Goal: Information Seeking & Learning: Learn about a topic

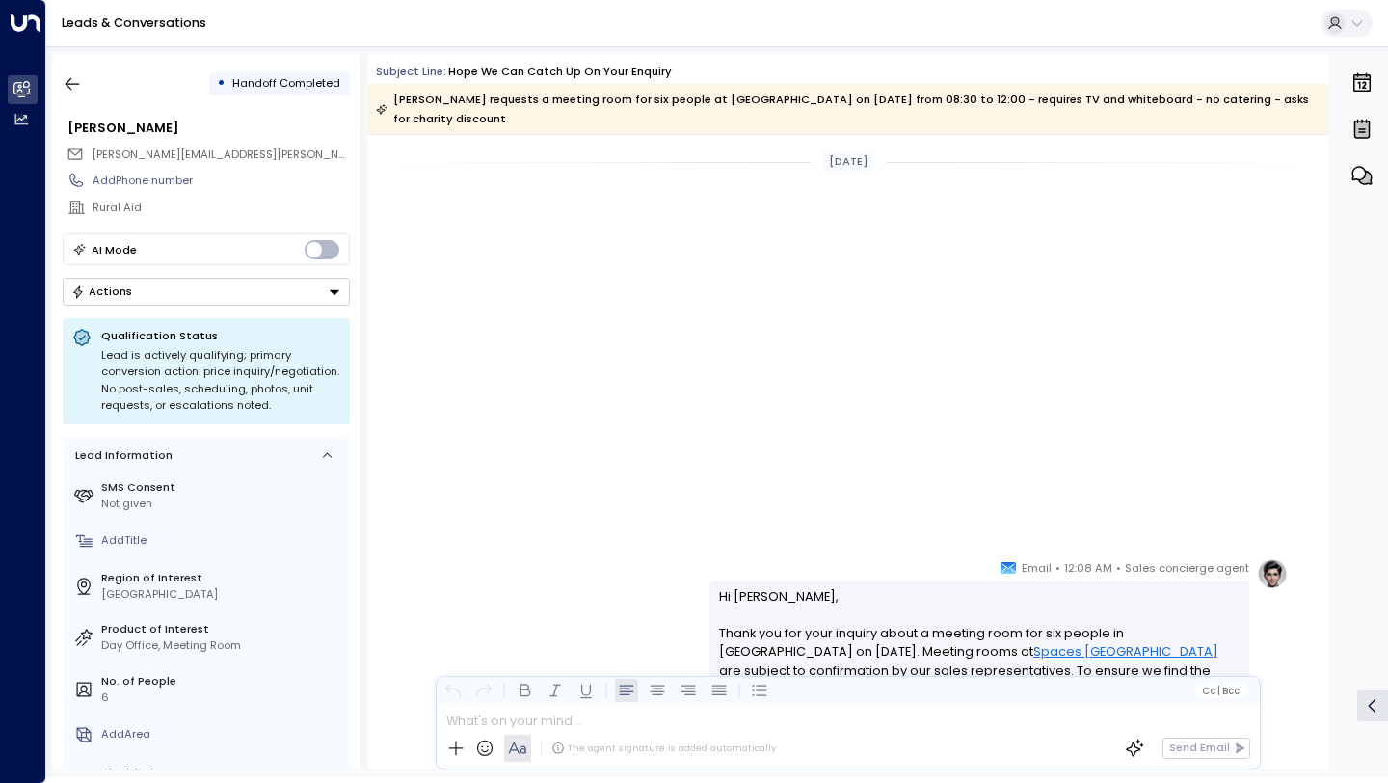
scroll to position [1275, 0]
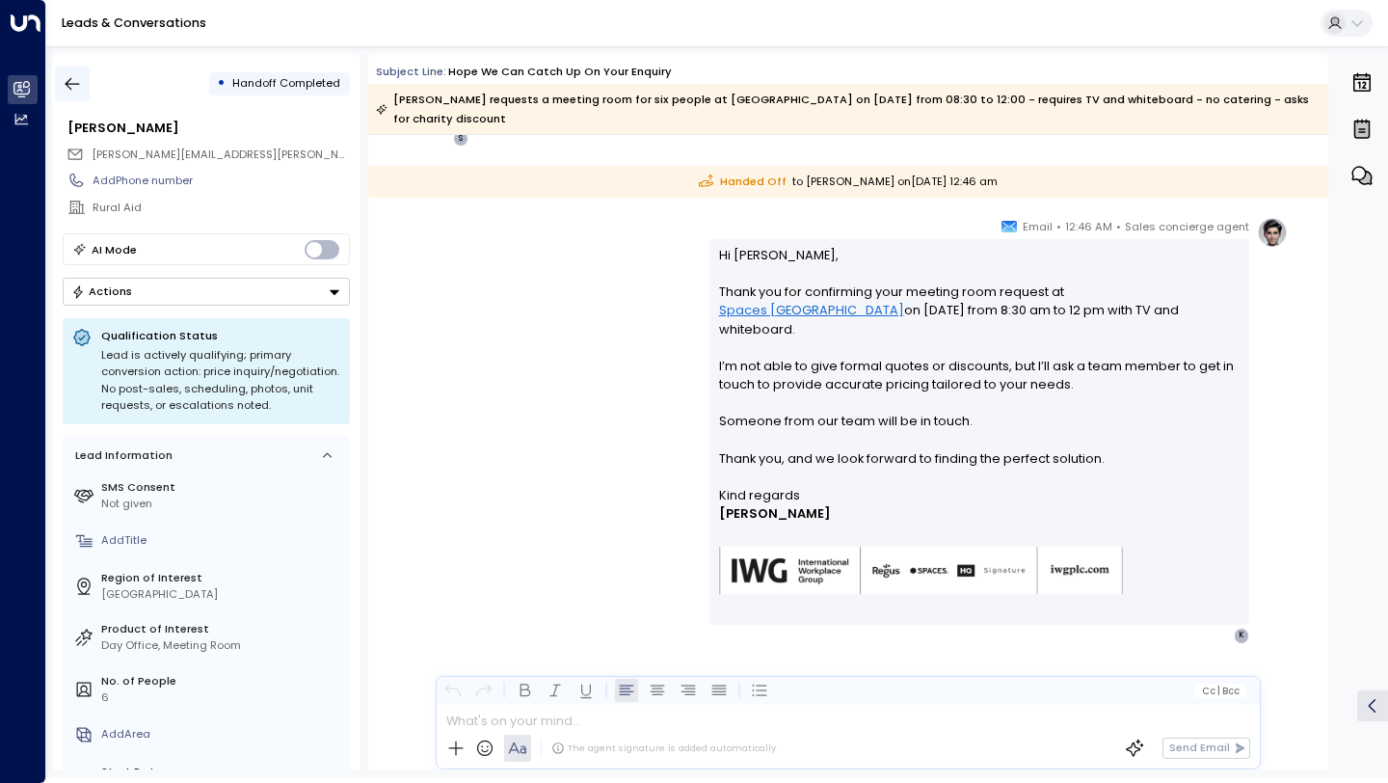
click at [70, 89] on icon "button" at bounding box center [73, 84] width 14 height 13
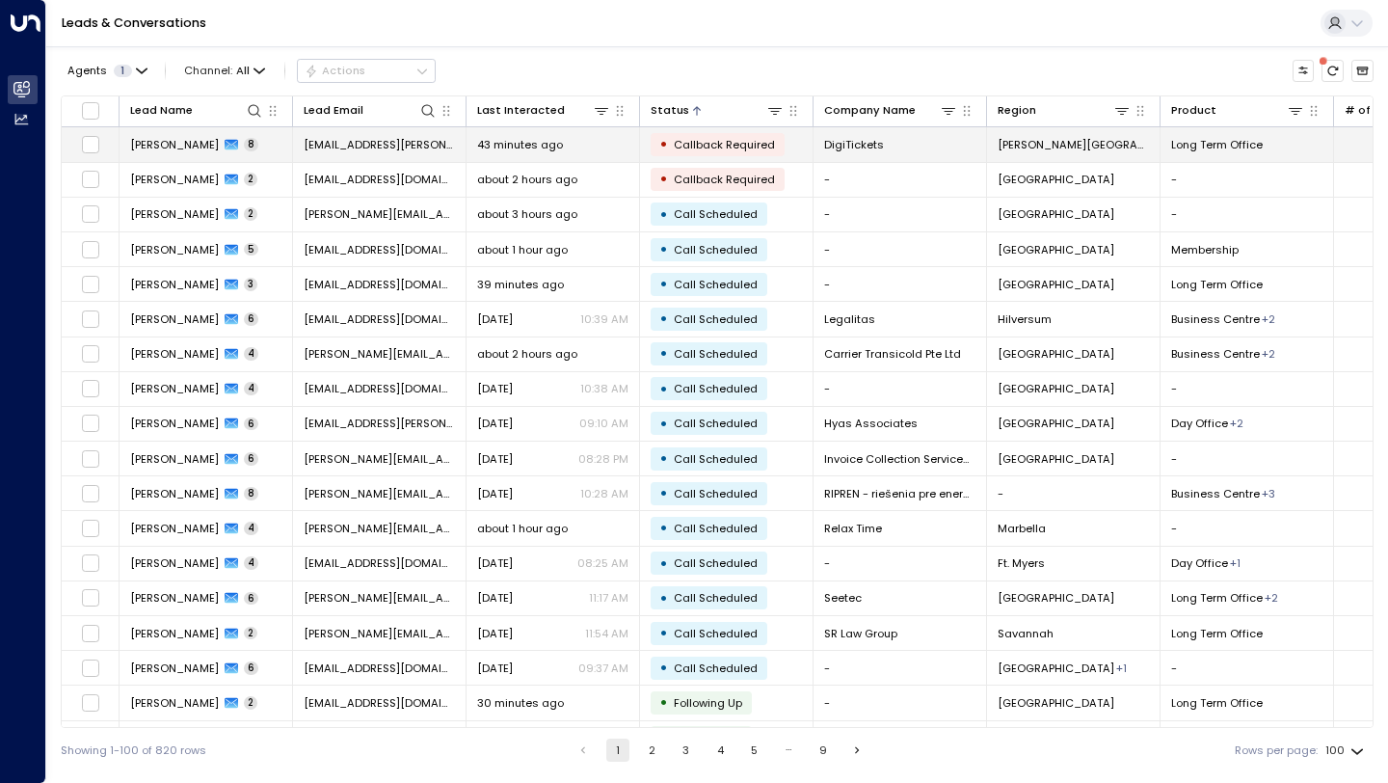
click at [576, 153] on td "43 minutes ago" at bounding box center [552, 144] width 173 height 34
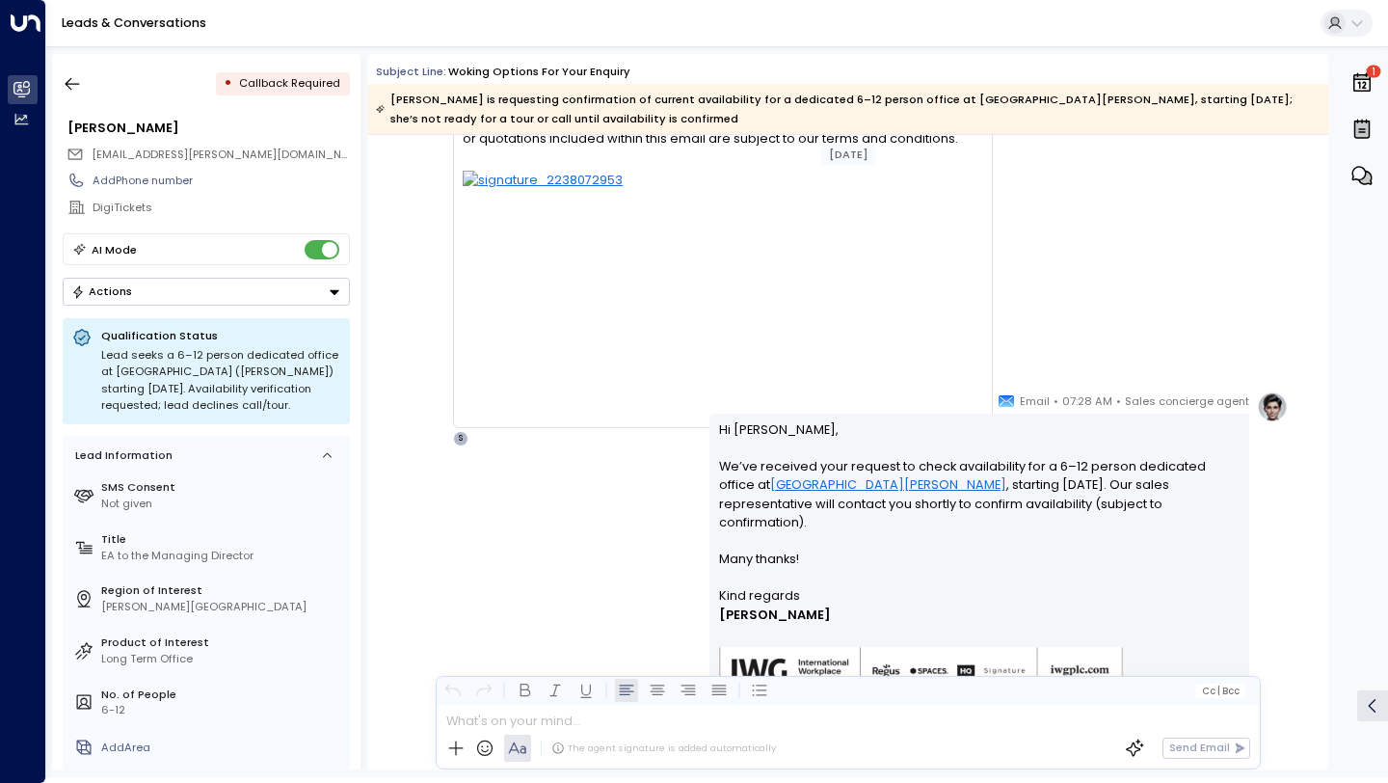
scroll to position [4689, 0]
click at [79, 86] on icon "button" at bounding box center [72, 83] width 19 height 19
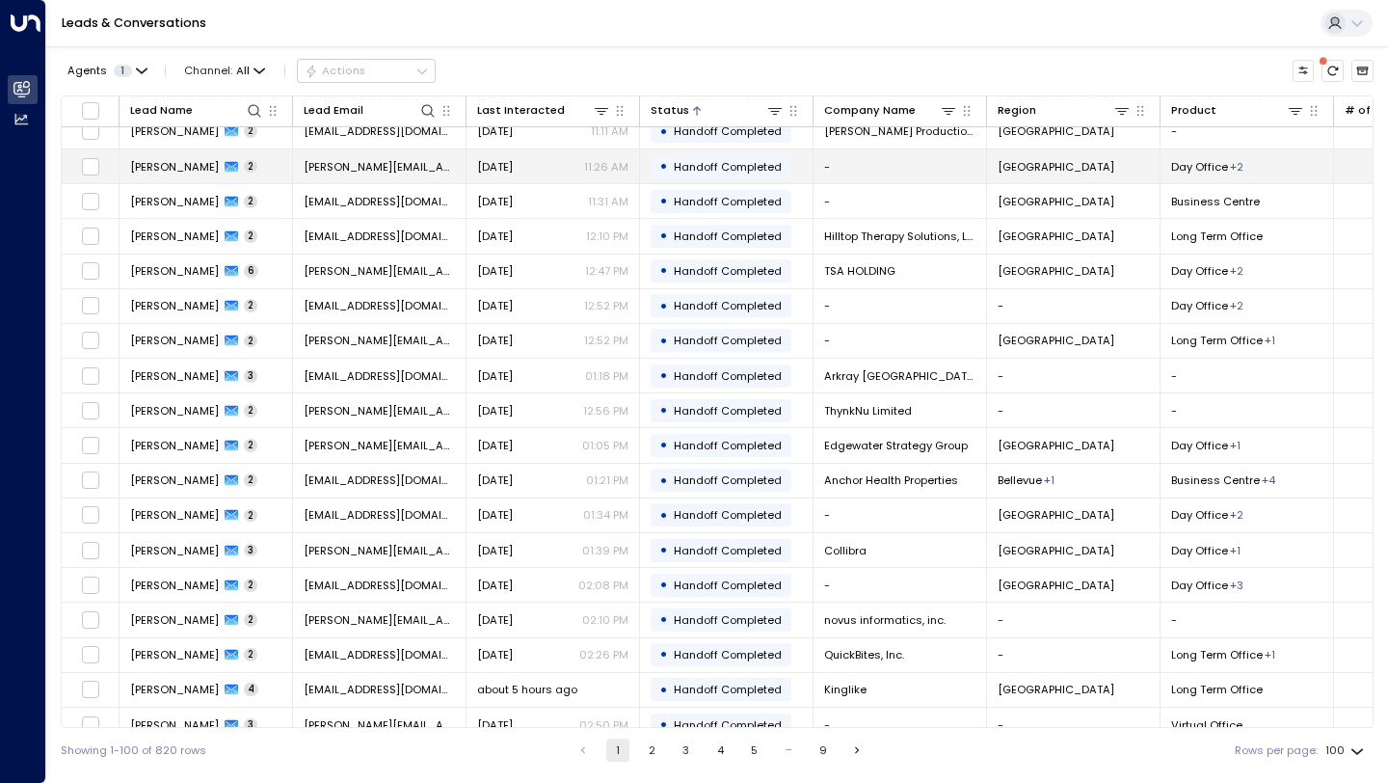
scroll to position [2893, 0]
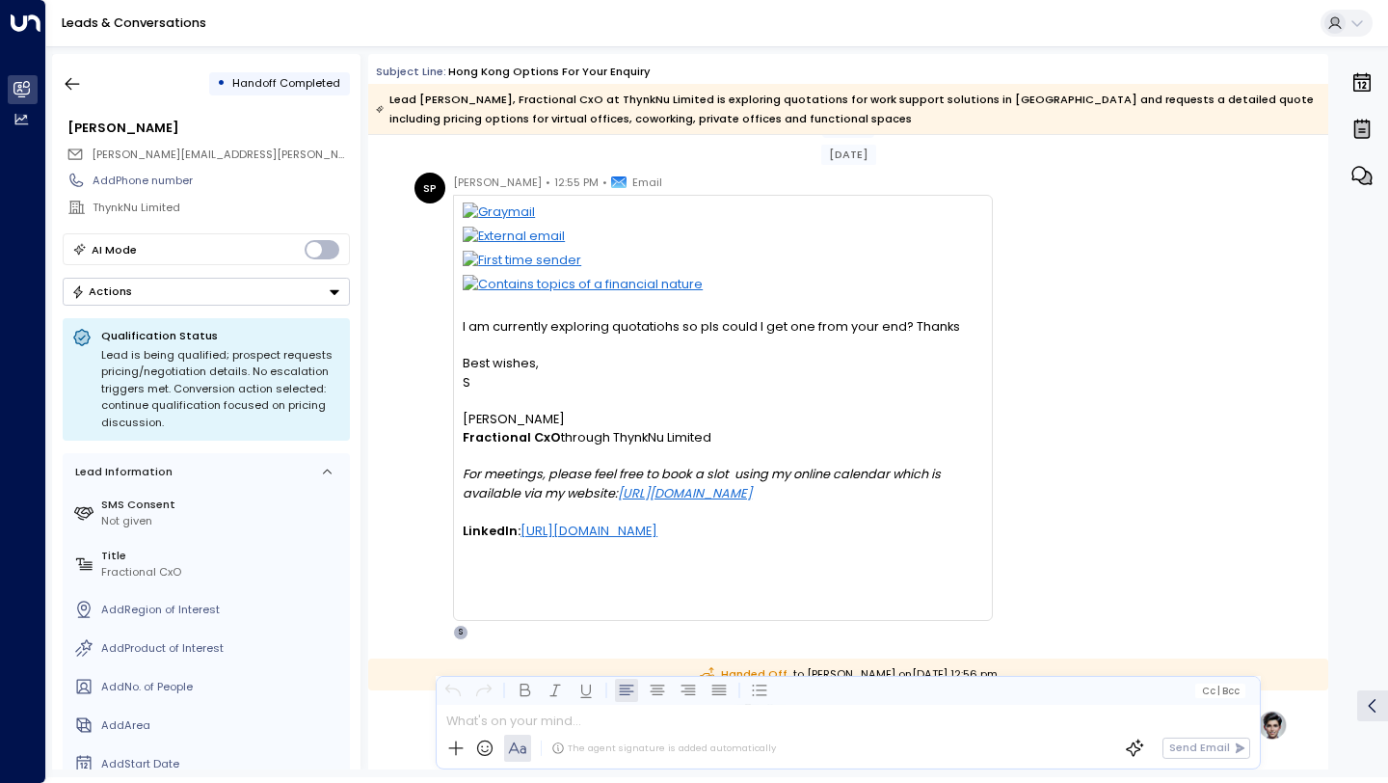
scroll to position [40, 0]
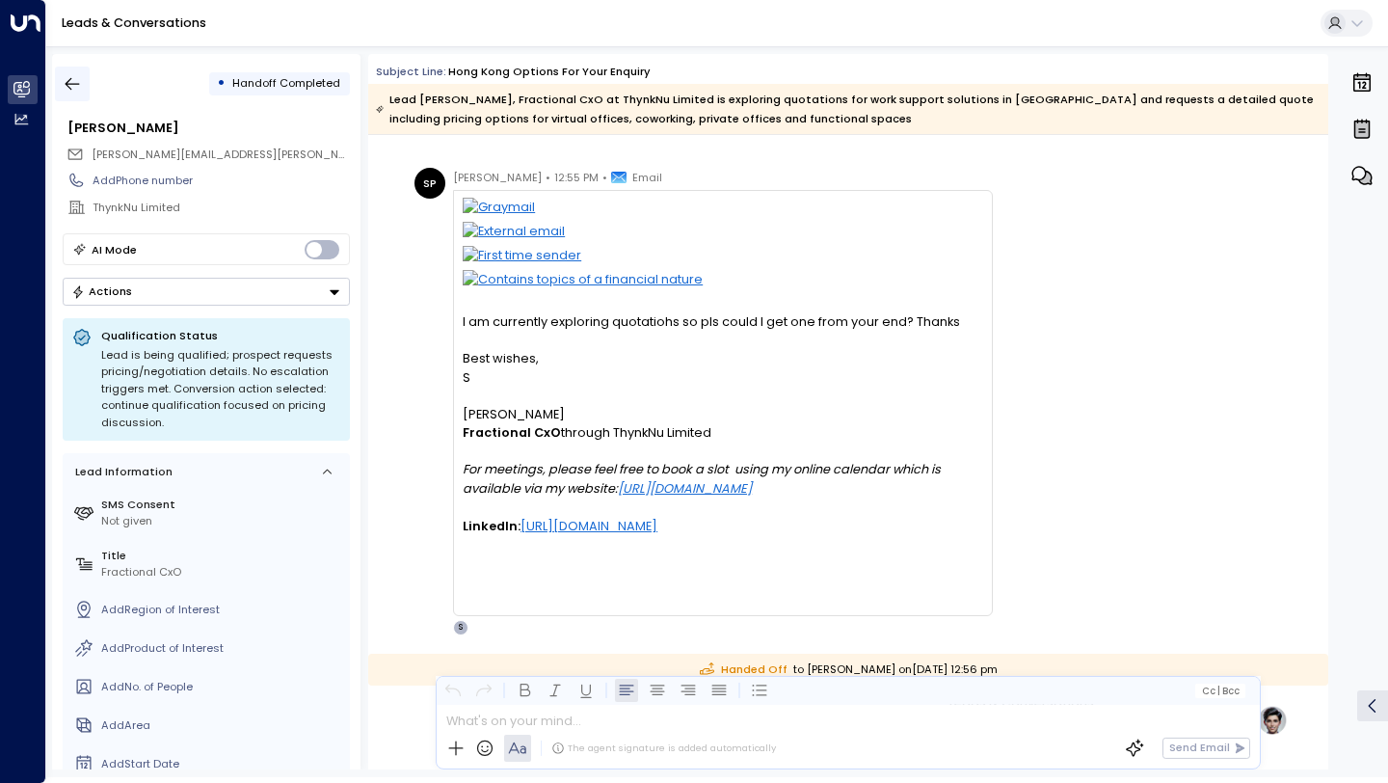
click at [71, 76] on icon "button" at bounding box center [72, 83] width 19 height 19
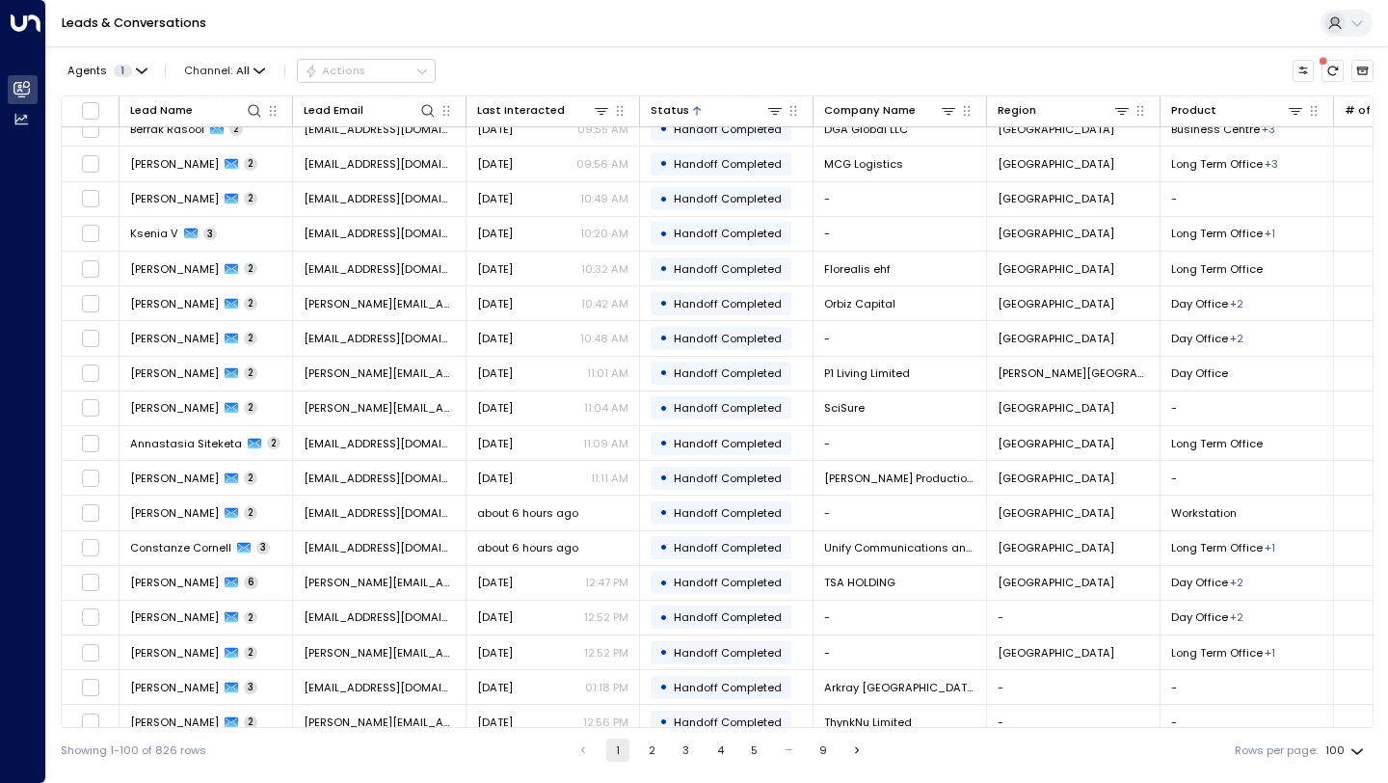
scroll to position [2893, 0]
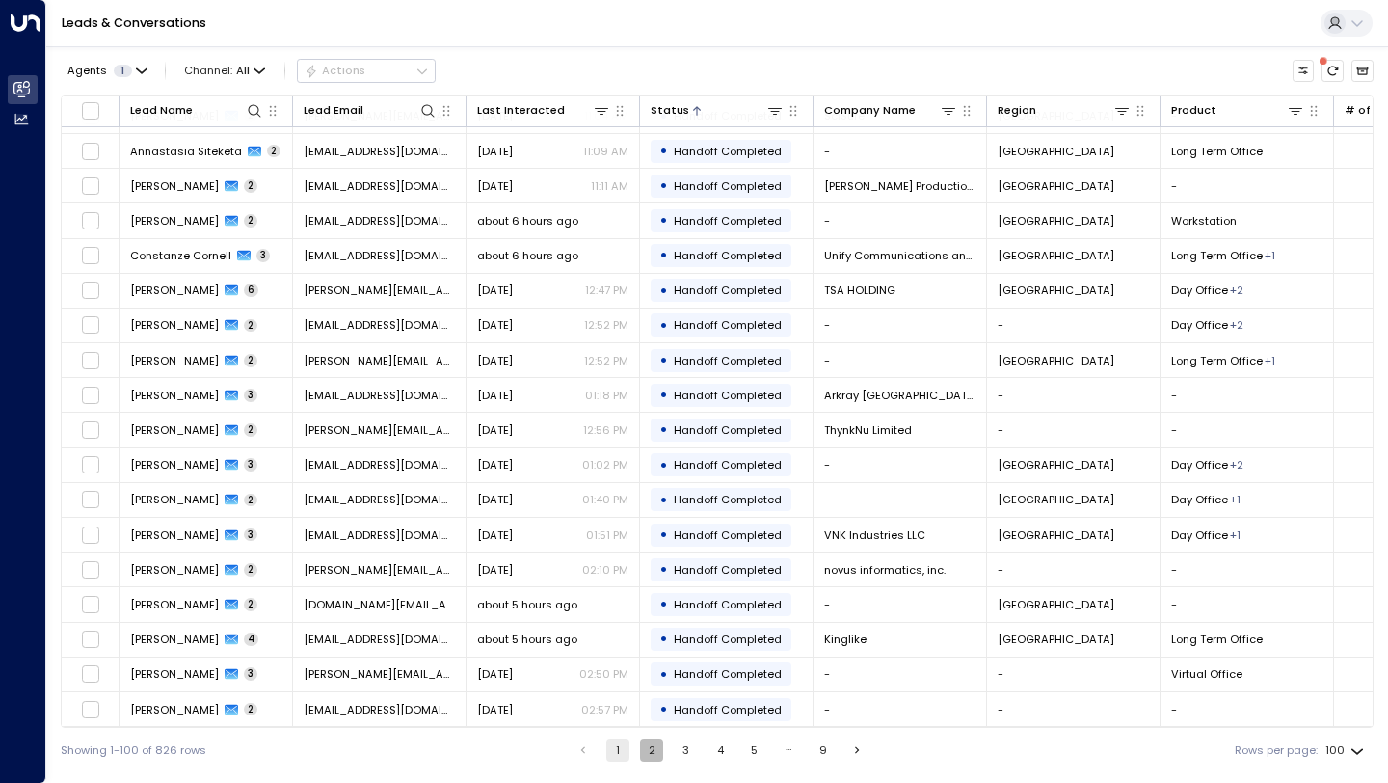
click at [651, 751] on button "2" at bounding box center [651, 749] width 23 height 23
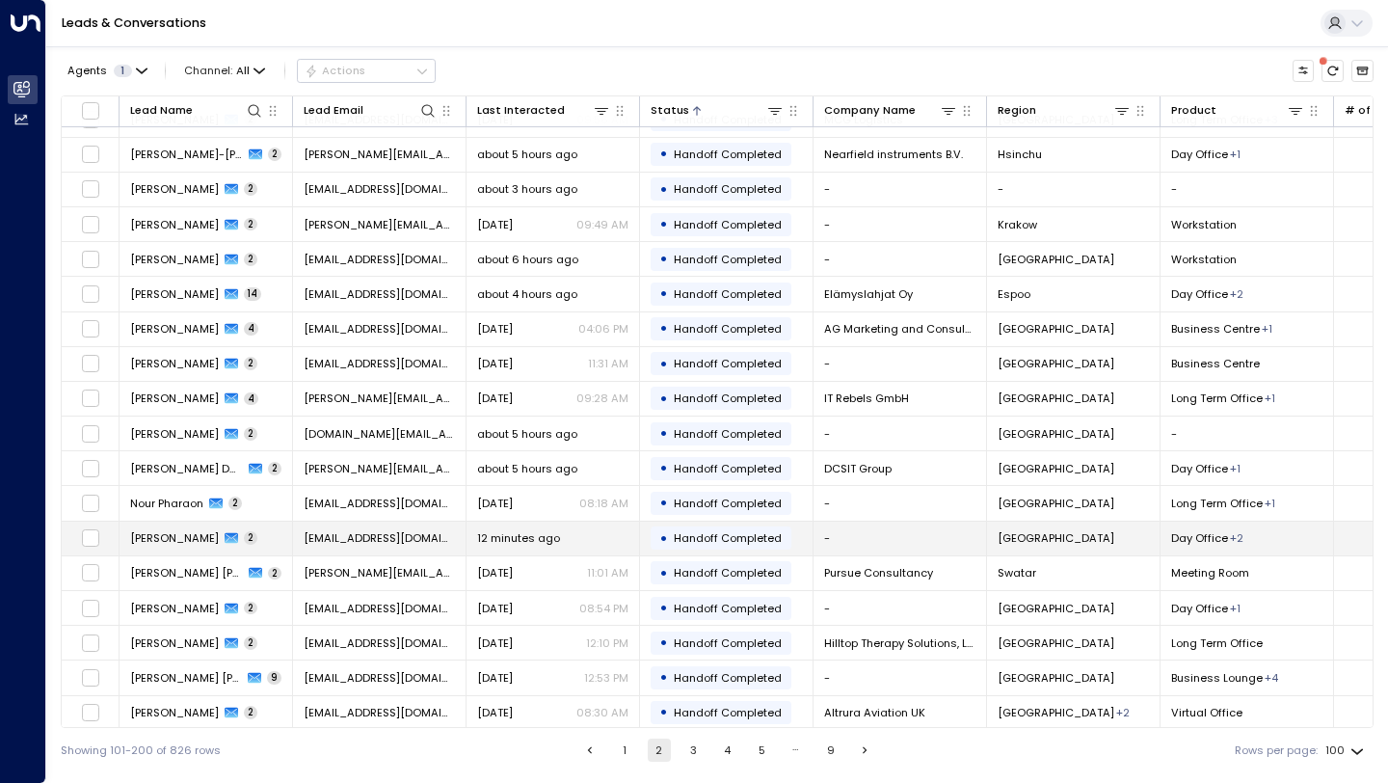
scroll to position [582, 0]
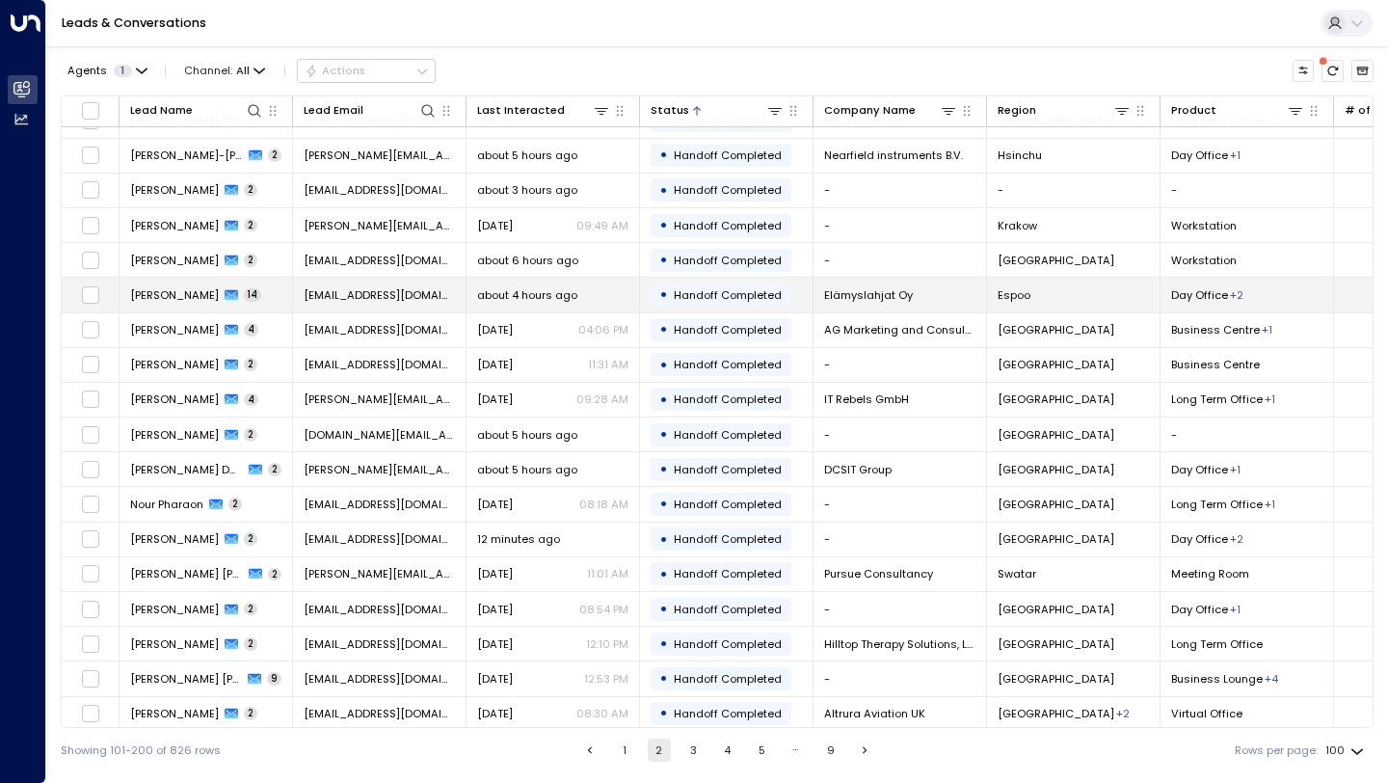
click at [271, 296] on td "[PERSON_NAME] 14" at bounding box center [206, 295] width 173 height 34
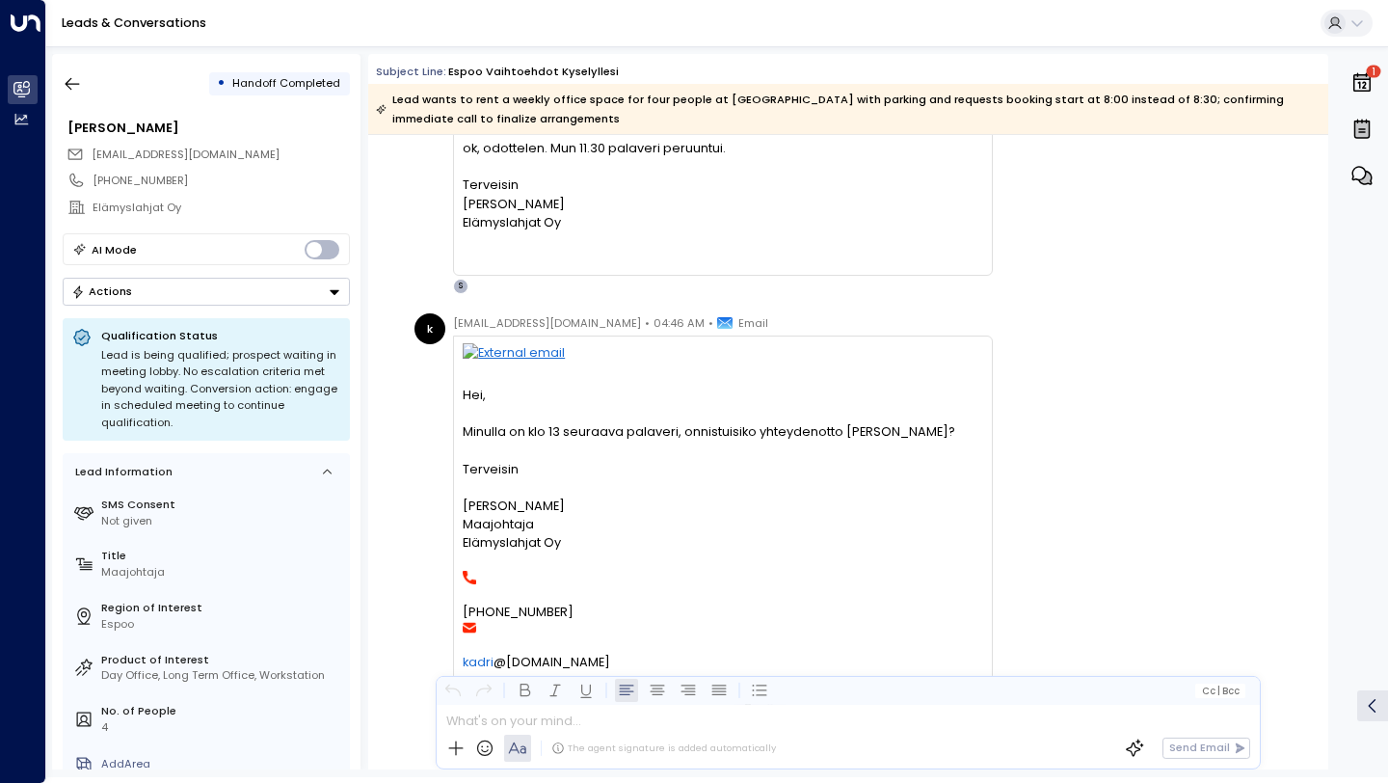
scroll to position [6074, 0]
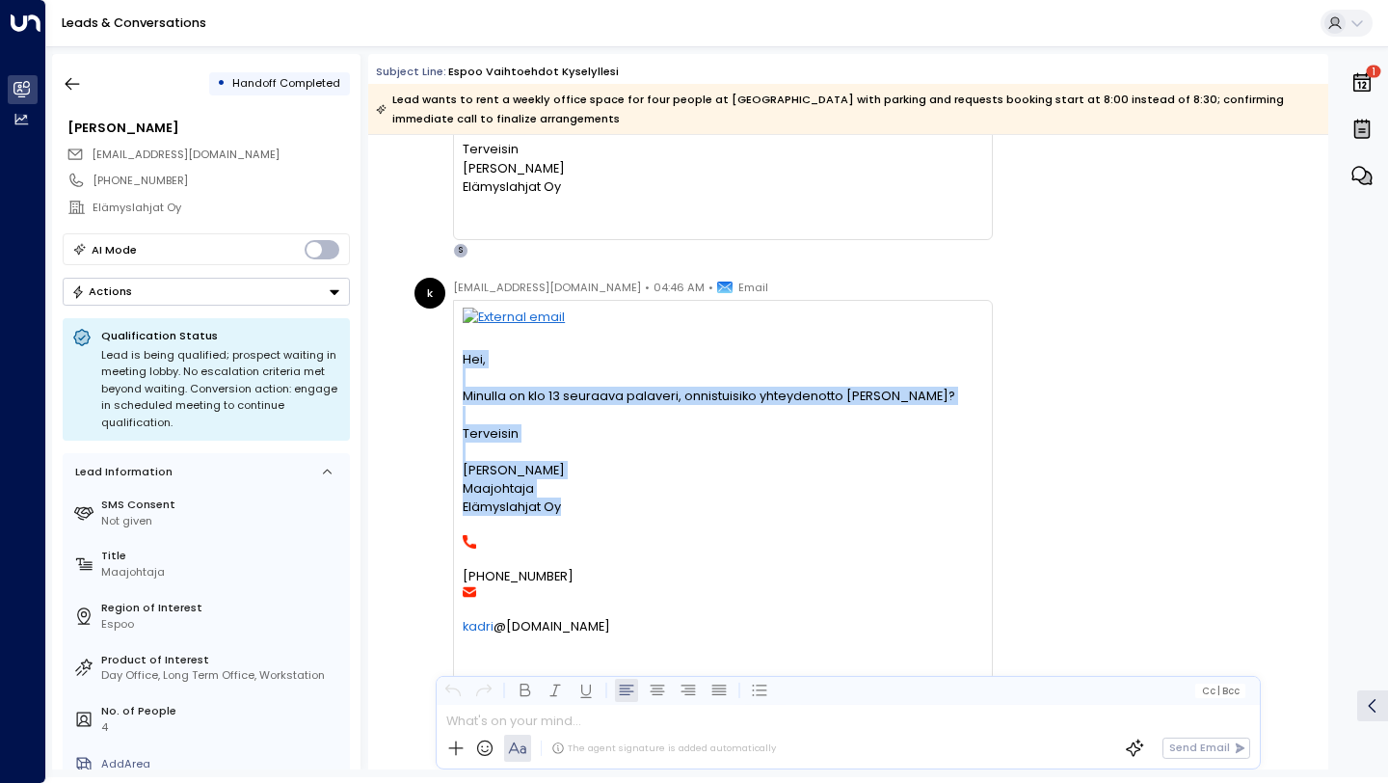
drag, startPoint x: 647, startPoint y: 501, endPoint x: 455, endPoint y: 353, distance: 242.5
click at [455, 353] on div "Hei, [PERSON_NAME] on klo 13 seuraava palaveri, onnistuisiko yhteydenotto [PERS…" at bounding box center [723, 499] width 540 height 398
copy div "Hei, [PERSON_NAME] on klo 13 seuraava palaveri, onnistuisiko yhteydenotto [PERS…"
click at [79, 84] on icon "button" at bounding box center [72, 83] width 19 height 19
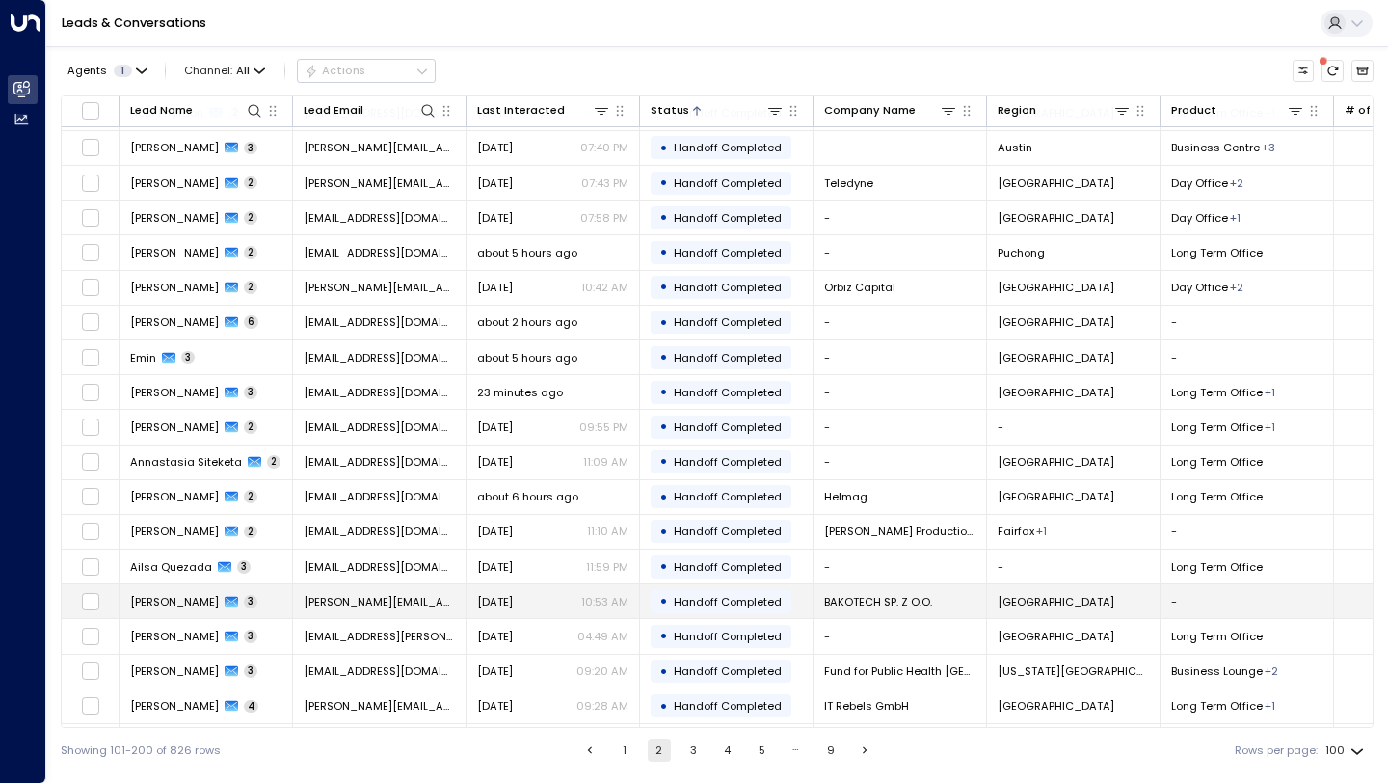
scroll to position [2893, 0]
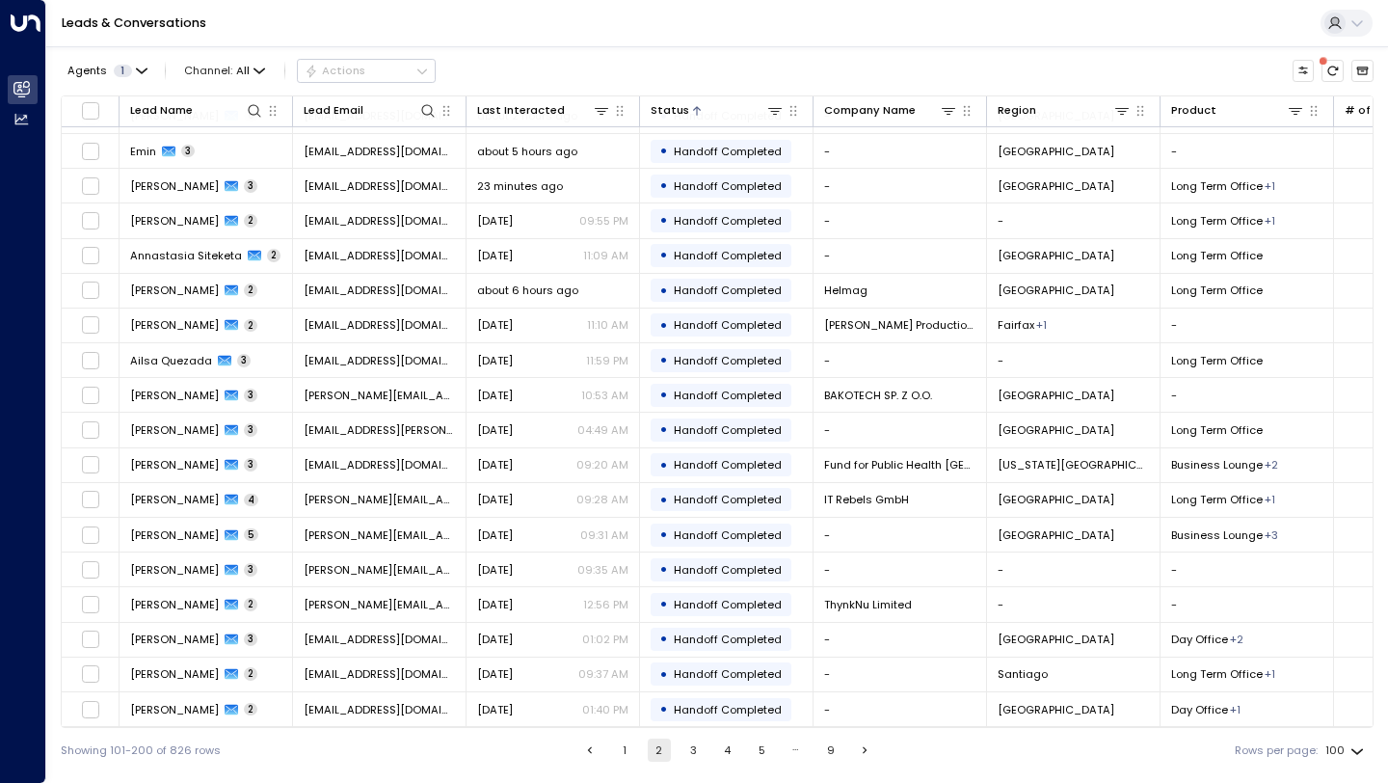
click at [693, 754] on button "3" at bounding box center [692, 749] width 23 height 23
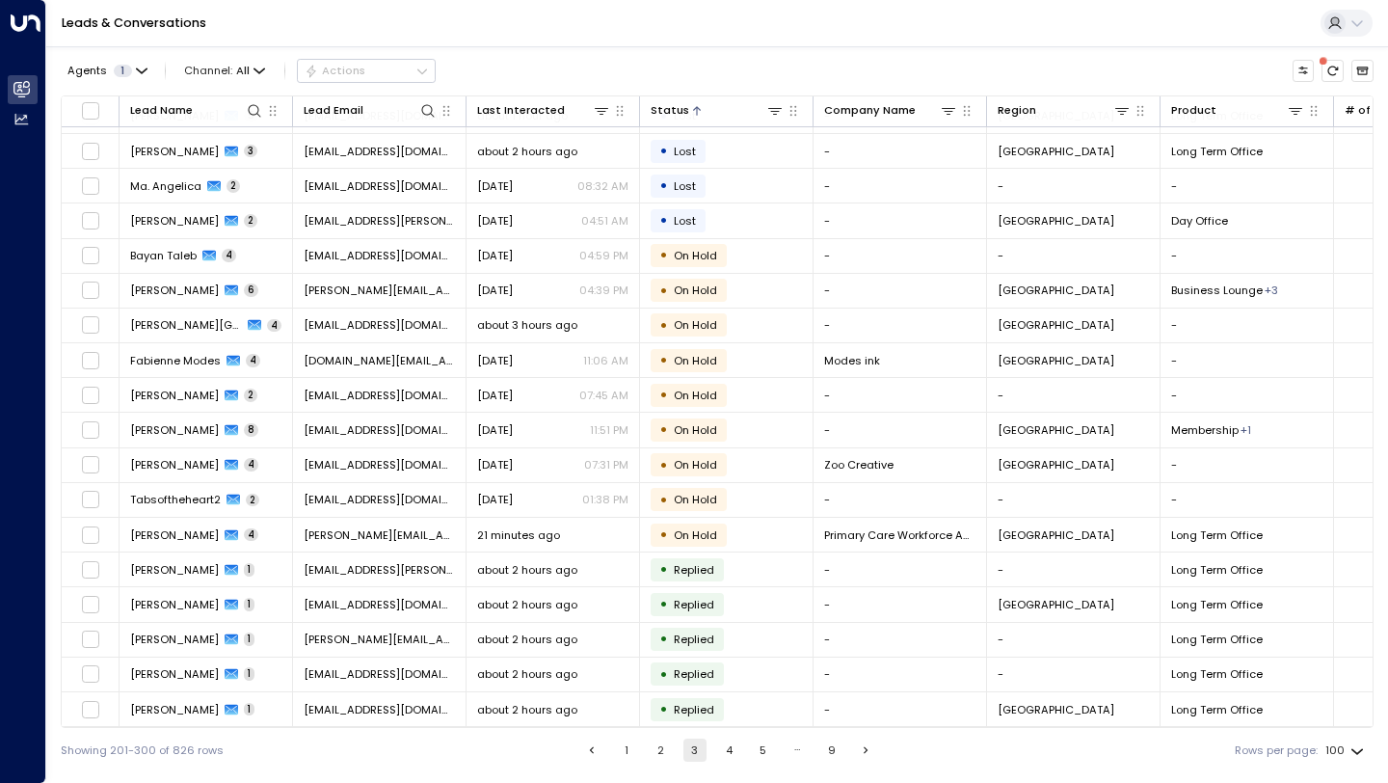
scroll to position [2893, 0]
click at [761, 750] on button "5" at bounding box center [763, 749] width 23 height 23
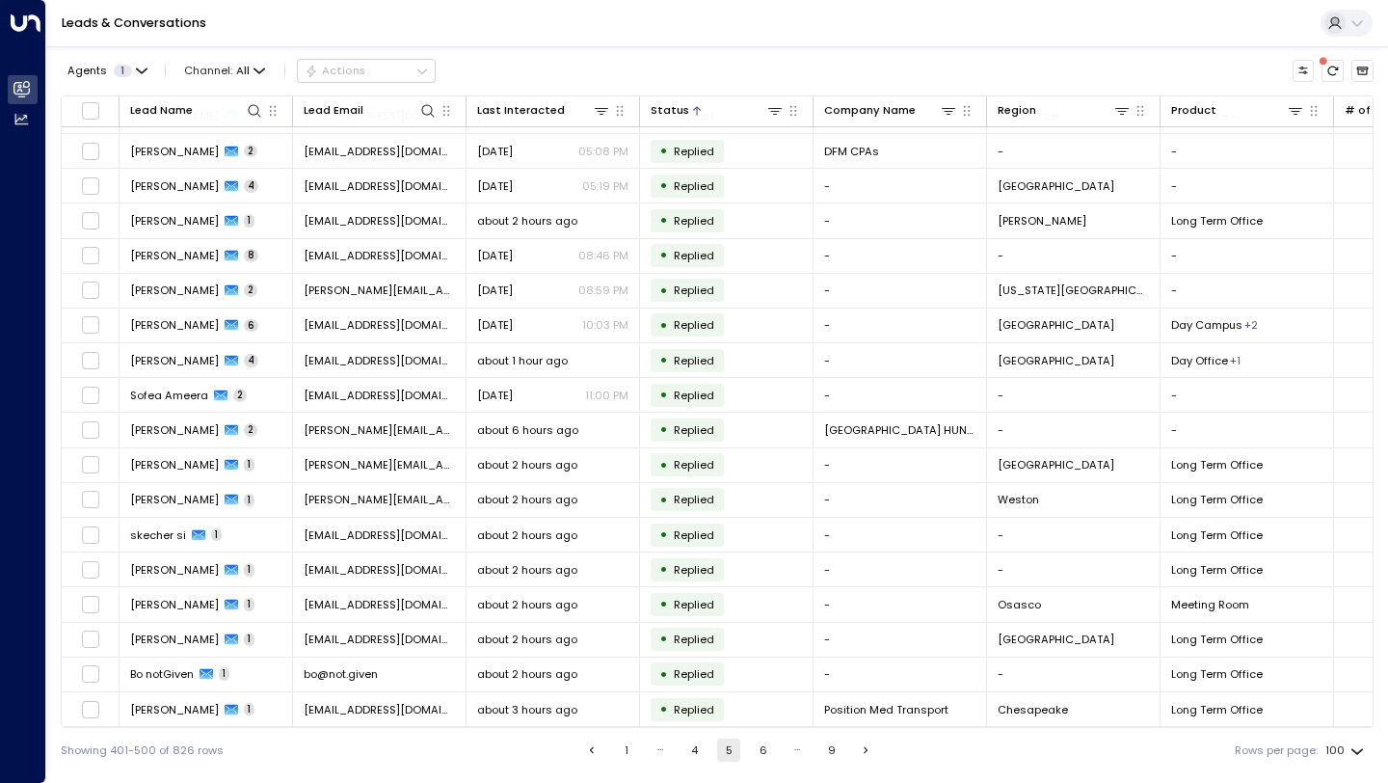
scroll to position [2893, 0]
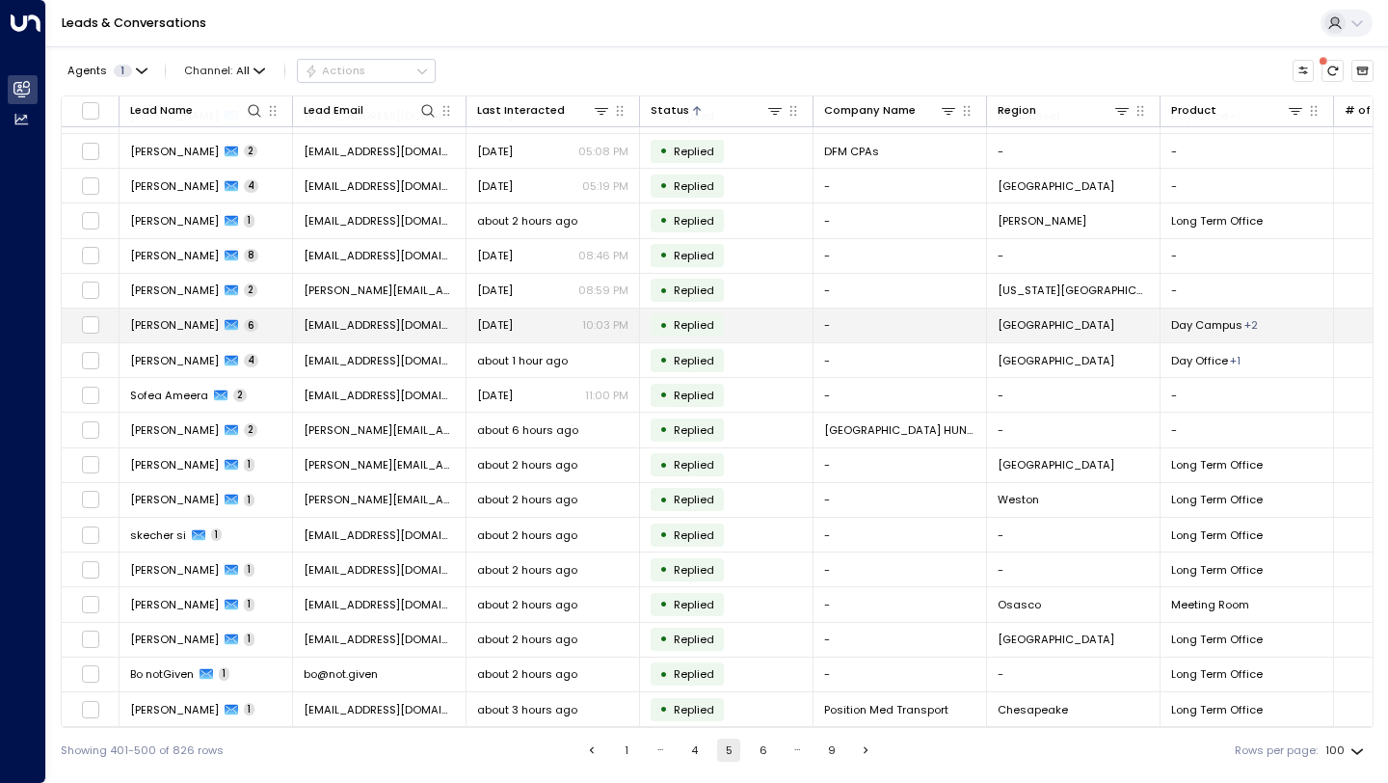
click at [562, 321] on div "[DATE] 10:03 PM" at bounding box center [552, 324] width 151 height 15
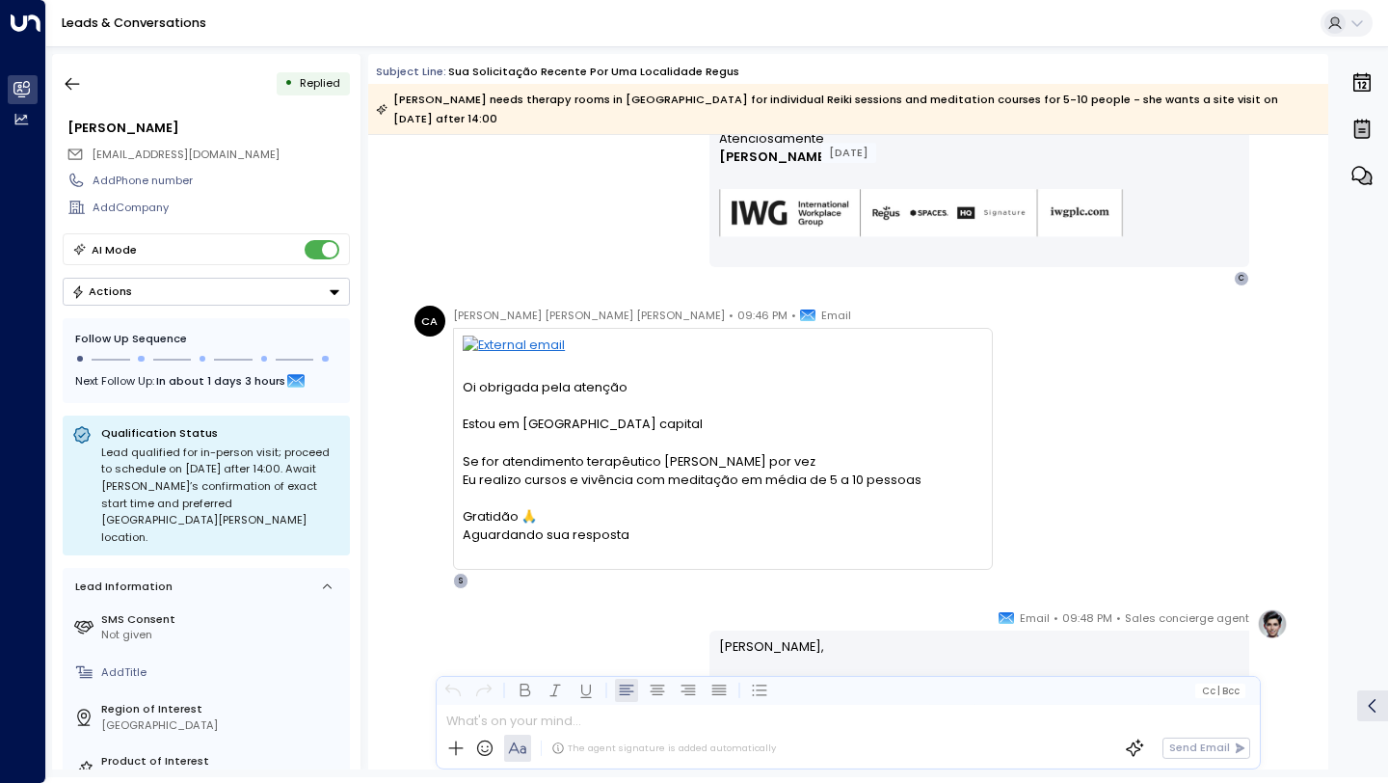
scroll to position [1772, 0]
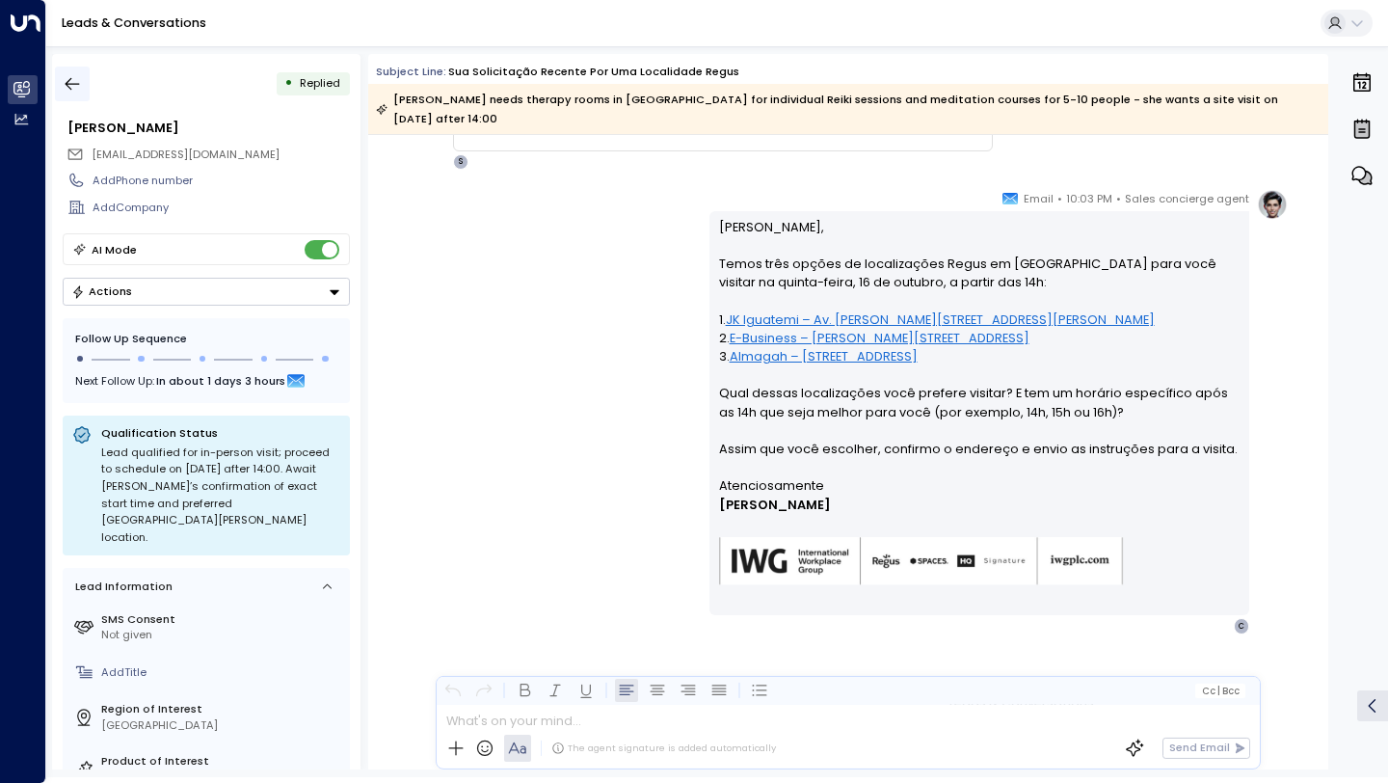
click at [74, 81] on icon "button" at bounding box center [72, 83] width 19 height 19
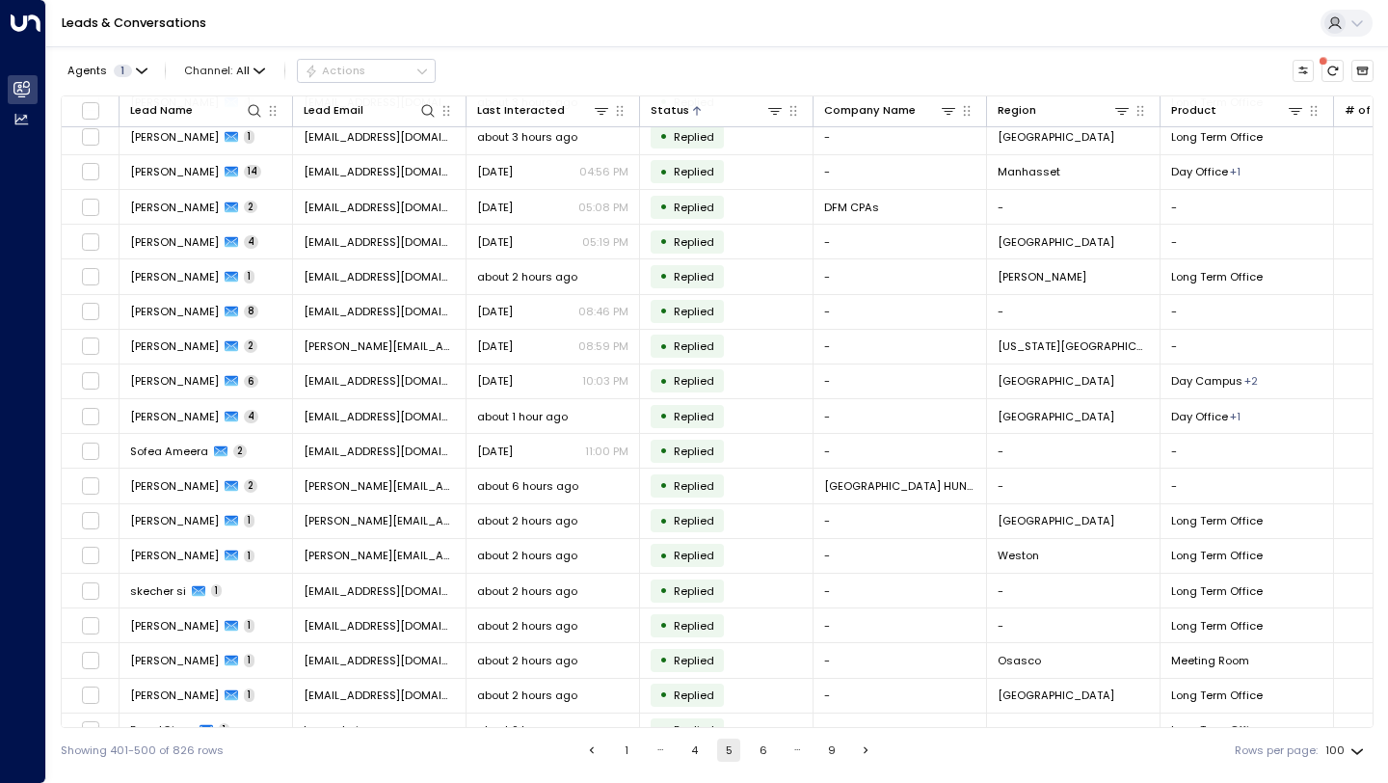
scroll to position [2893, 0]
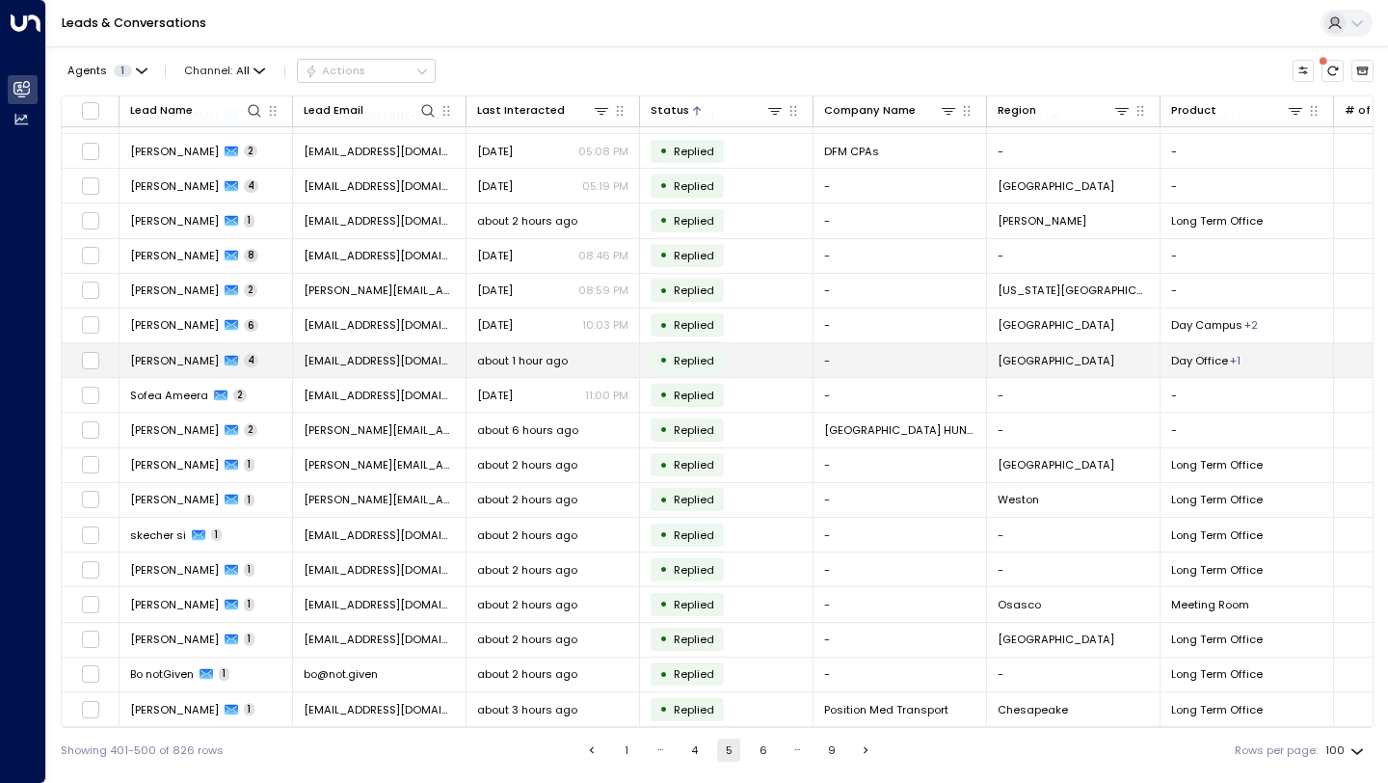
click at [413, 359] on span "[EMAIL_ADDRESS][DOMAIN_NAME]" at bounding box center [379, 360] width 151 height 15
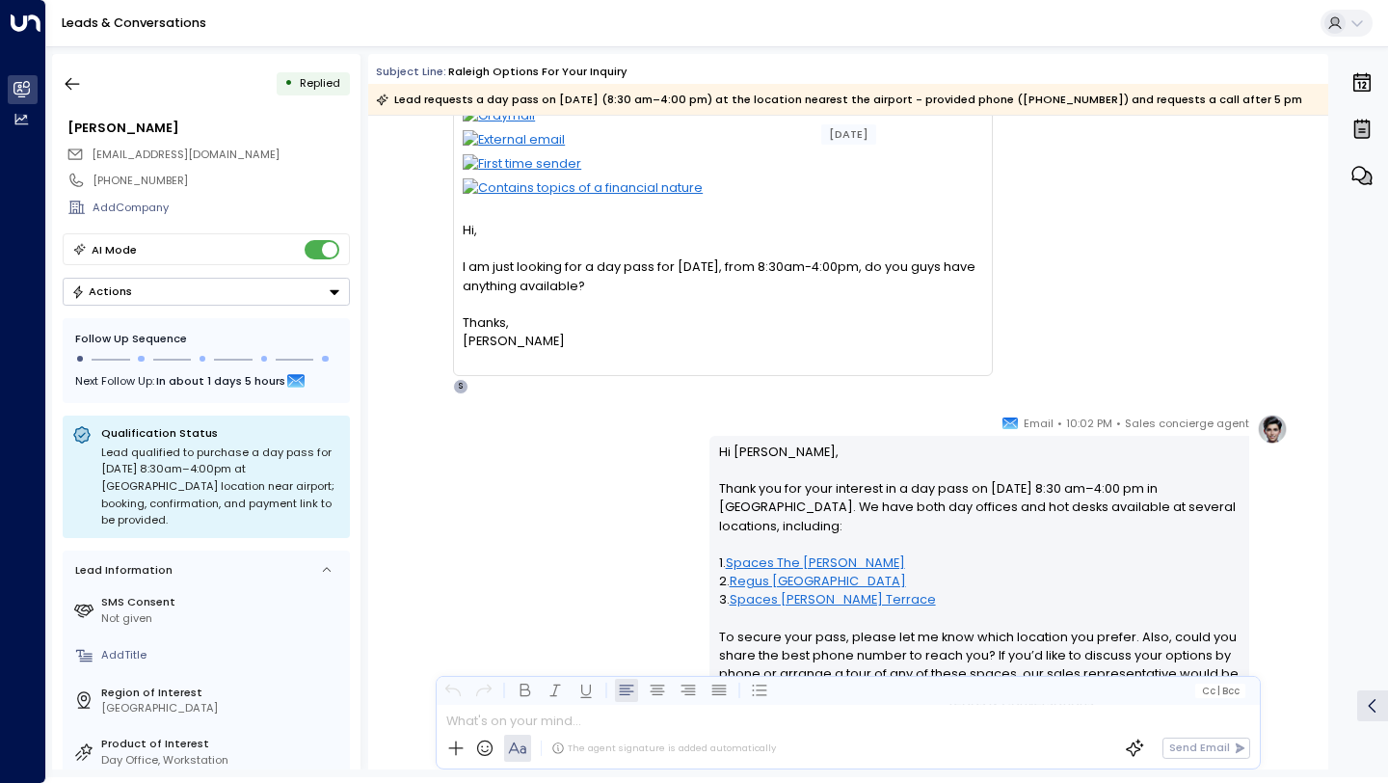
scroll to position [94, 0]
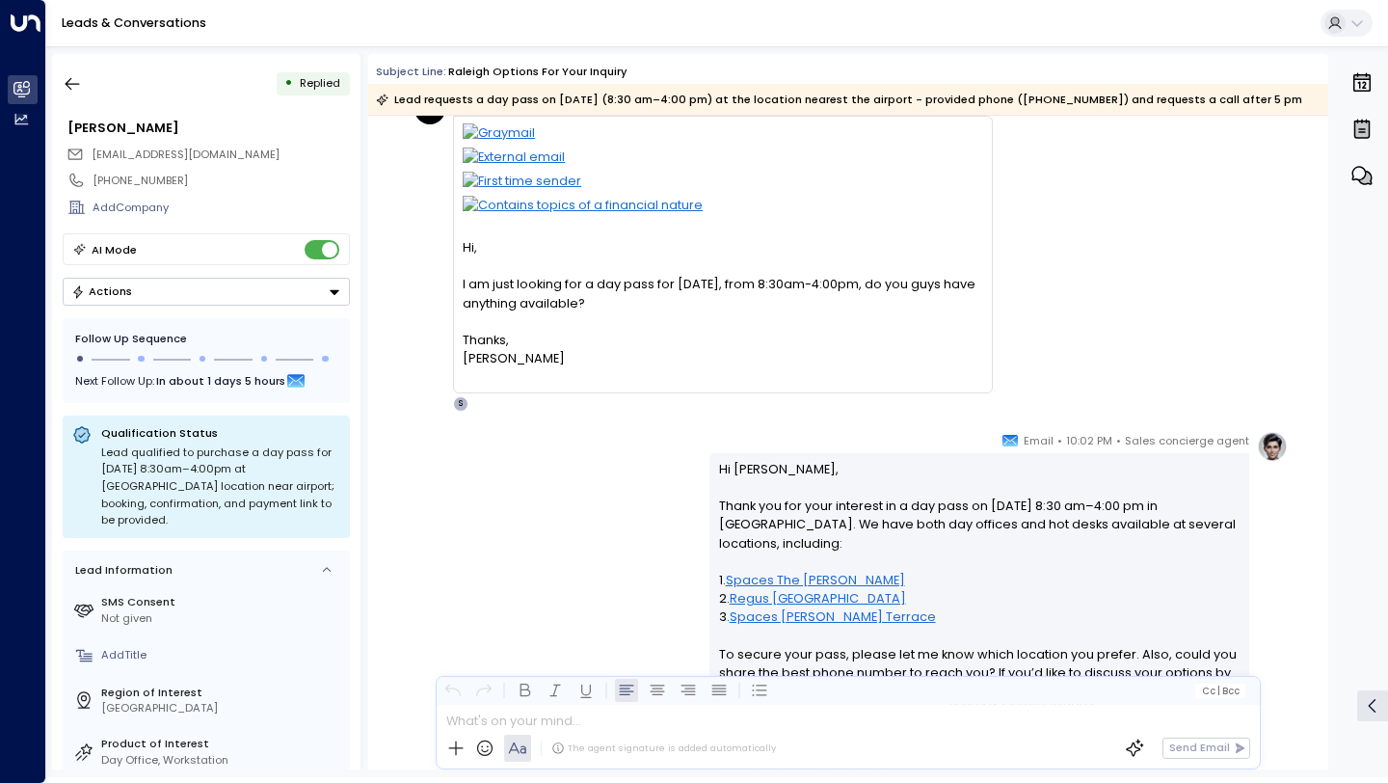
click at [601, 308] on div "I am just looking for a day pass for [DATE], from 8:30am-4:00pm, do you guys ha…" at bounding box center [722, 293] width 519 height 37
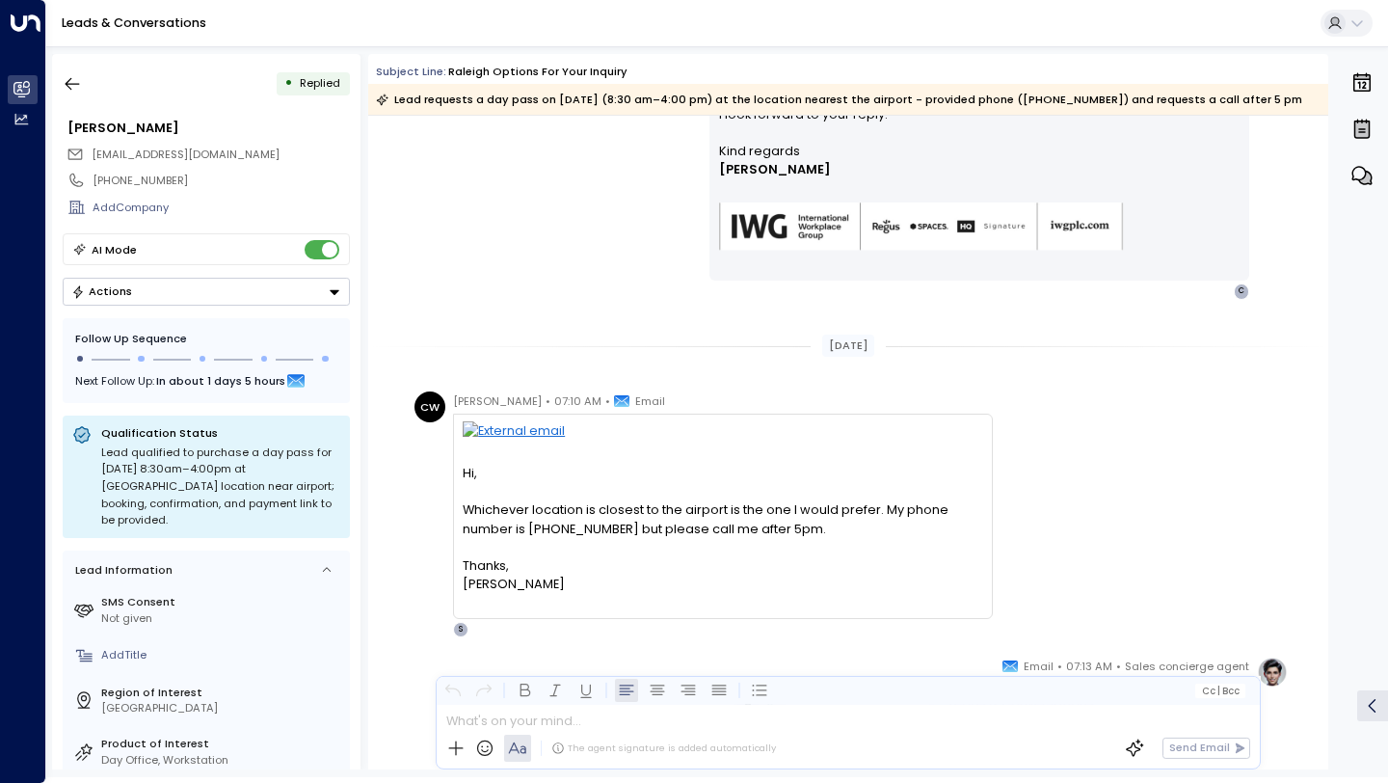
scroll to position [749, 0]
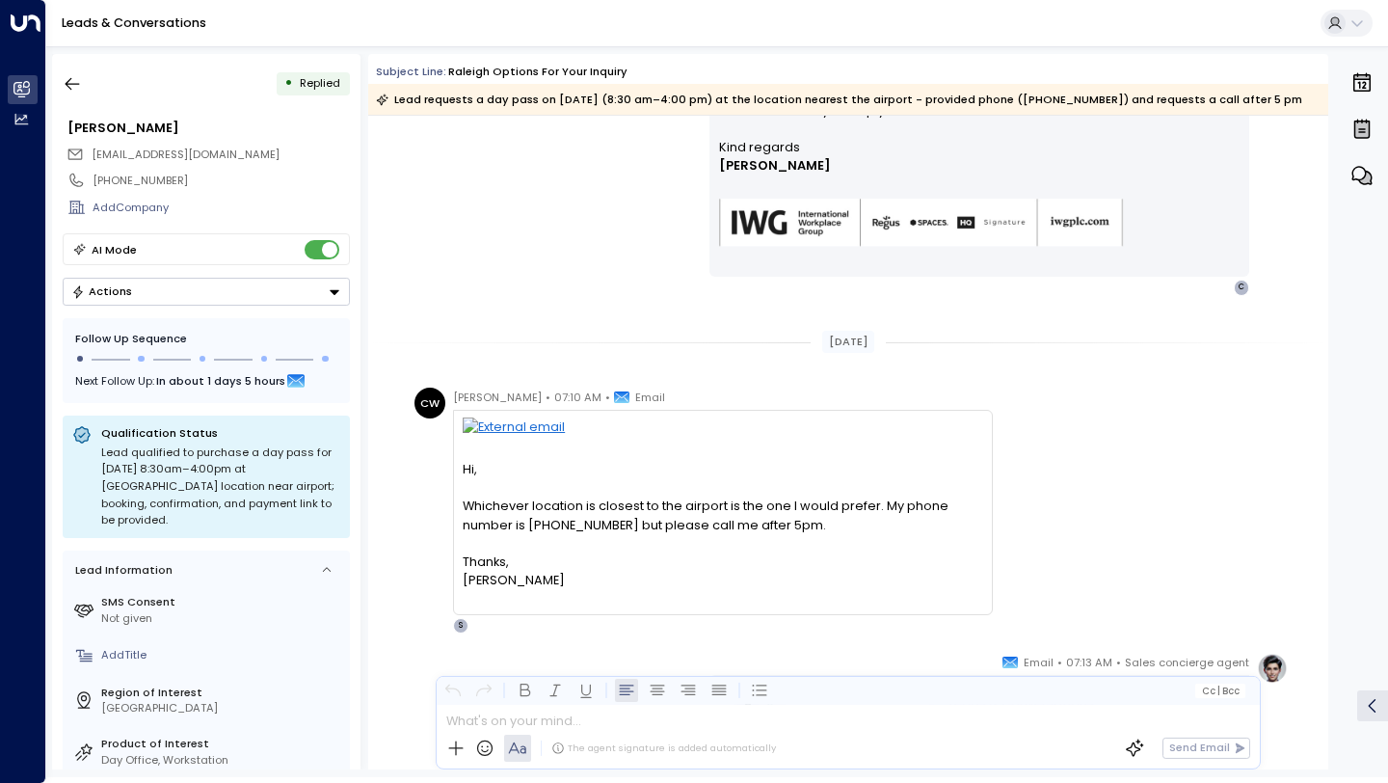
click at [674, 502] on div "Whichever location is closest to the airport is the one I would prefer. My phon…" at bounding box center [722, 514] width 519 height 37
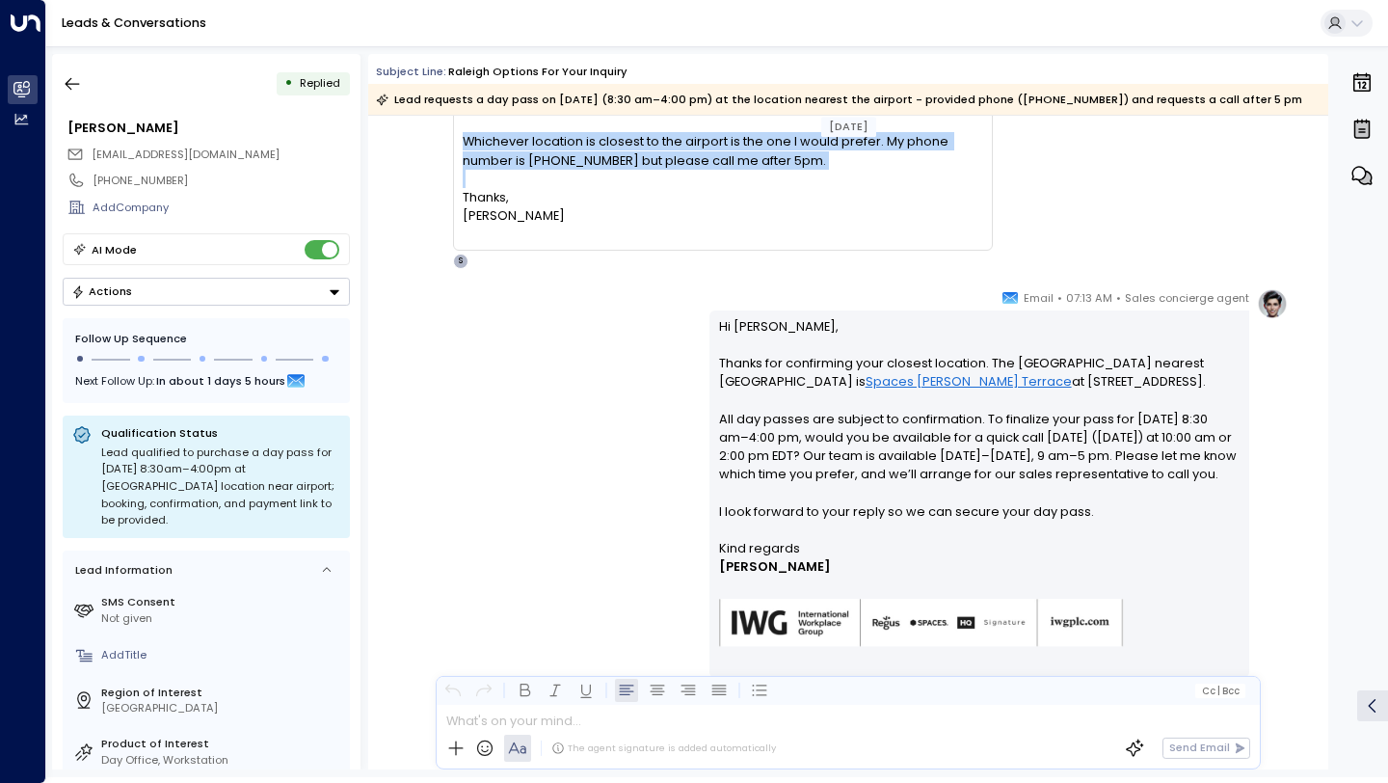
scroll to position [1112, 0]
click at [66, 77] on icon "button" at bounding box center [72, 83] width 19 height 19
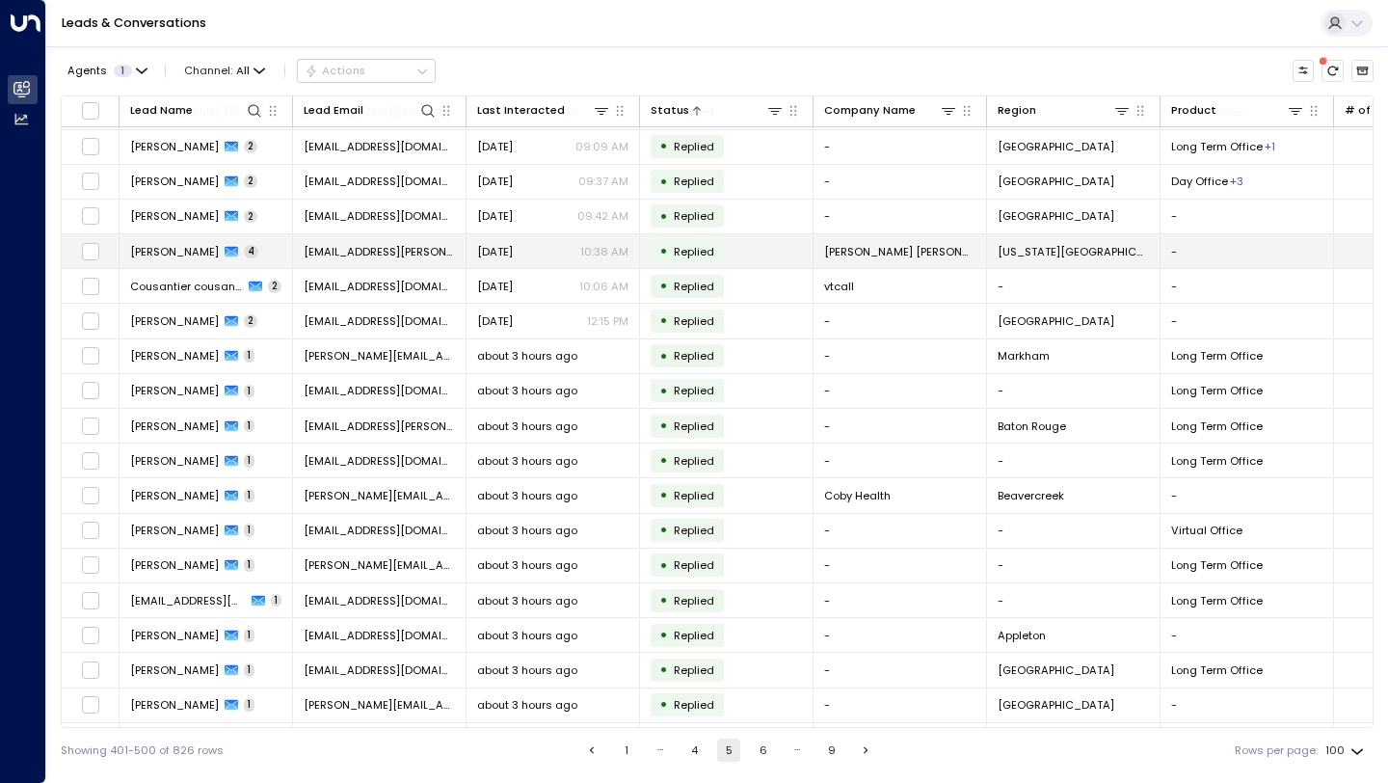
scroll to position [2893, 0]
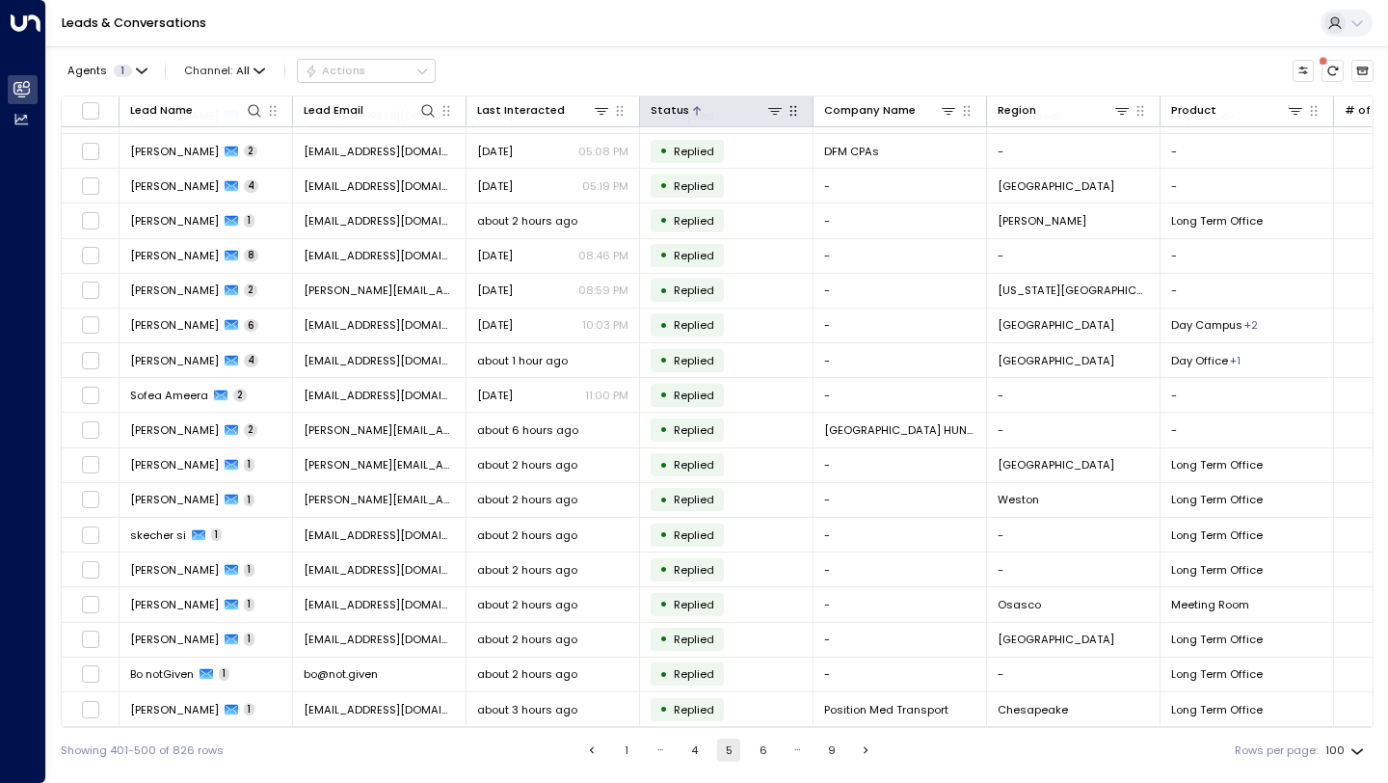
click at [791, 115] on icon "button" at bounding box center [792, 111] width 7 height 11
click at [778, 111] on icon at bounding box center [774, 110] width 15 height 15
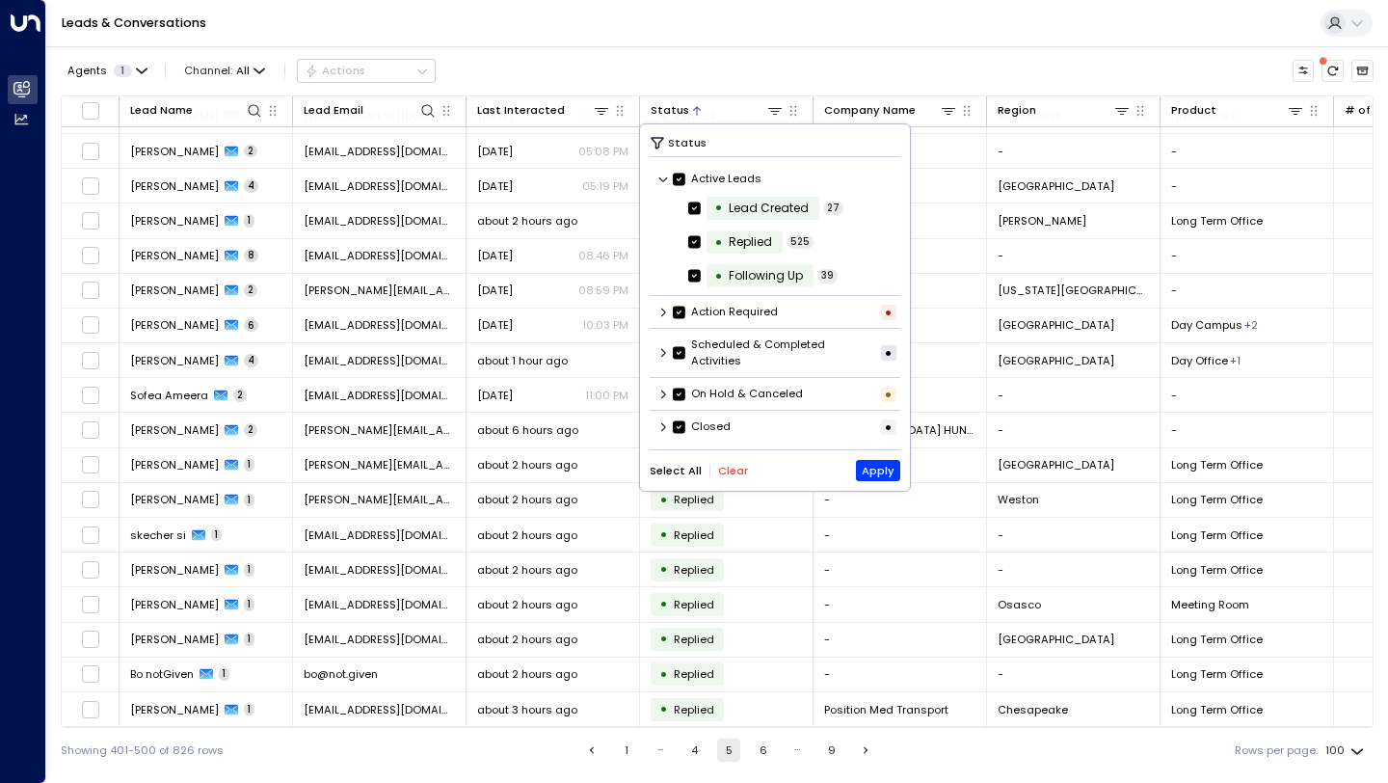
click at [663, 173] on icon at bounding box center [663, 179] width 12 height 12
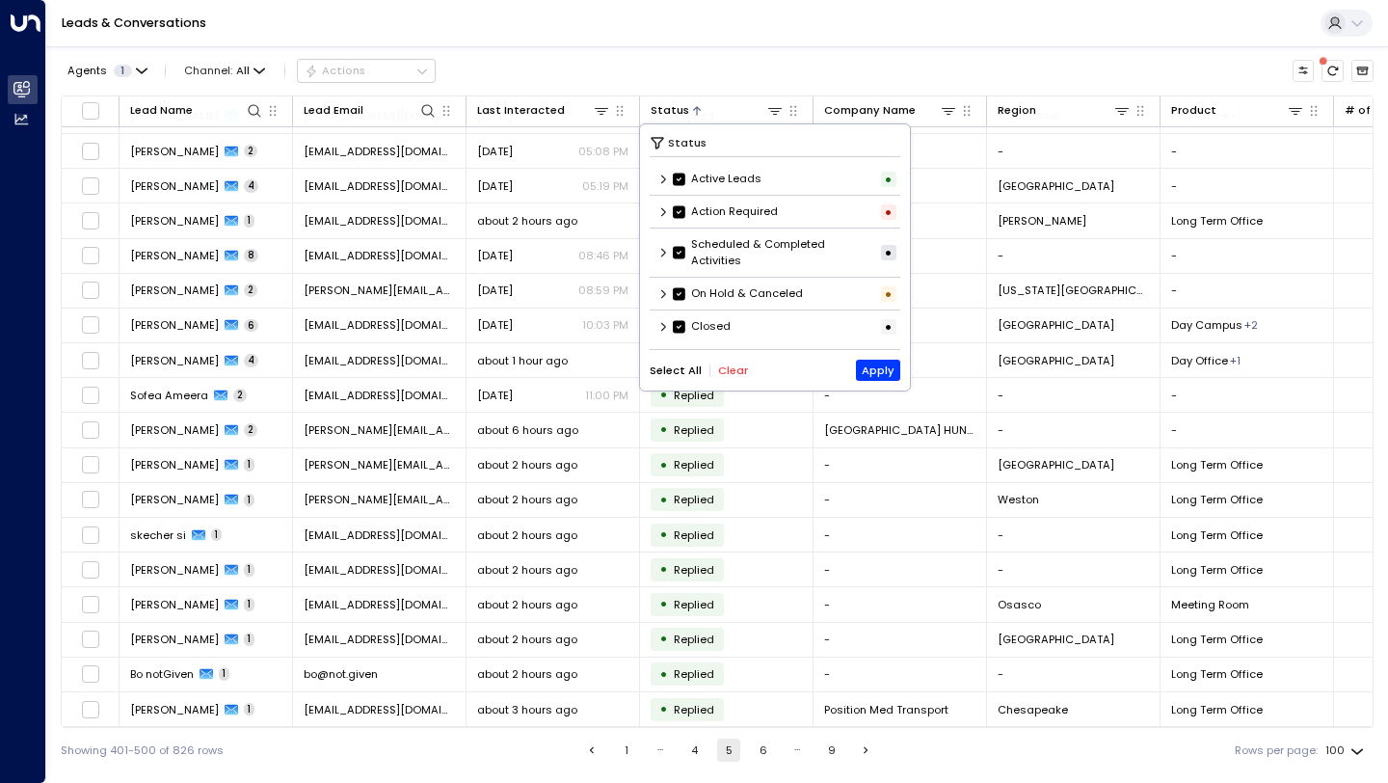
click at [667, 253] on icon at bounding box center [663, 253] width 12 height 12
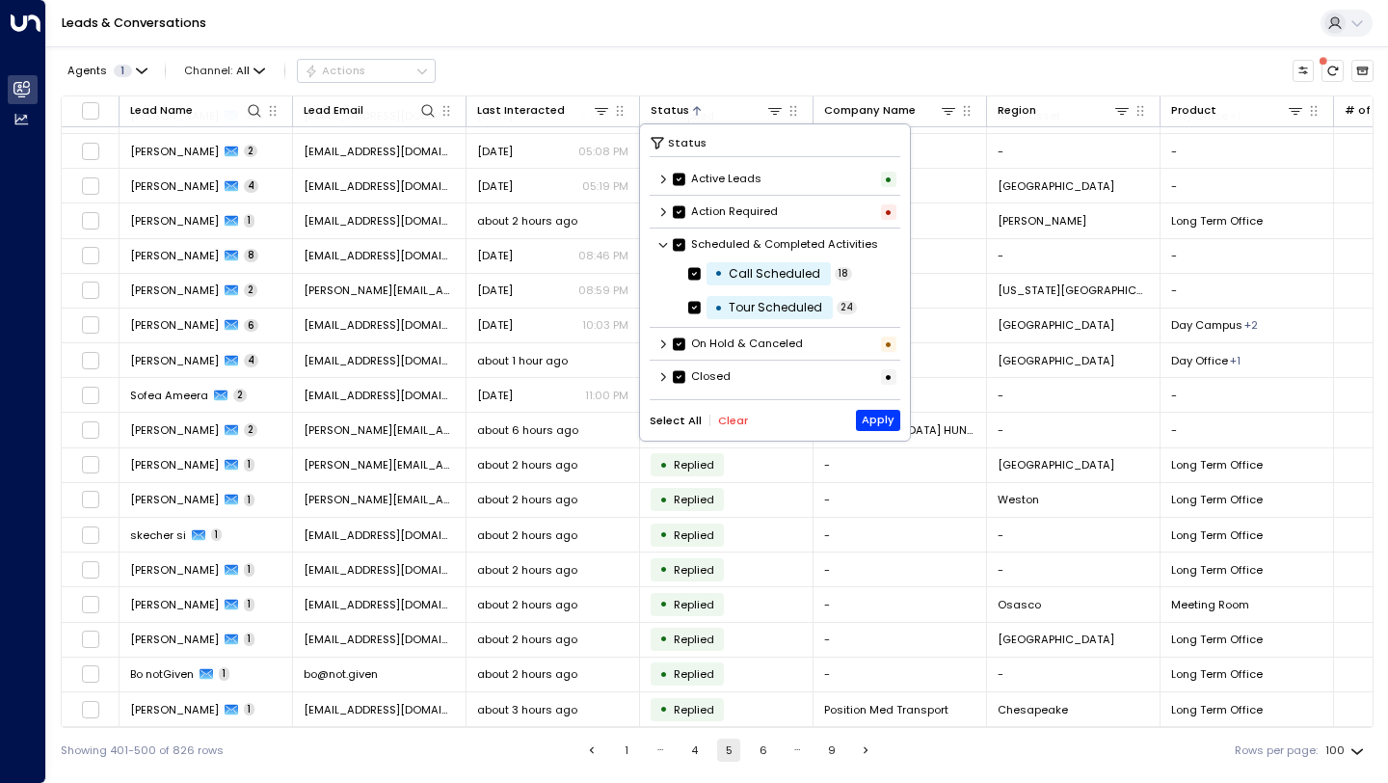
click at [667, 254] on div "Scheduled & Completed Activities" at bounding box center [776, 245] width 252 height 26
click at [662, 379] on icon at bounding box center [663, 376] width 5 height 9
click at [665, 376] on icon at bounding box center [663, 376] width 9 height 5
click at [663, 344] on icon at bounding box center [663, 343] width 5 height 9
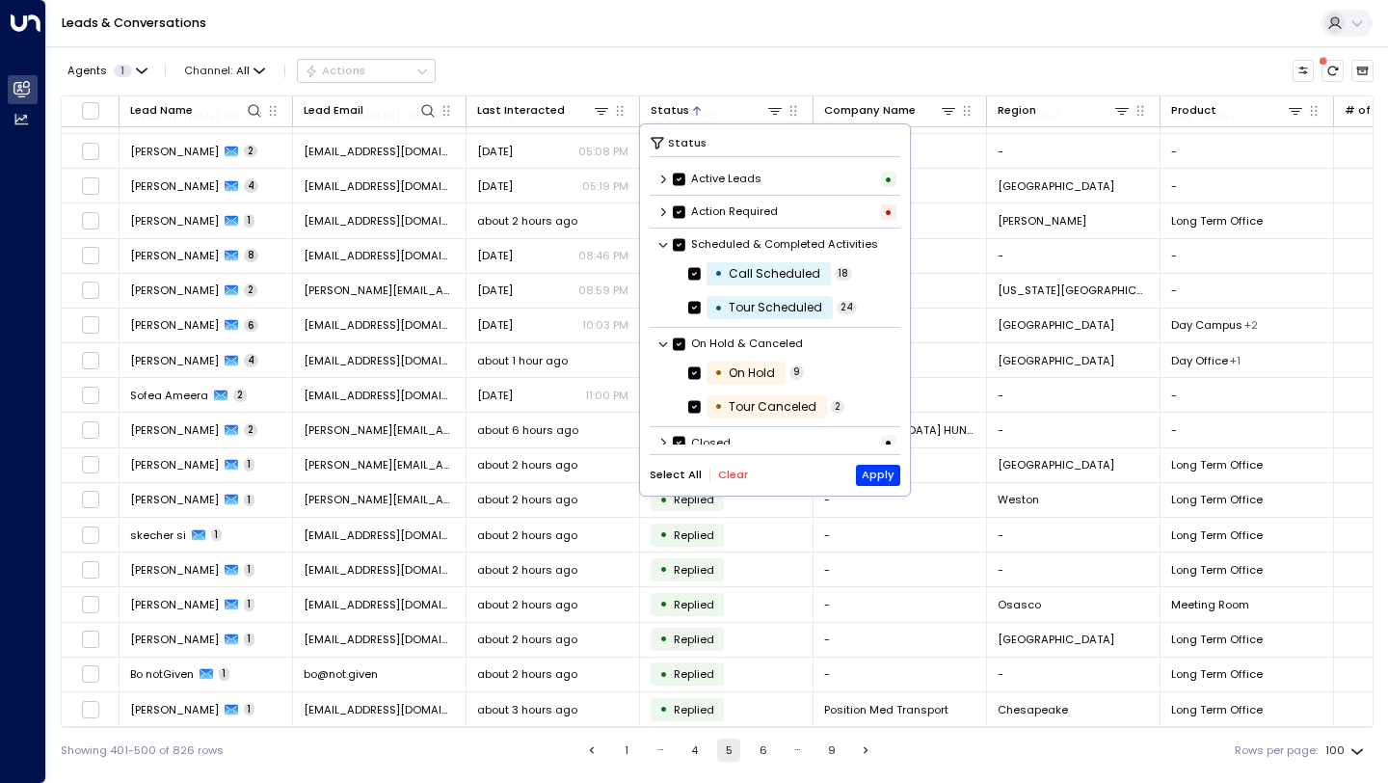
click at [663, 344] on icon at bounding box center [663, 343] width 9 height 5
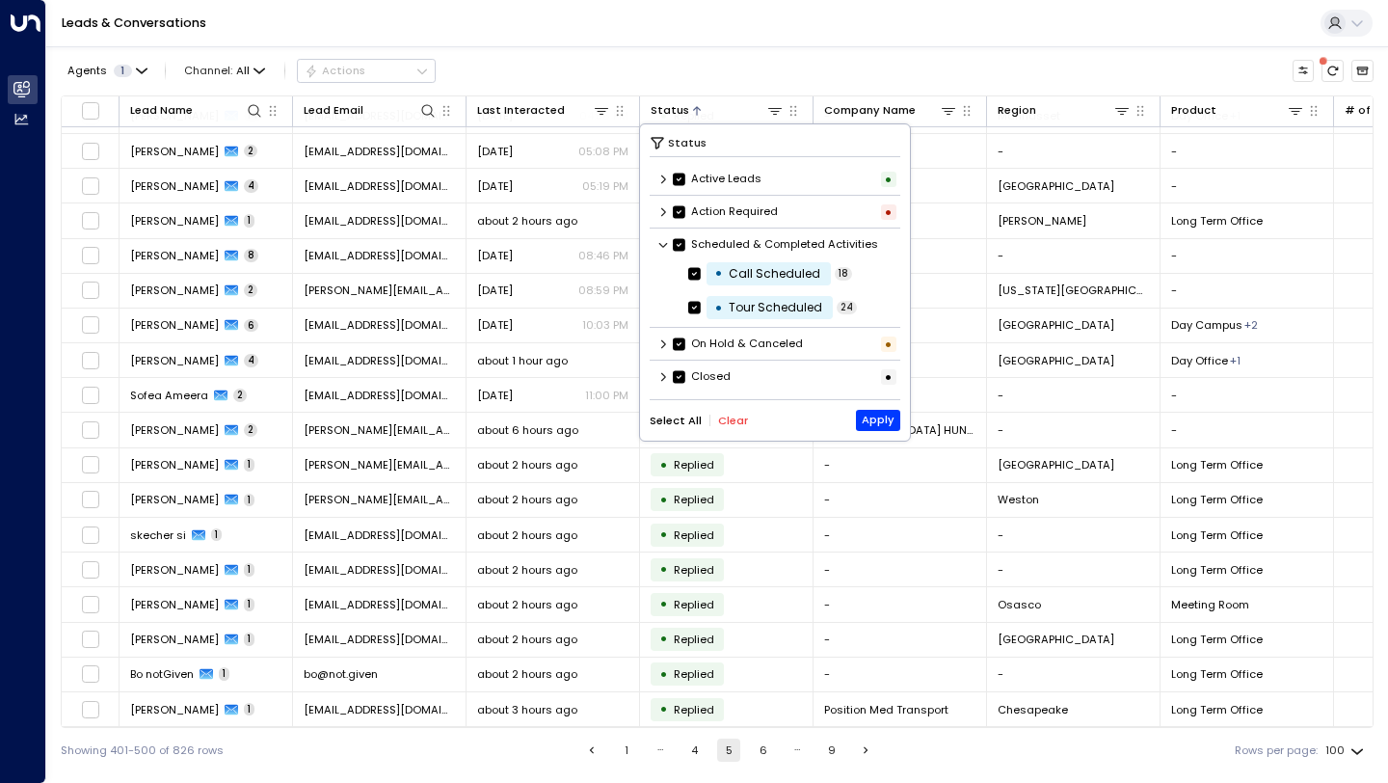
click at [671, 246] on div "Scheduled & Completed Activities" at bounding box center [776, 245] width 252 height 26
click at [667, 207] on icon at bounding box center [663, 212] width 12 height 12
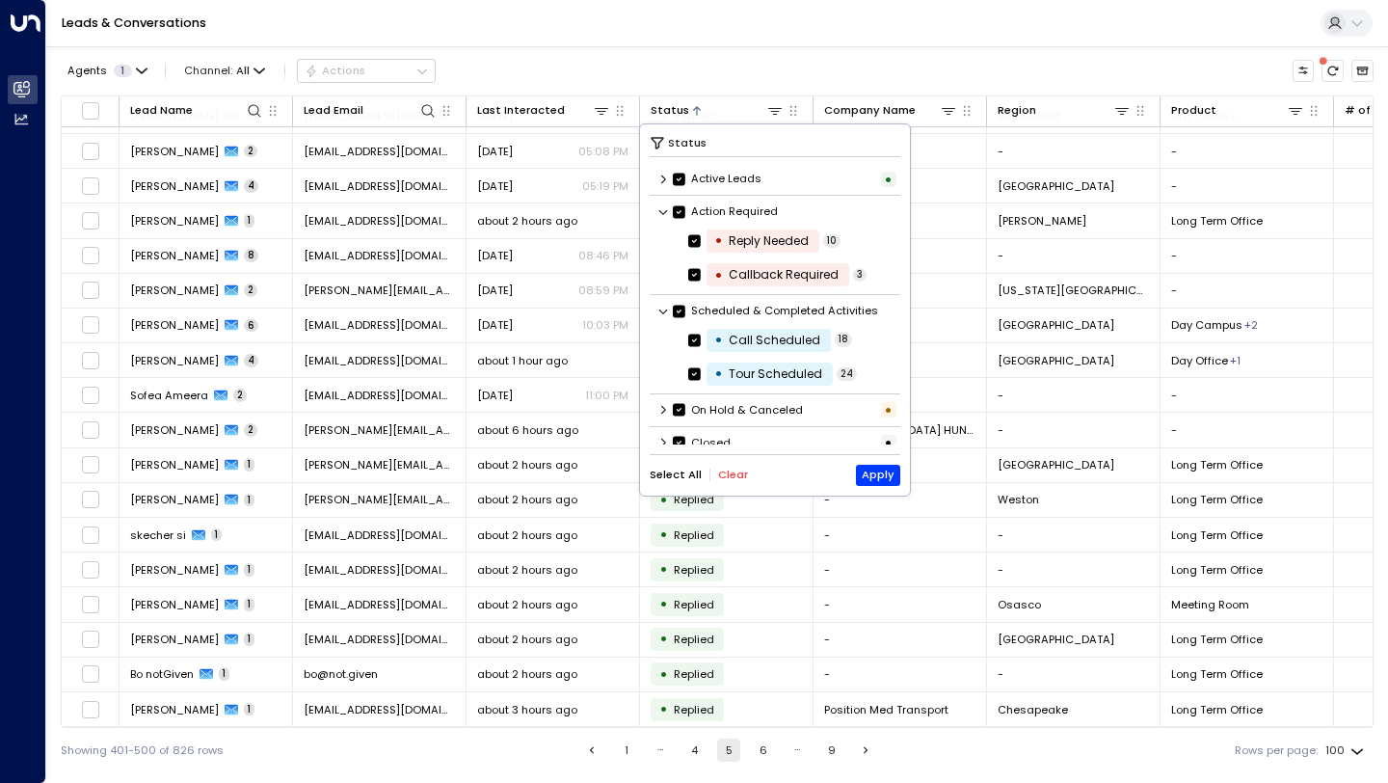
click at [667, 208] on icon at bounding box center [663, 212] width 12 height 12
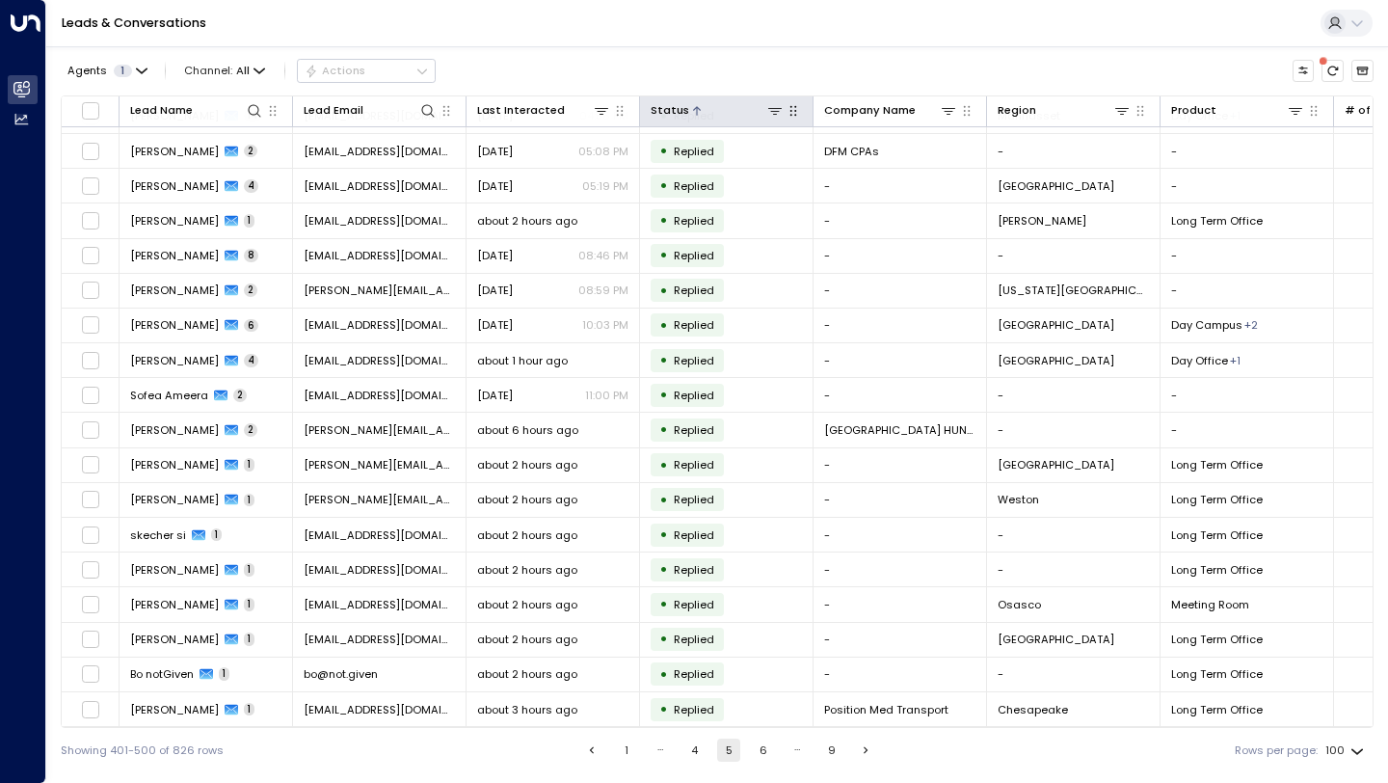
click at [801, 111] on button "button" at bounding box center [793, 110] width 19 height 19
click at [764, 741] on button "6" at bounding box center [763, 749] width 23 height 23
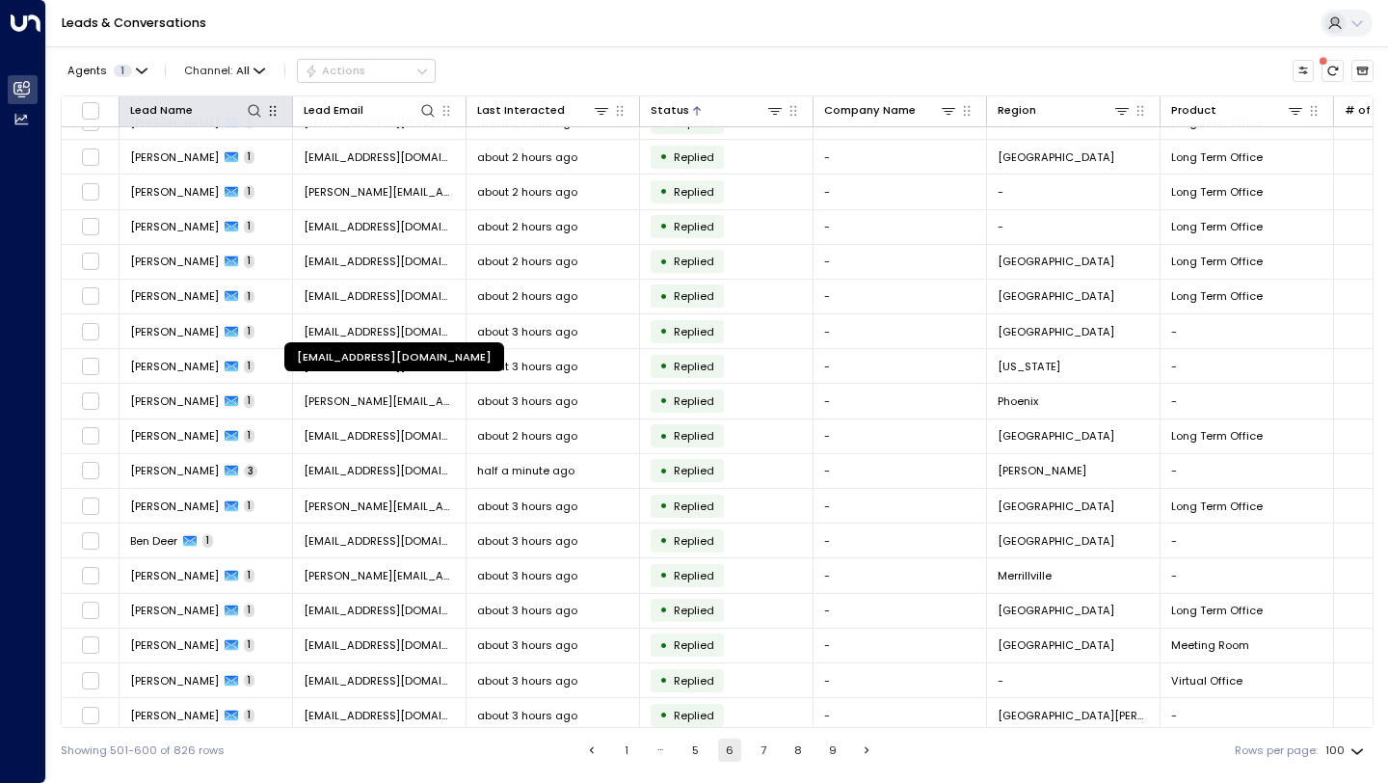
scroll to position [151, 0]
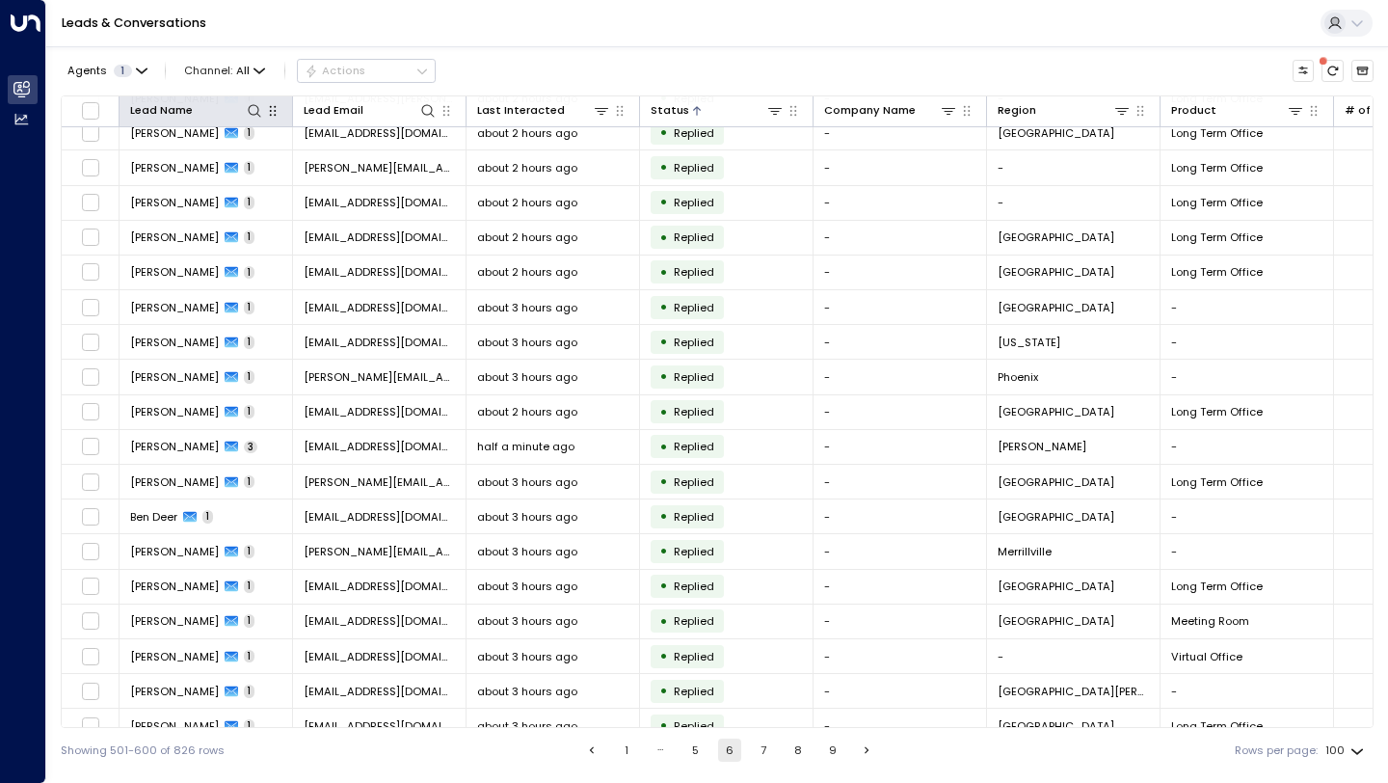
click at [767, 748] on button "7" at bounding box center [763, 749] width 23 height 23
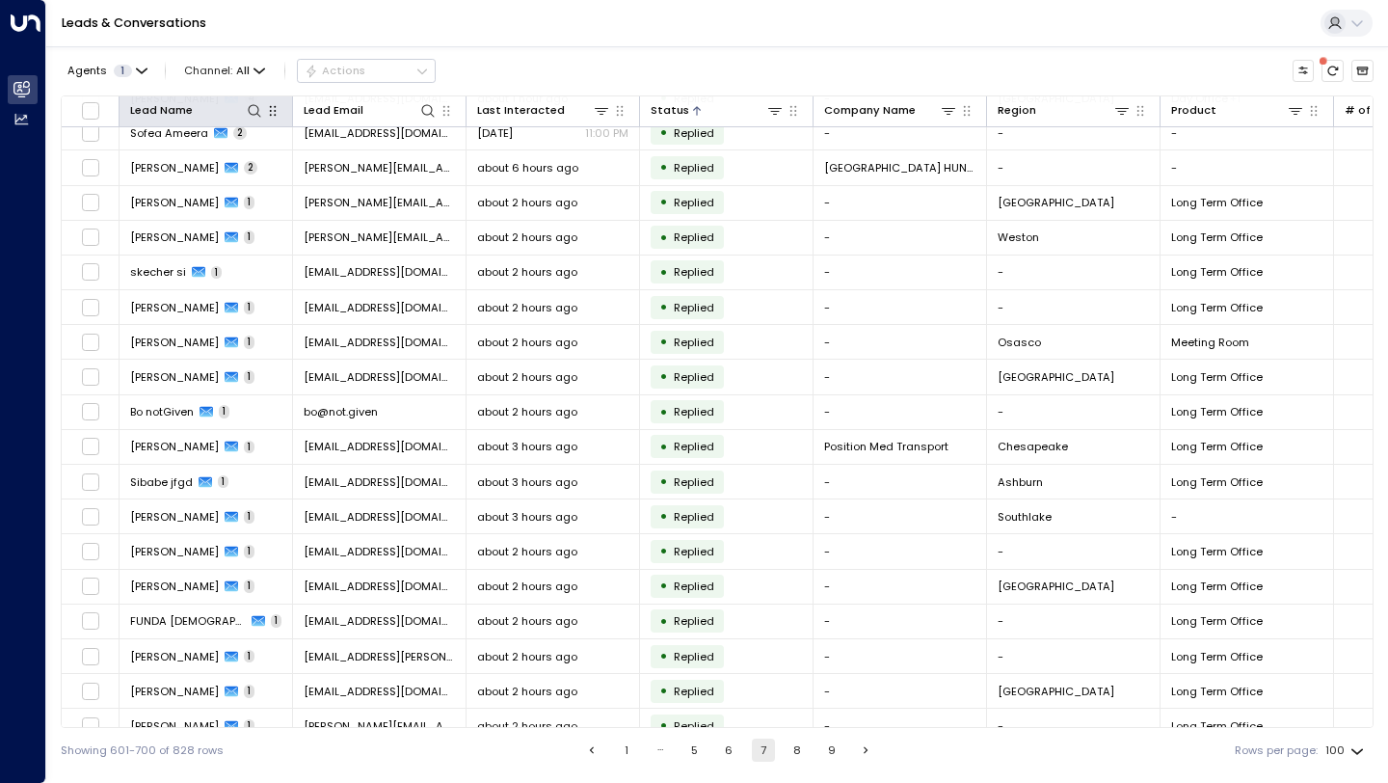
scroll to position [151, 0]
click at [802, 749] on button "8" at bounding box center [796, 749] width 23 height 23
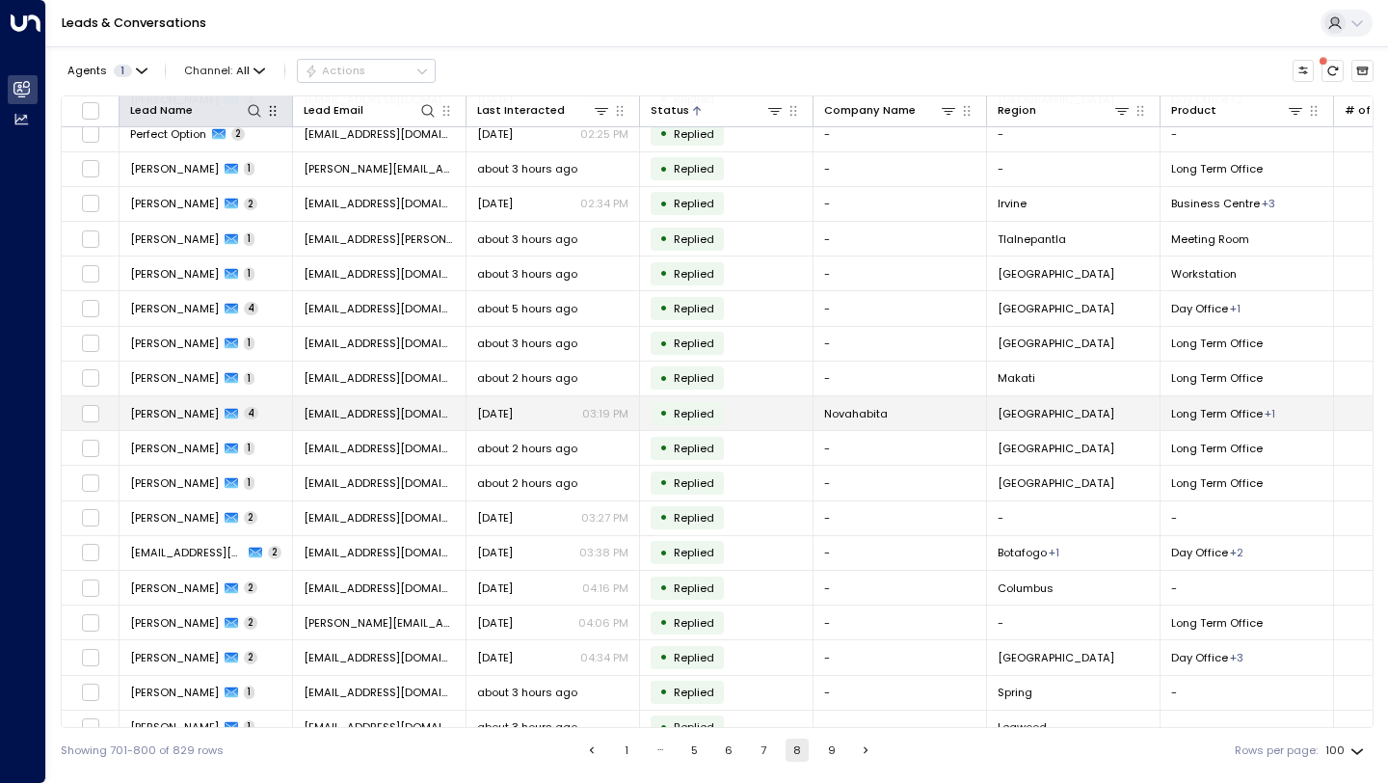
scroll to position [2893, 0]
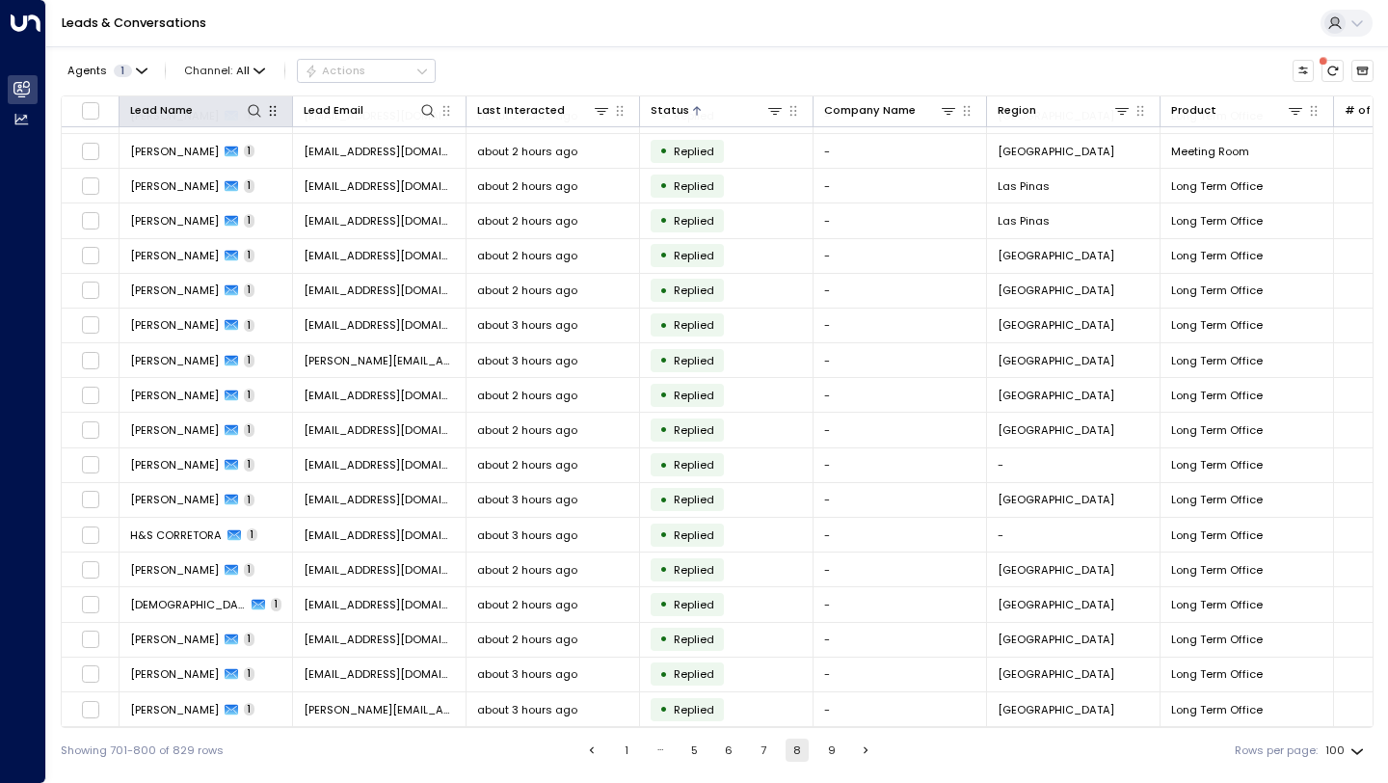
click at [617, 757] on button "1" at bounding box center [626, 749] width 23 height 23
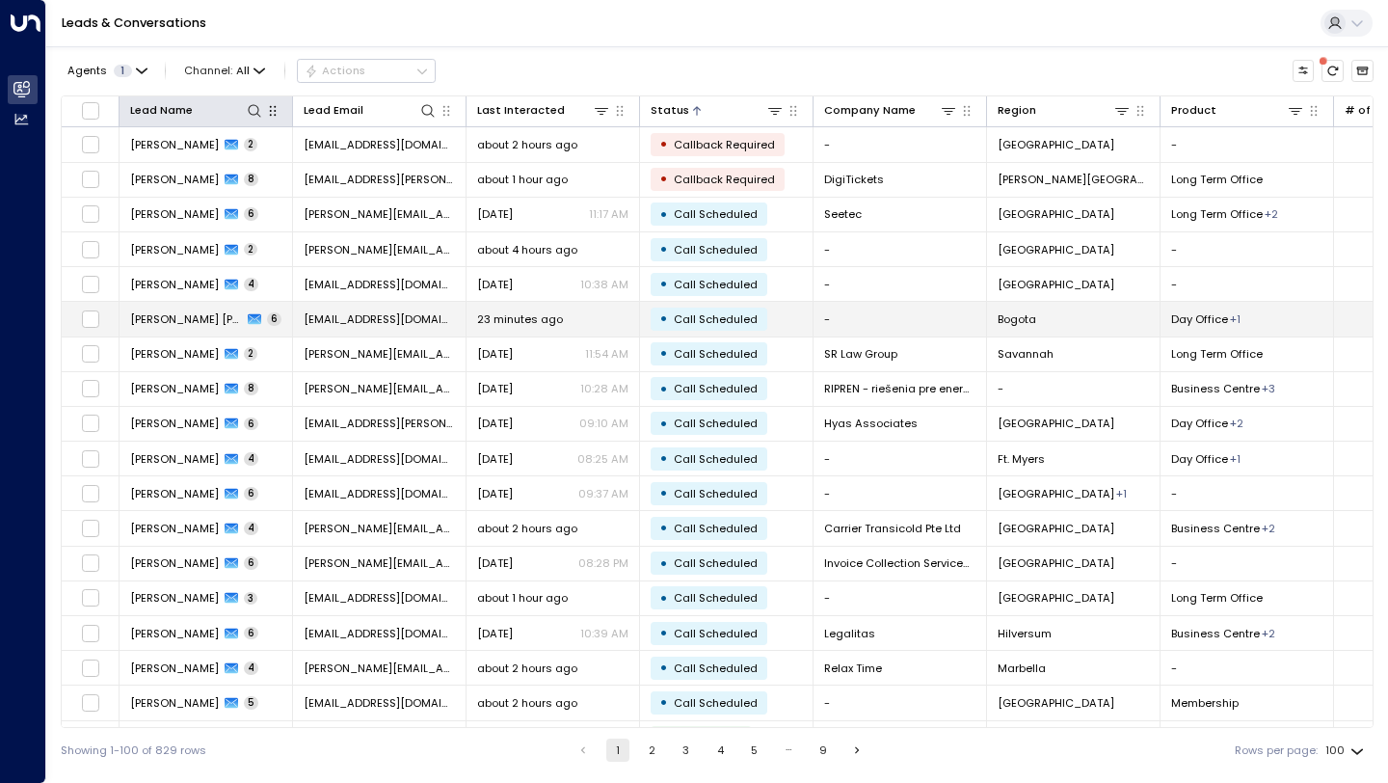
click at [572, 332] on td "23 minutes ago" at bounding box center [552, 319] width 173 height 34
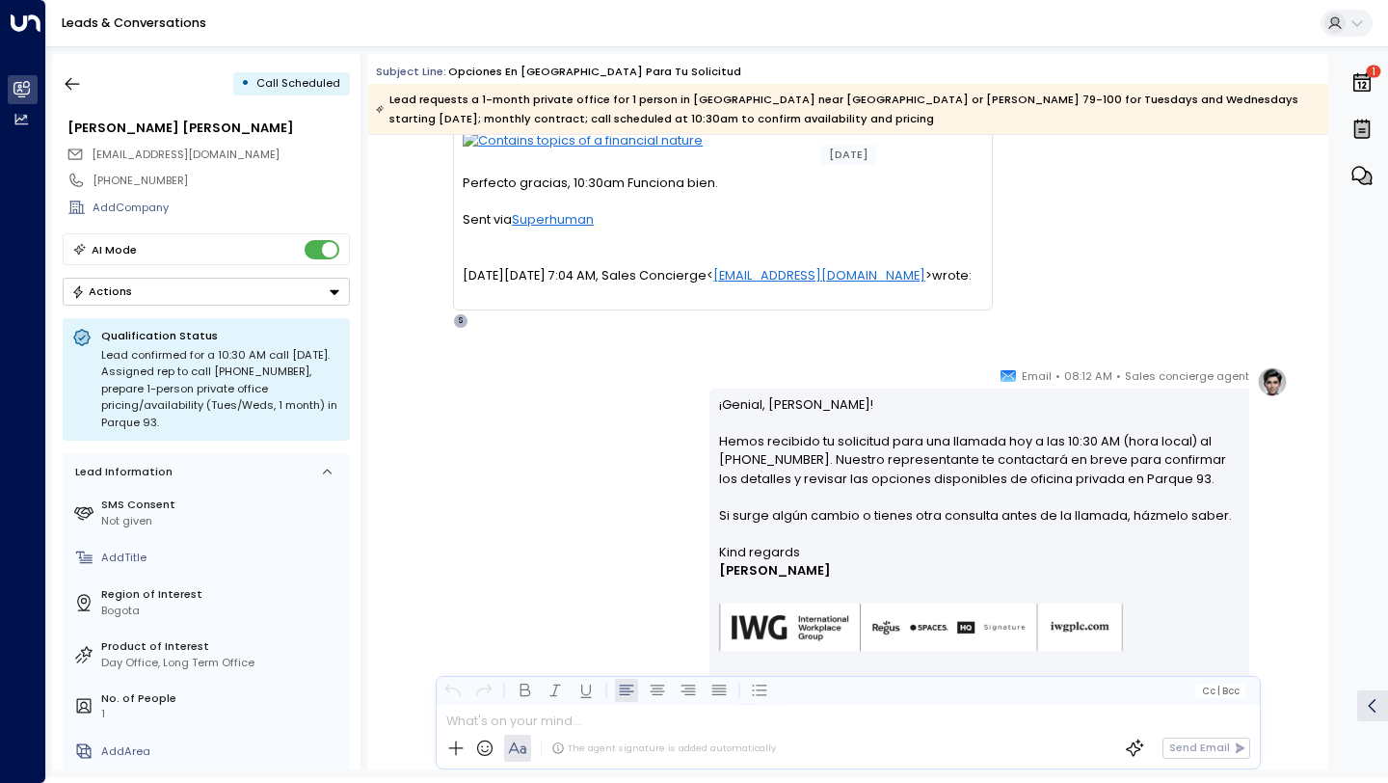
scroll to position [2003, 0]
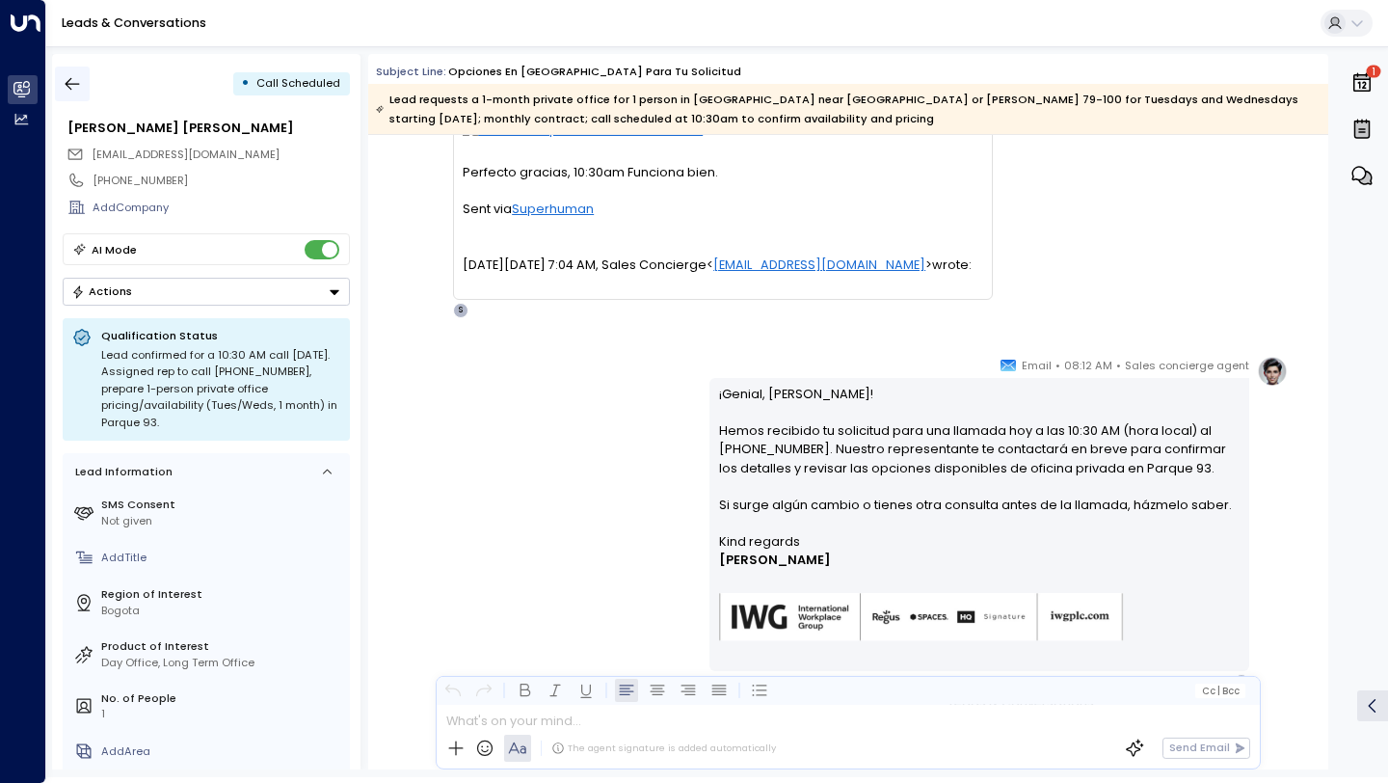
click at [69, 72] on button "button" at bounding box center [72, 84] width 35 height 35
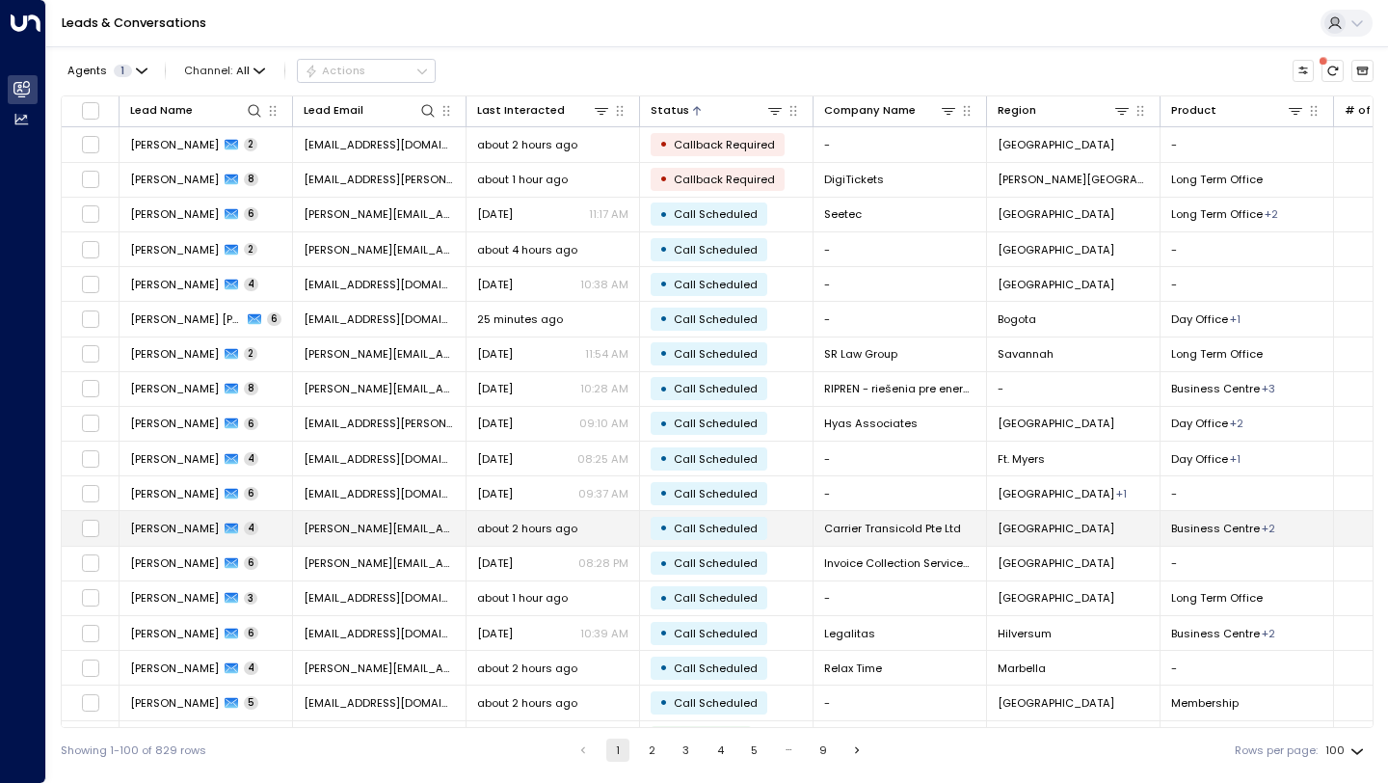
click at [562, 527] on span "about 2 hours ago" at bounding box center [527, 527] width 100 height 15
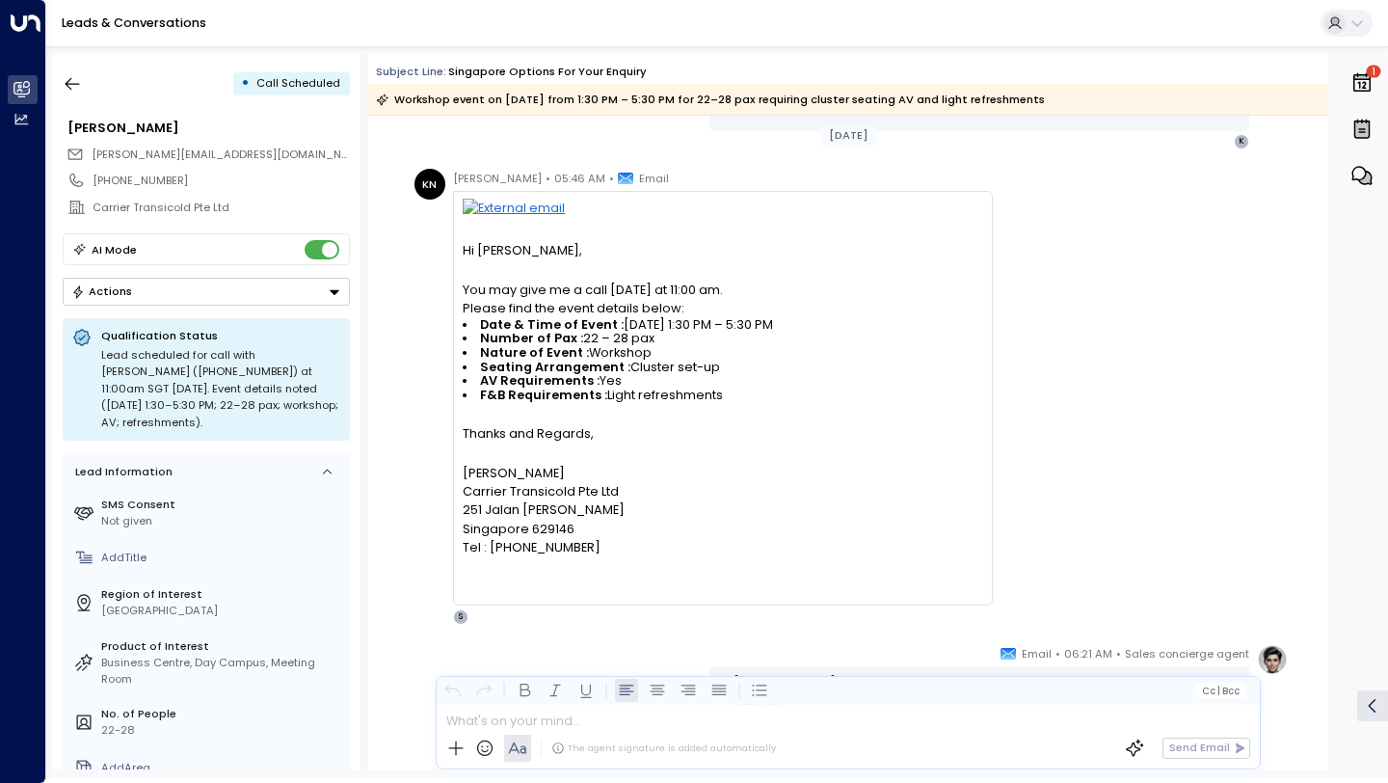
scroll to position [867, 0]
click at [538, 398] on span "F&B Requirements :" at bounding box center [543, 396] width 127 height 14
click at [532, 389] on span "F&B Requirements :" at bounding box center [543, 396] width 127 height 14
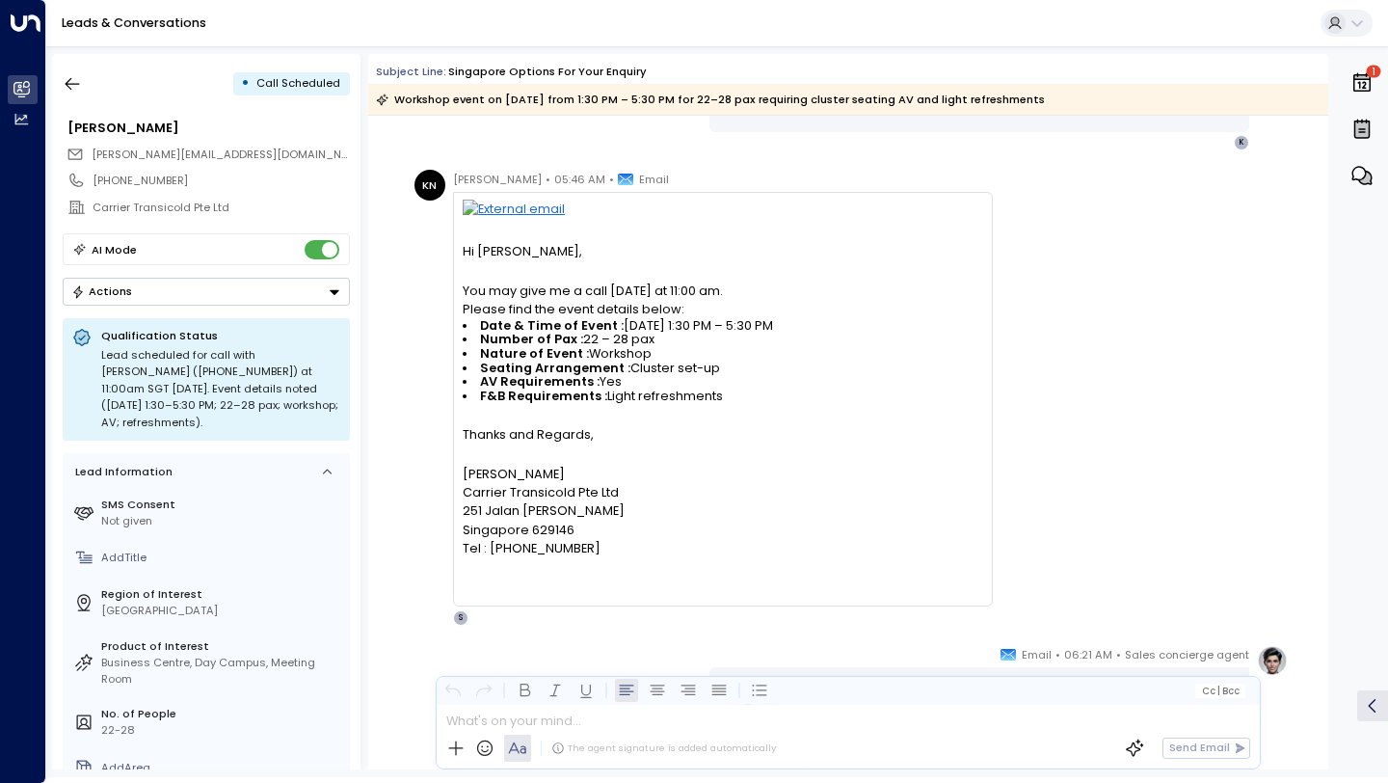
click at [532, 389] on span "F&B Requirements :" at bounding box center [543, 396] width 127 height 14
click at [534, 371] on span "Seating Arrangement :" at bounding box center [555, 368] width 150 height 14
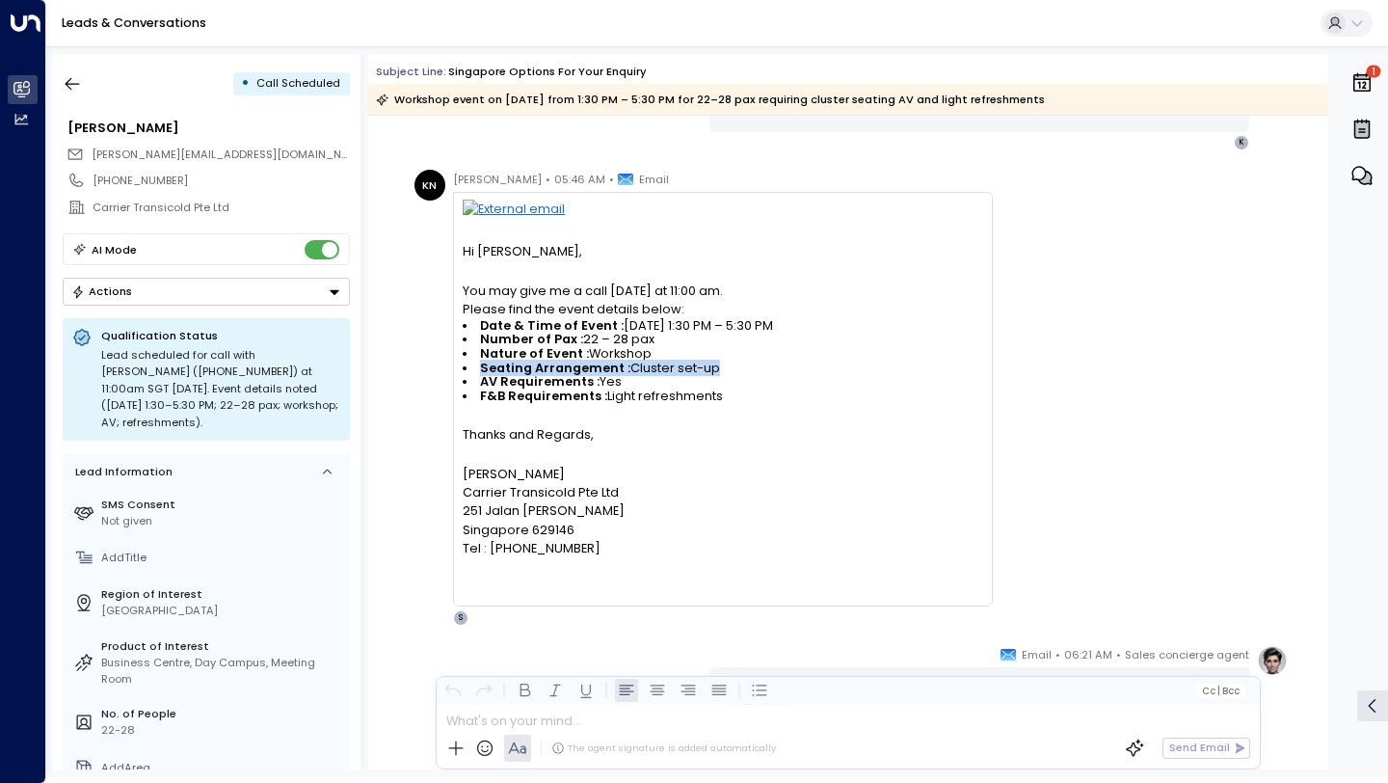
click at [535, 351] on span "Nature of Event :" at bounding box center [534, 354] width 109 height 14
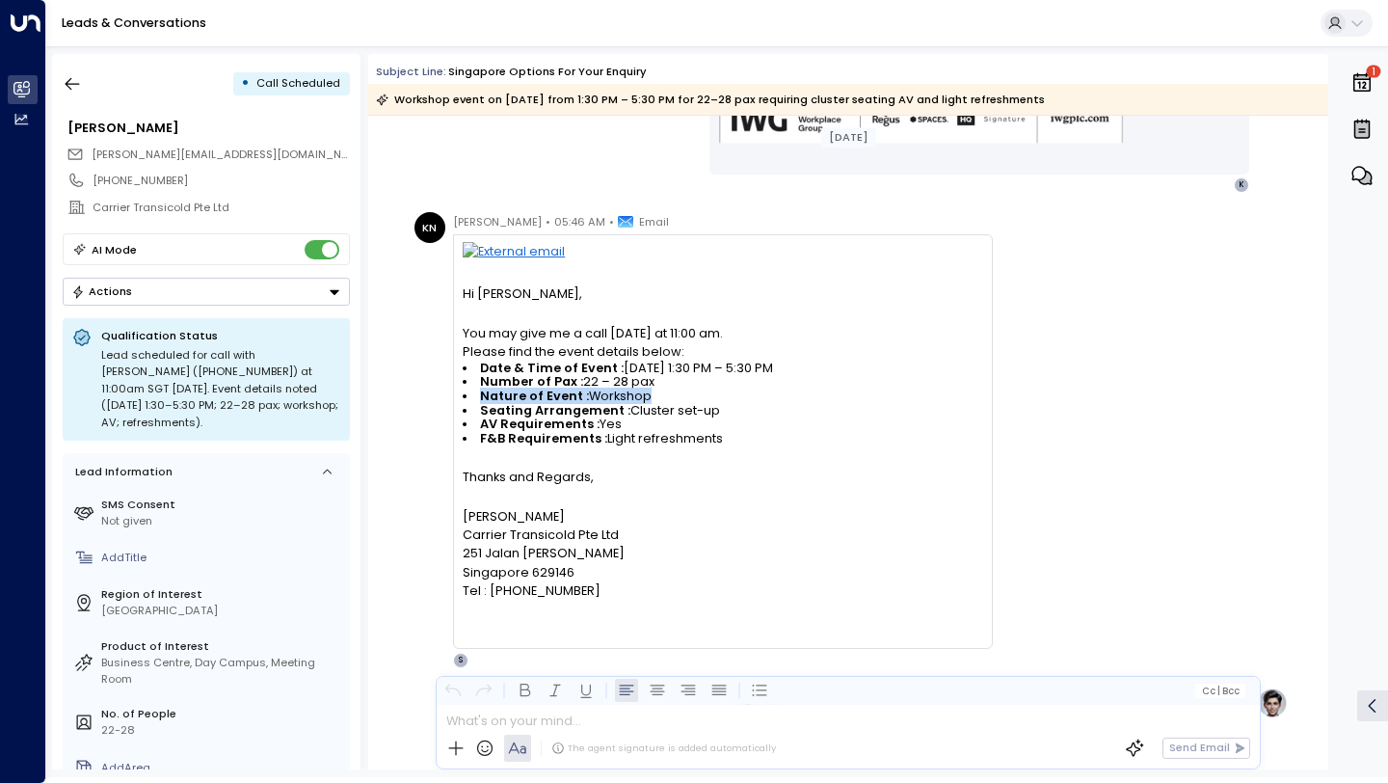
scroll to position [823, 0]
click at [535, 351] on span "Please find the event details below:" at bounding box center [574, 353] width 222 height 18
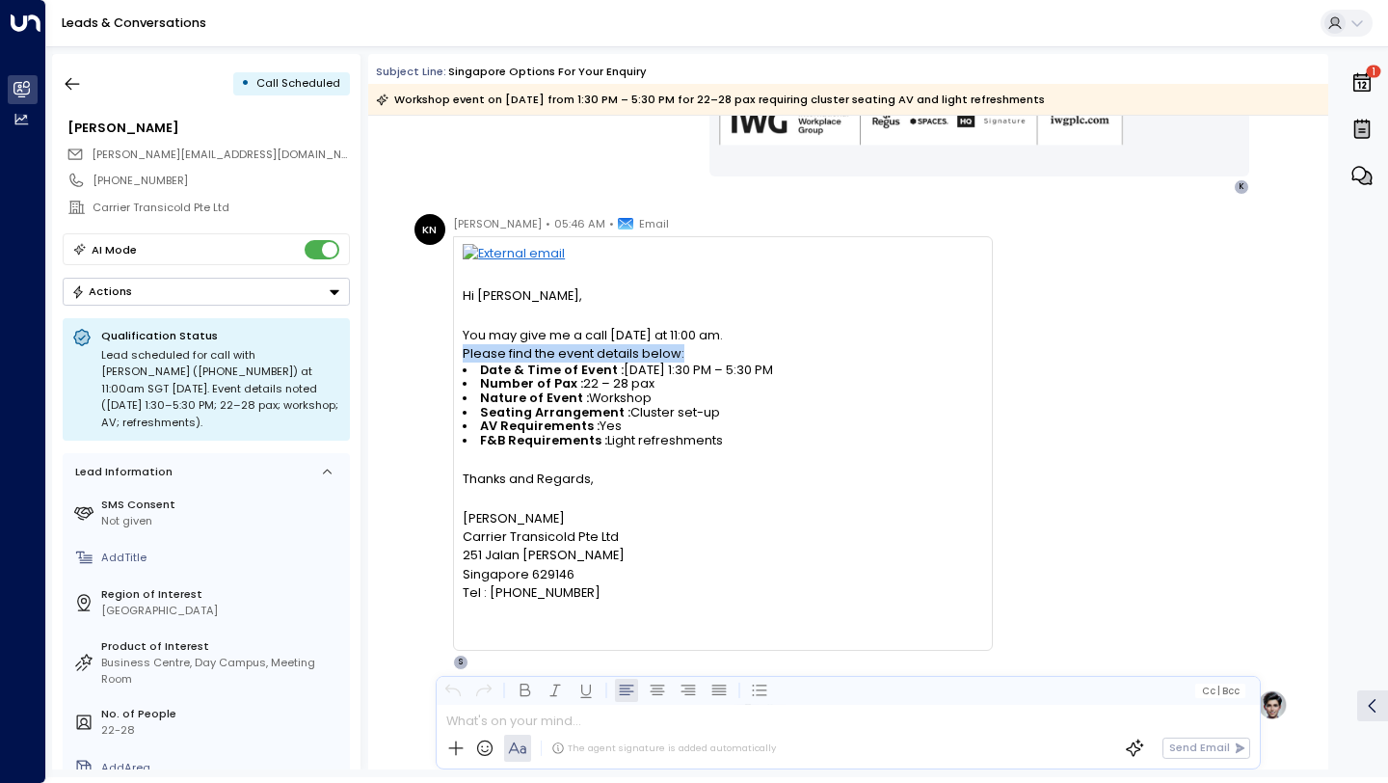
click at [540, 367] on span "Date & Time of Event :" at bounding box center [552, 370] width 144 height 14
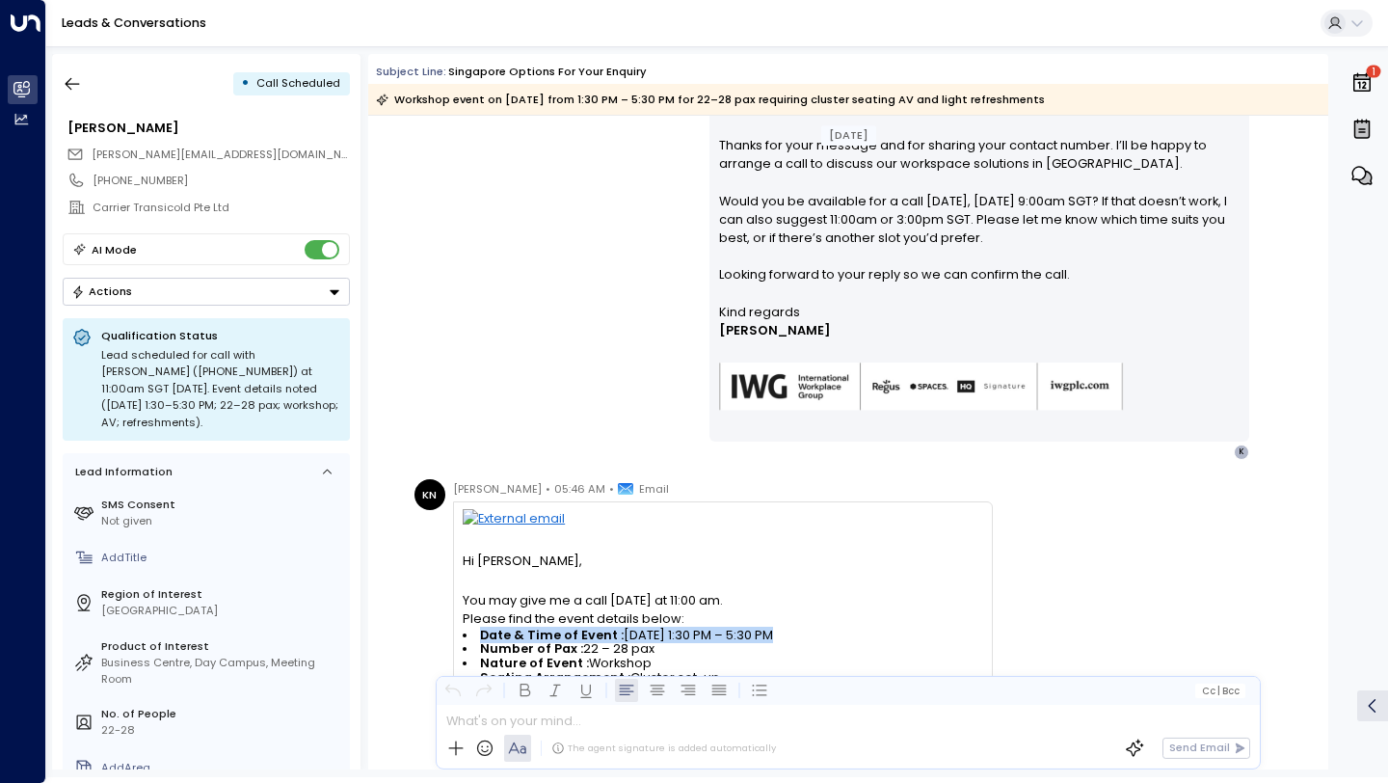
scroll to position [0, 0]
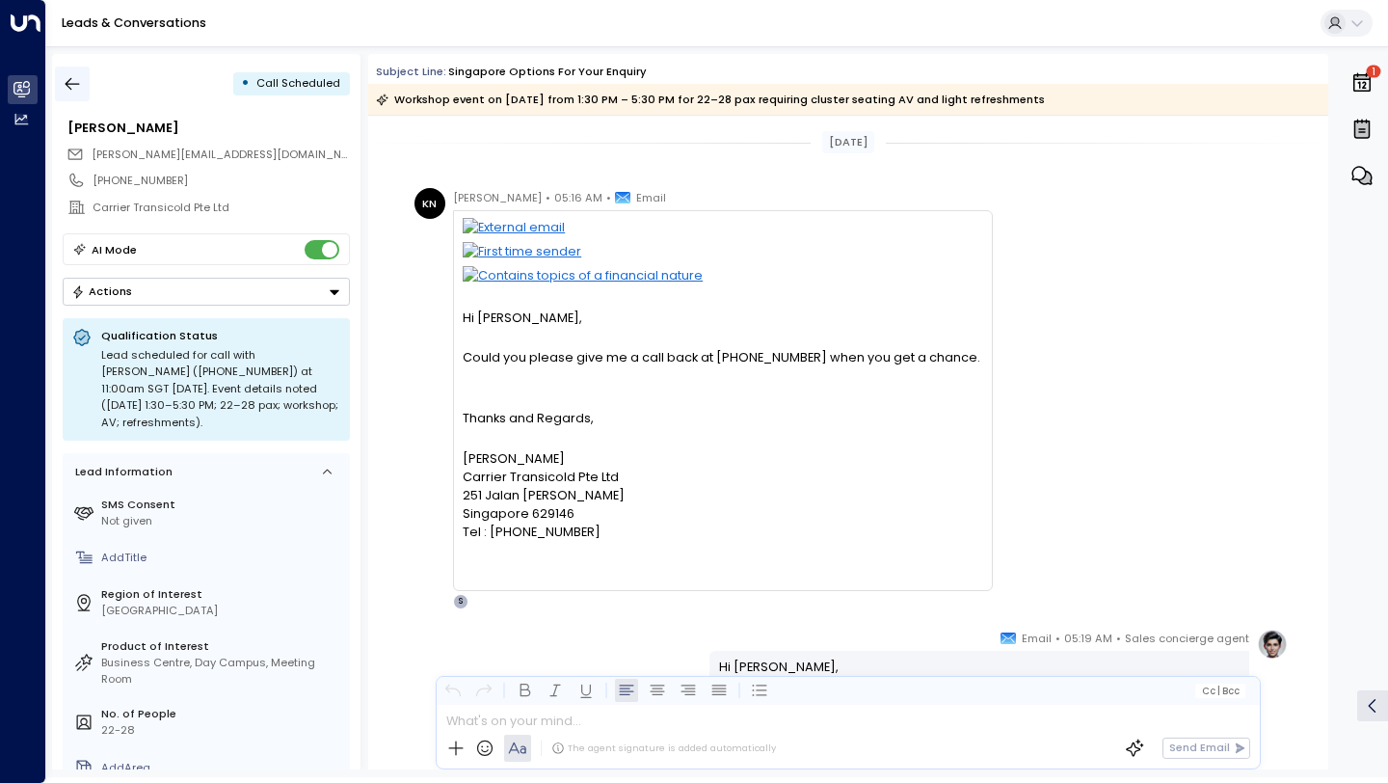
click at [76, 75] on icon "button" at bounding box center [72, 83] width 19 height 19
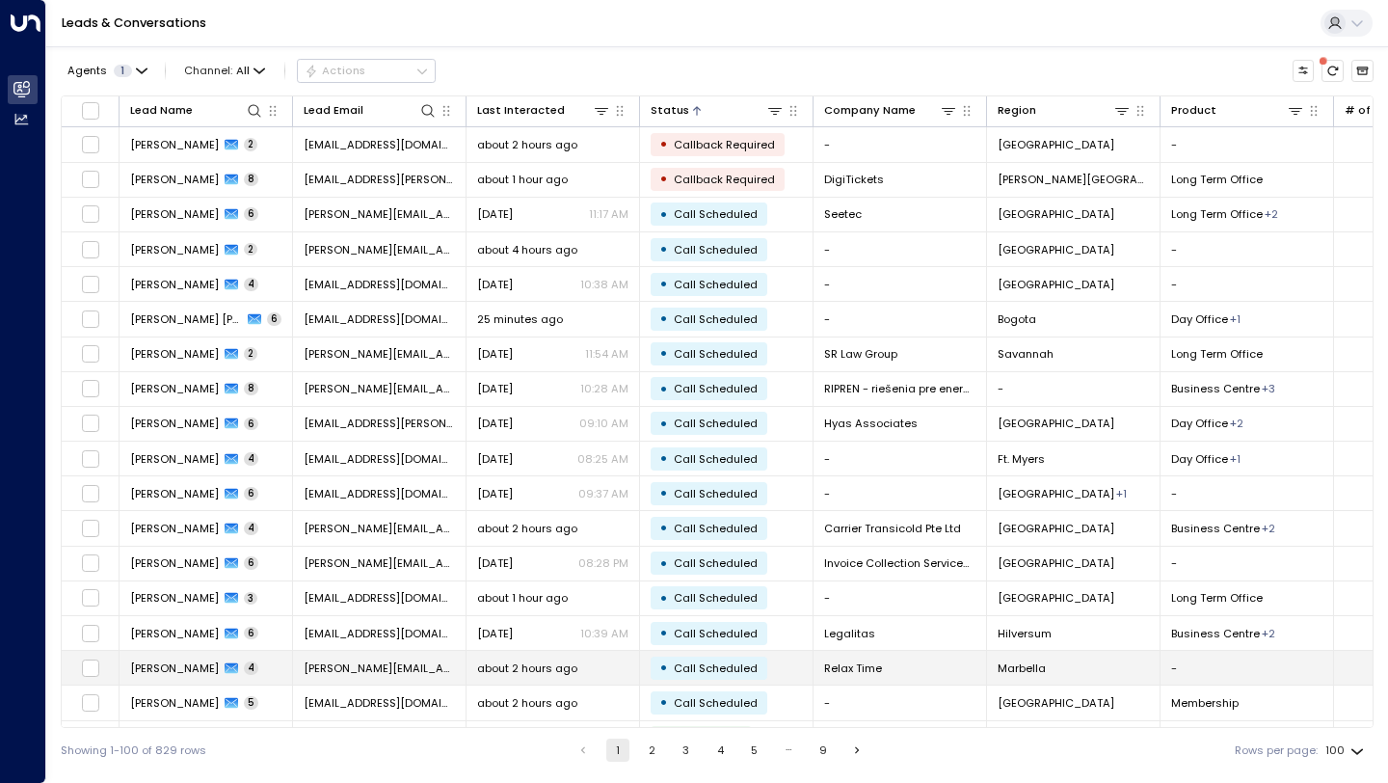
scroll to position [59, 0]
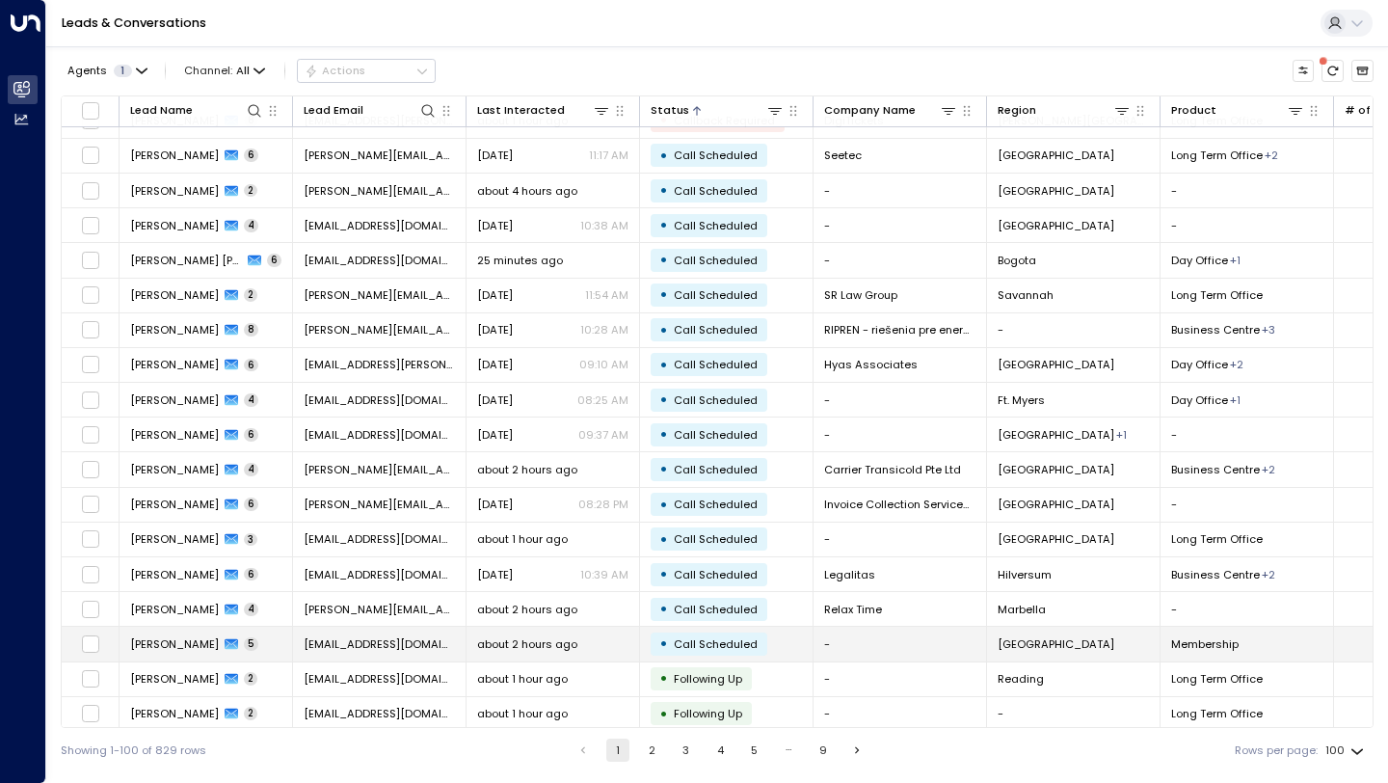
click at [363, 641] on span "[EMAIL_ADDRESS][DOMAIN_NAME]" at bounding box center [379, 643] width 151 height 15
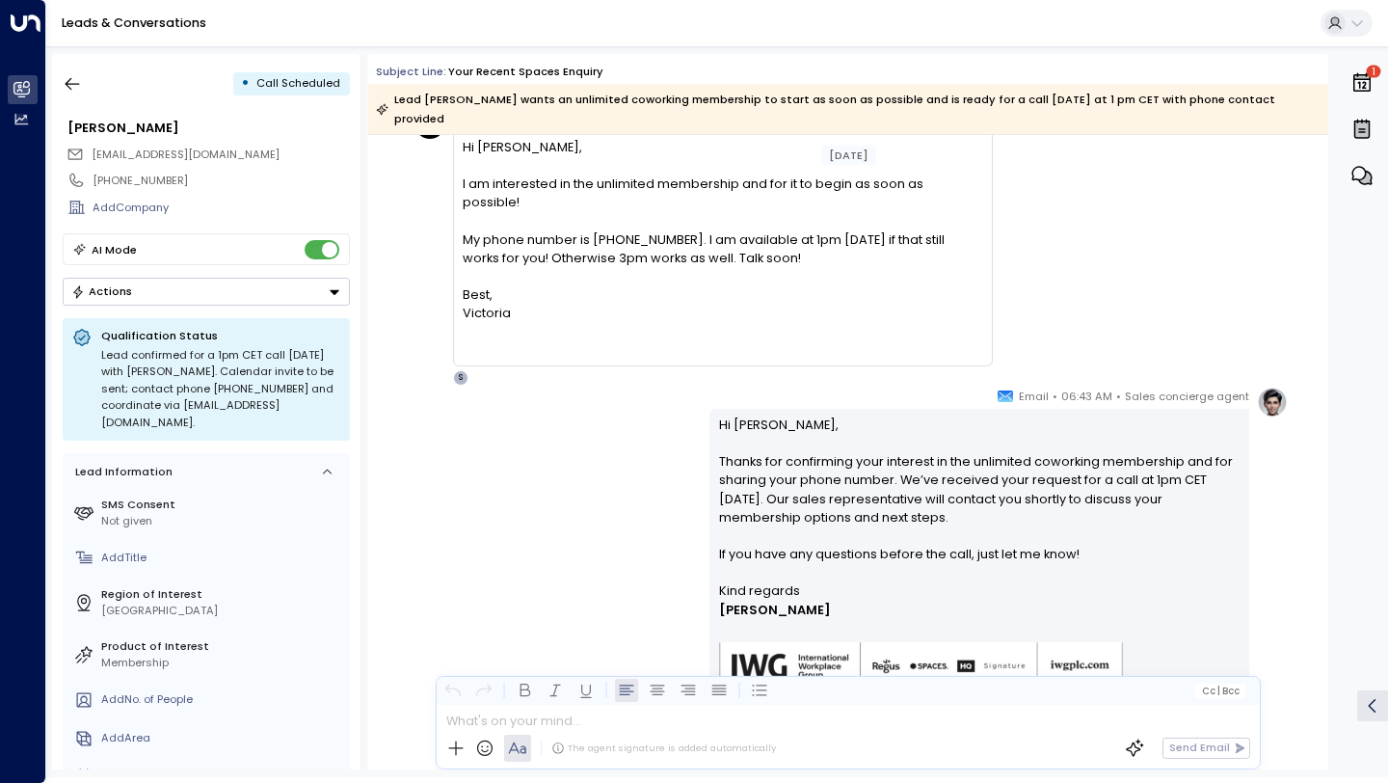
scroll to position [1209, 0]
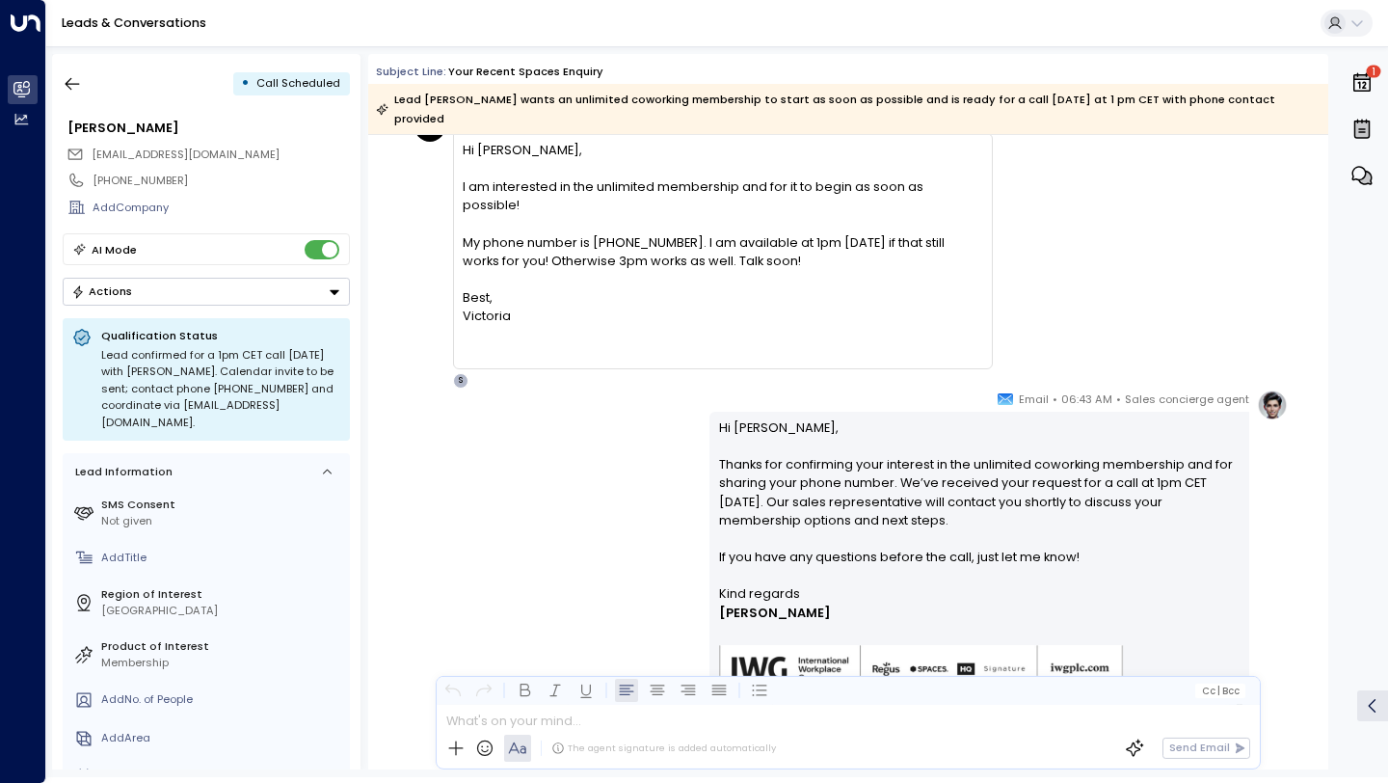
click at [905, 456] on p "Hi [PERSON_NAME], Thanks for confirming your interest in the unlimited coworkin…" at bounding box center [979, 501] width 521 height 167
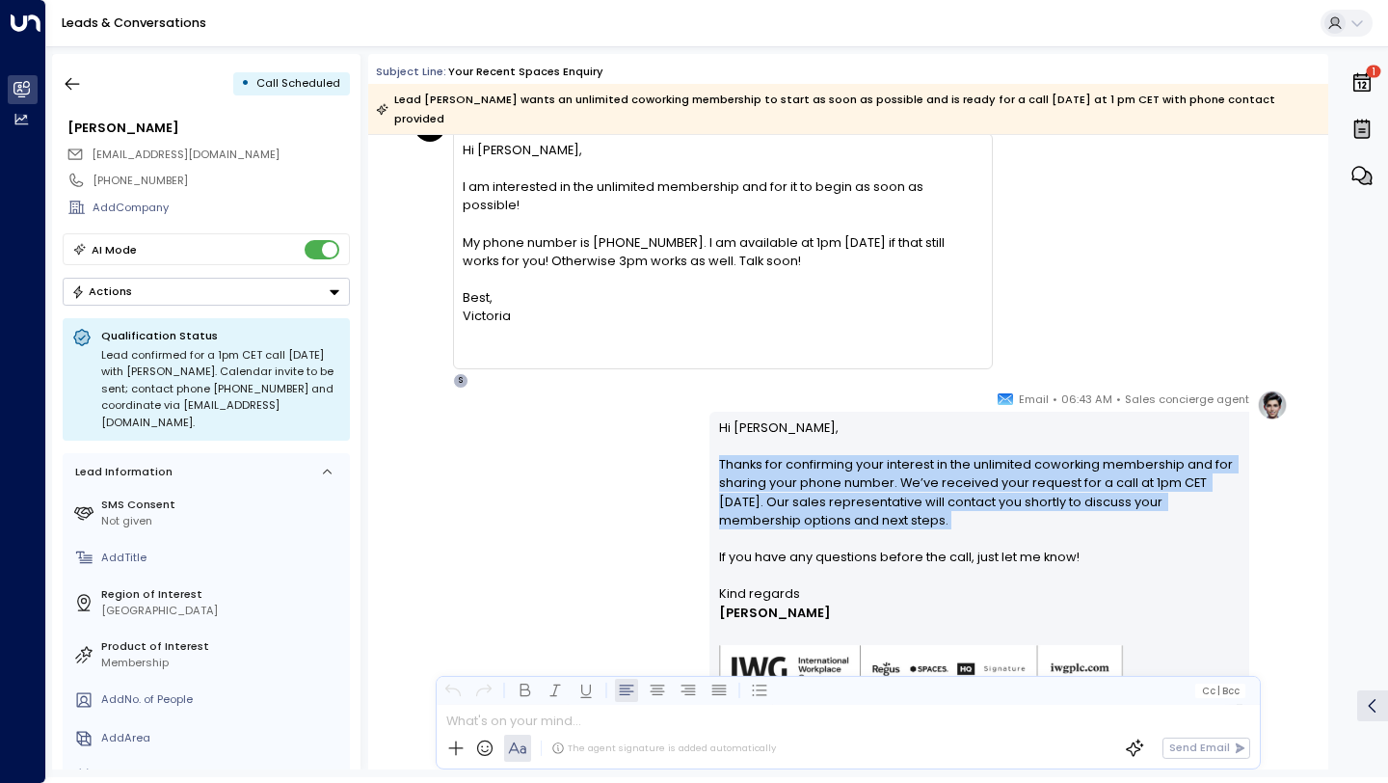
click at [905, 456] on p "Hi [PERSON_NAME], Thanks for confirming your interest in the unlimited coworkin…" at bounding box center [979, 501] width 521 height 167
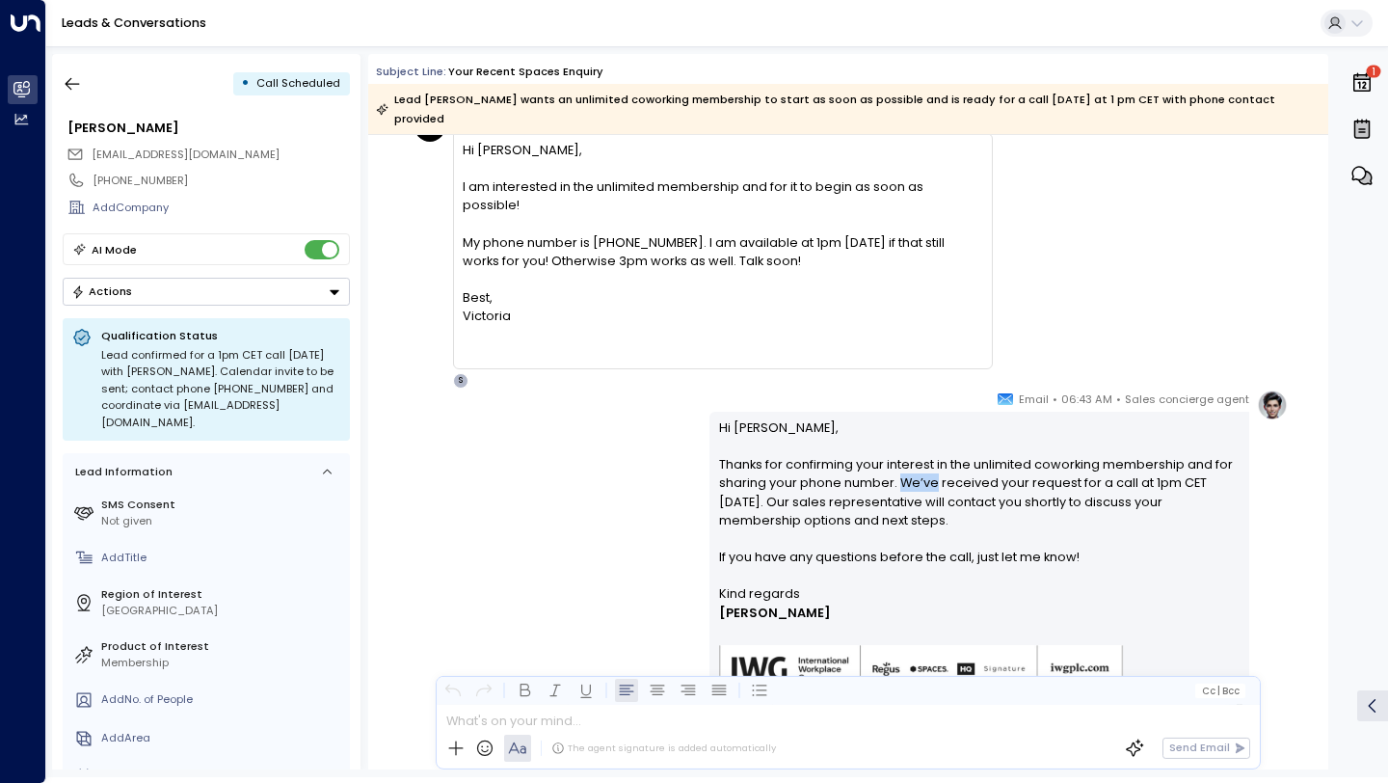
click at [905, 456] on p "Hi [PERSON_NAME], Thanks for confirming your interest in the unlimited coworkin…" at bounding box center [979, 501] width 521 height 167
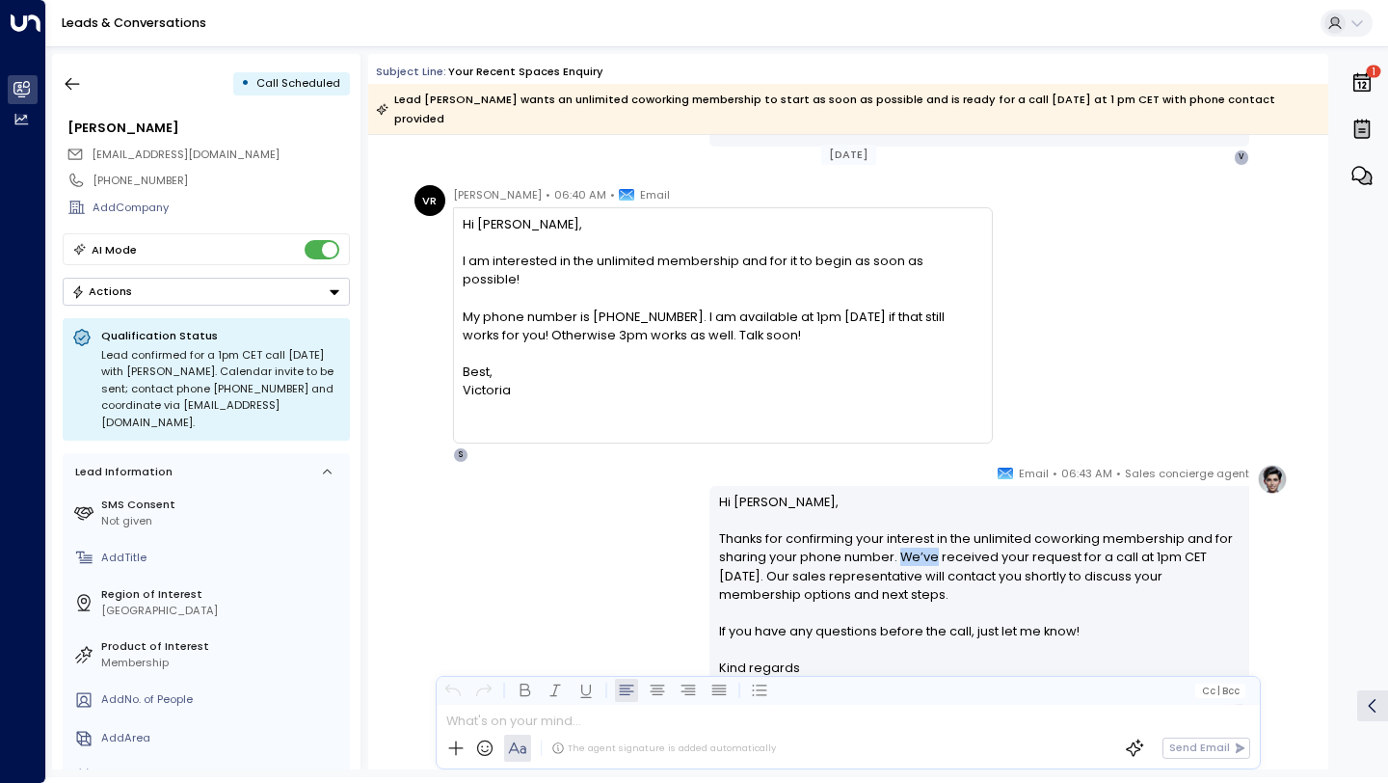
scroll to position [1131, 0]
click at [687, 292] on div at bounding box center [722, 301] width 519 height 18
click at [712, 252] on div "Hi [PERSON_NAME], I am interested in the unlimited membership and for it to beg…" at bounding box center [722, 329] width 519 height 222
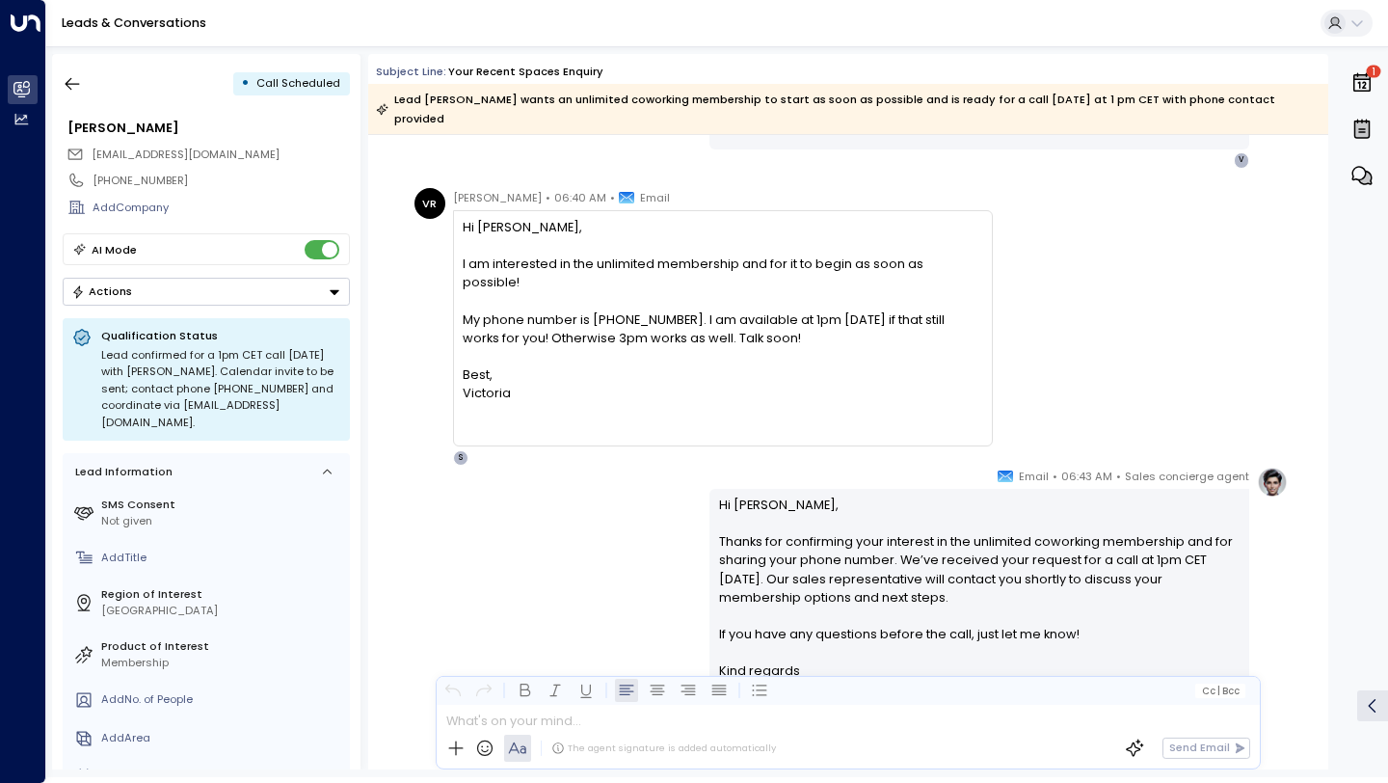
click at [712, 252] on div "Hi [PERSON_NAME], I am interested in the unlimited membership and for it to beg…" at bounding box center [722, 329] width 519 height 222
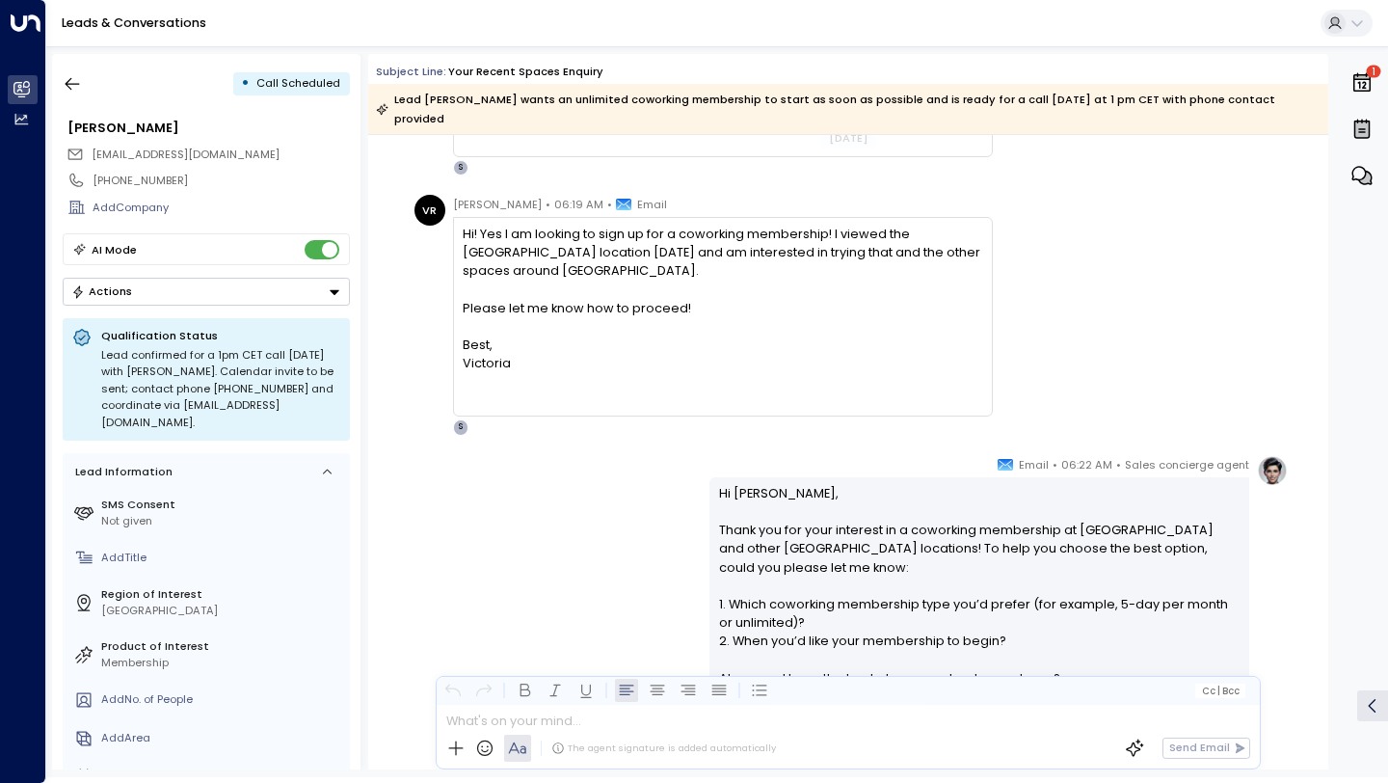
scroll to position [0, 0]
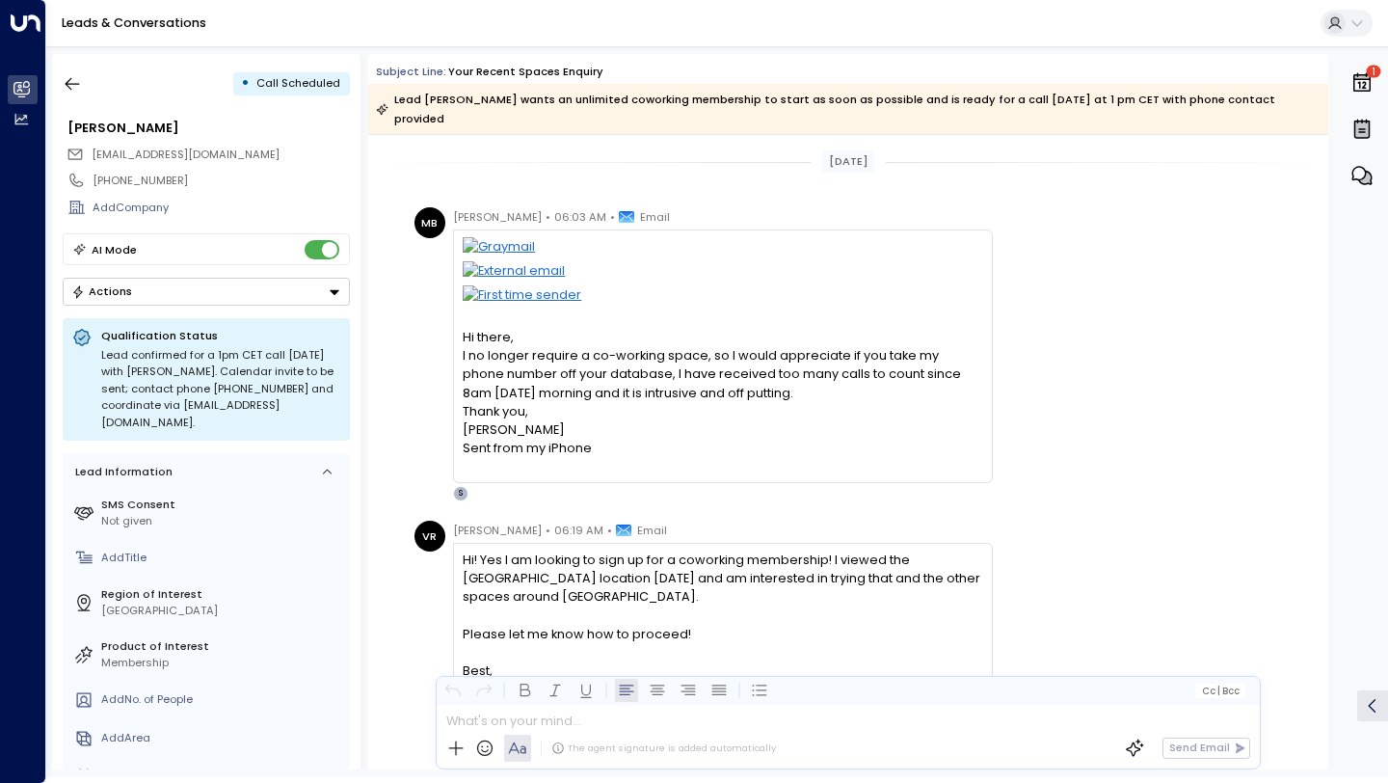
click at [671, 369] on div "I no longer require a co-working space, so I would appreciate if you take my ph…" at bounding box center [722, 374] width 519 height 56
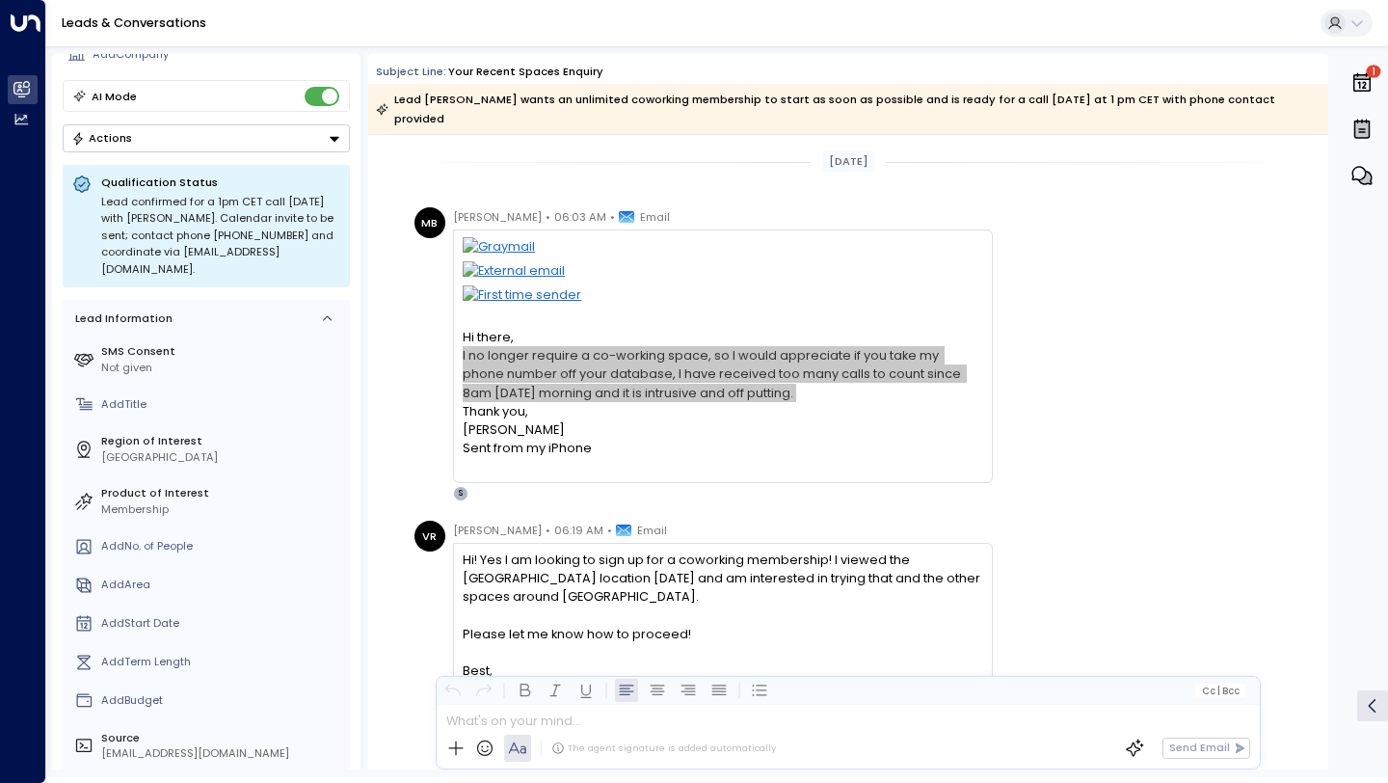
scroll to position [93, 0]
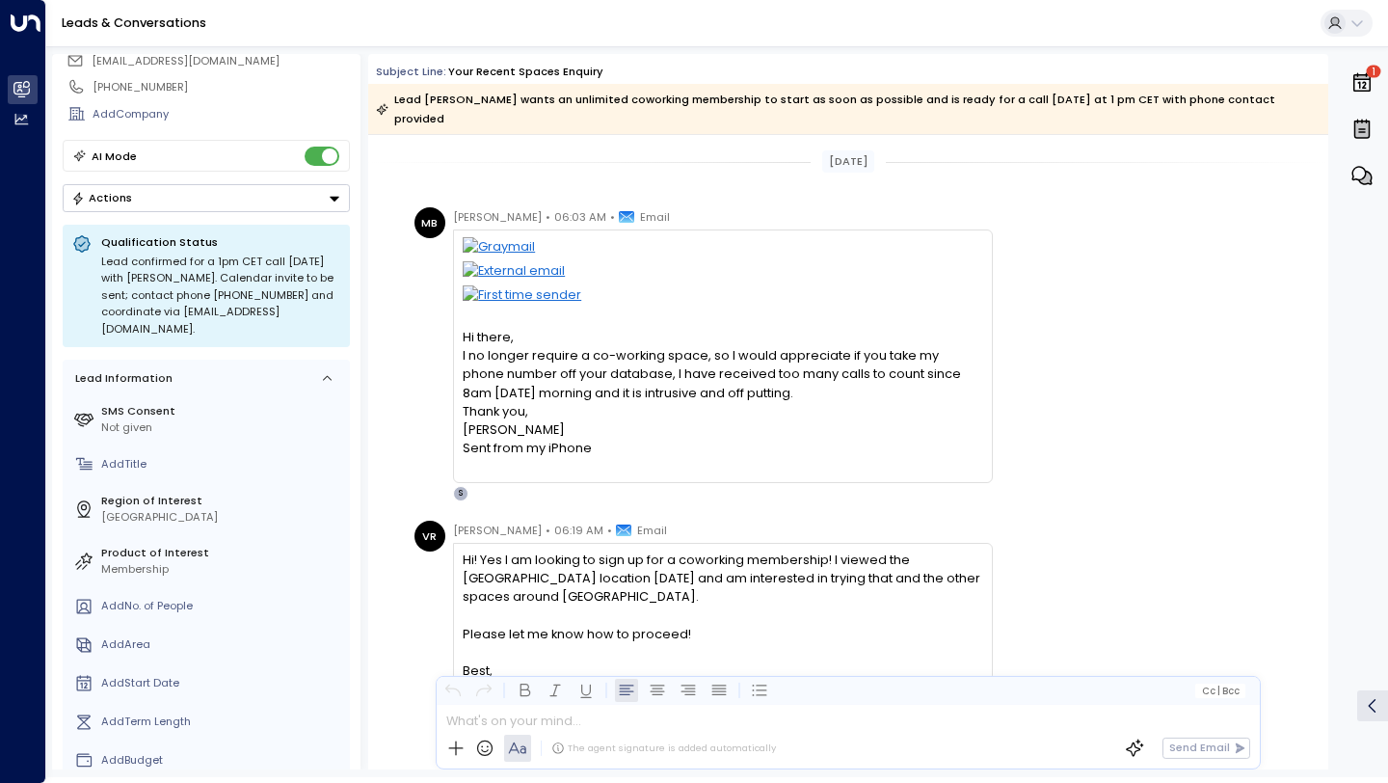
click at [200, 63] on span "[EMAIL_ADDRESS][DOMAIN_NAME]" at bounding box center [186, 60] width 188 height 15
copy div "[EMAIL_ADDRESS][DOMAIN_NAME]"
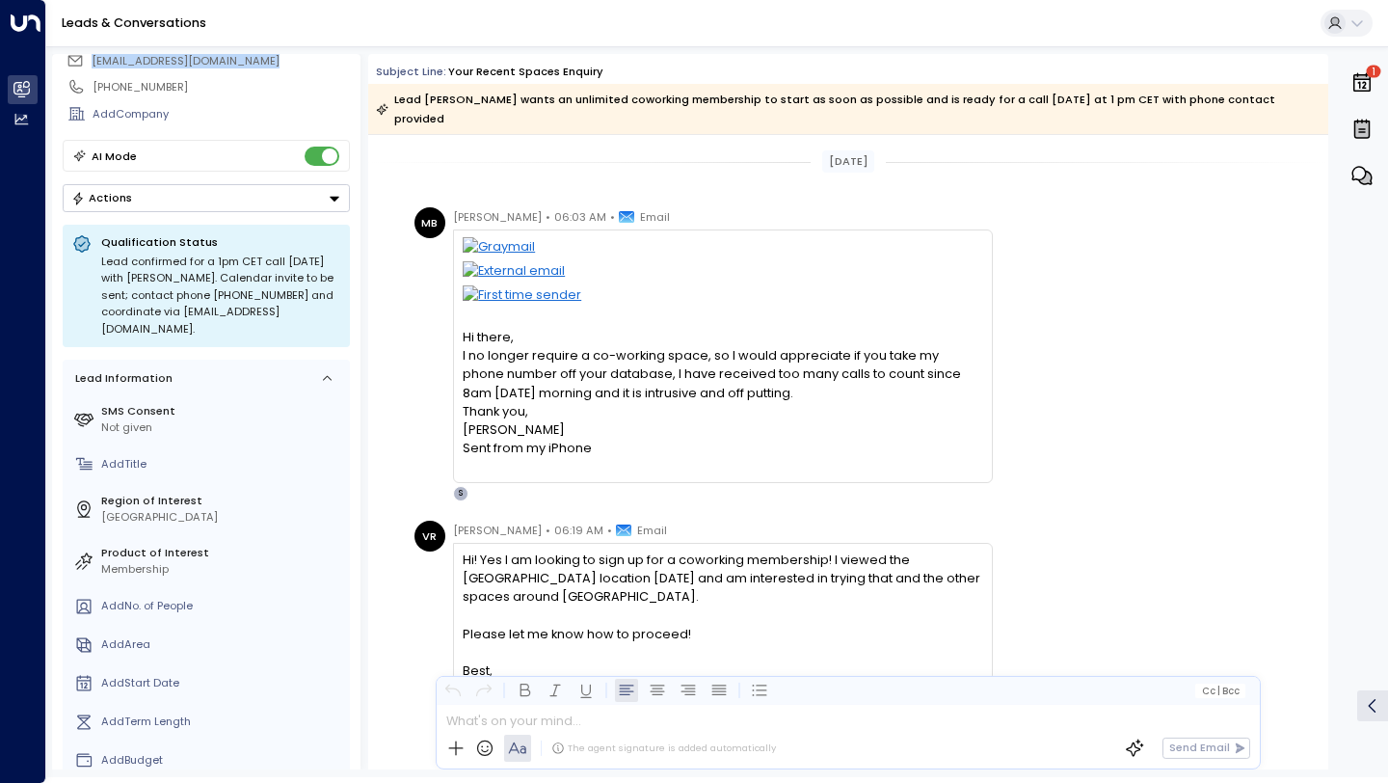
scroll to position [0, 0]
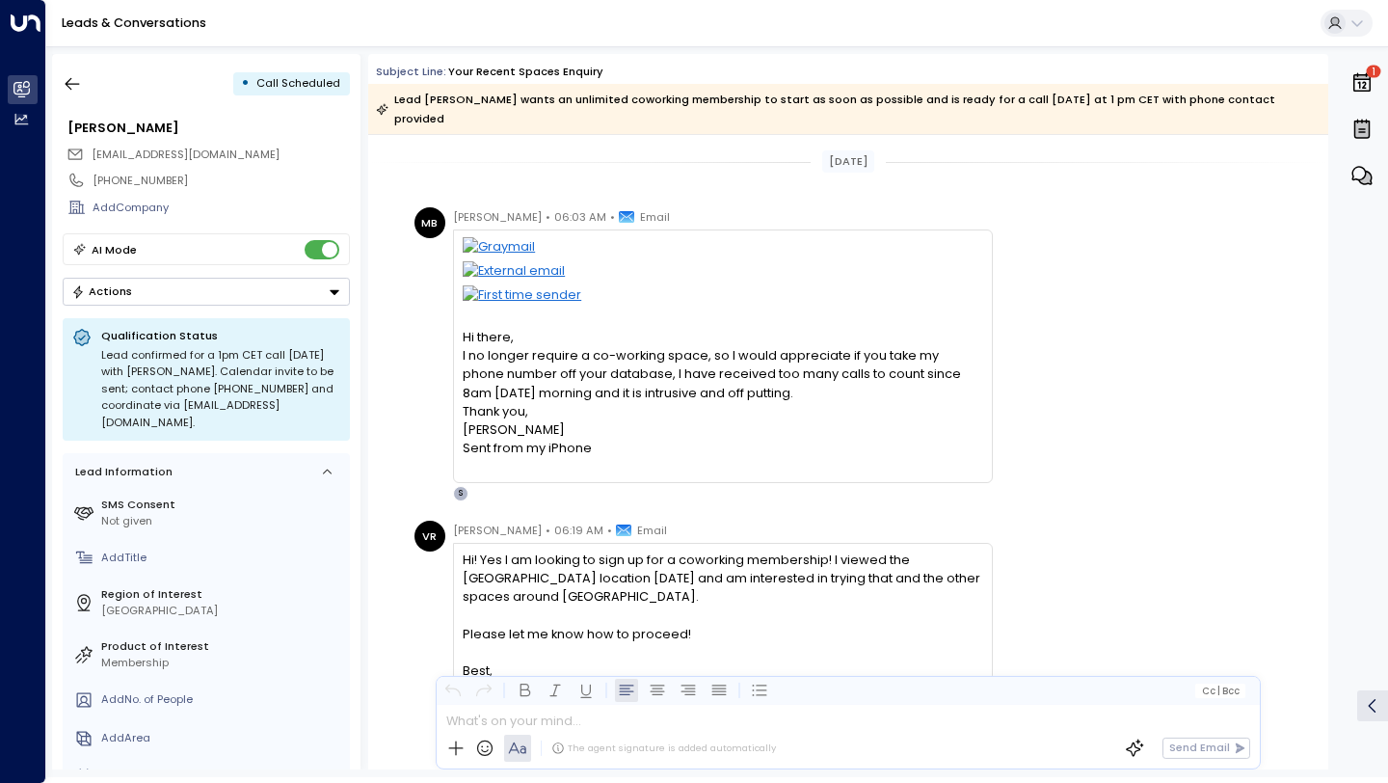
click at [296, 81] on span "Call Scheduled" at bounding box center [298, 82] width 84 height 15
copy div "Call Scheduled"
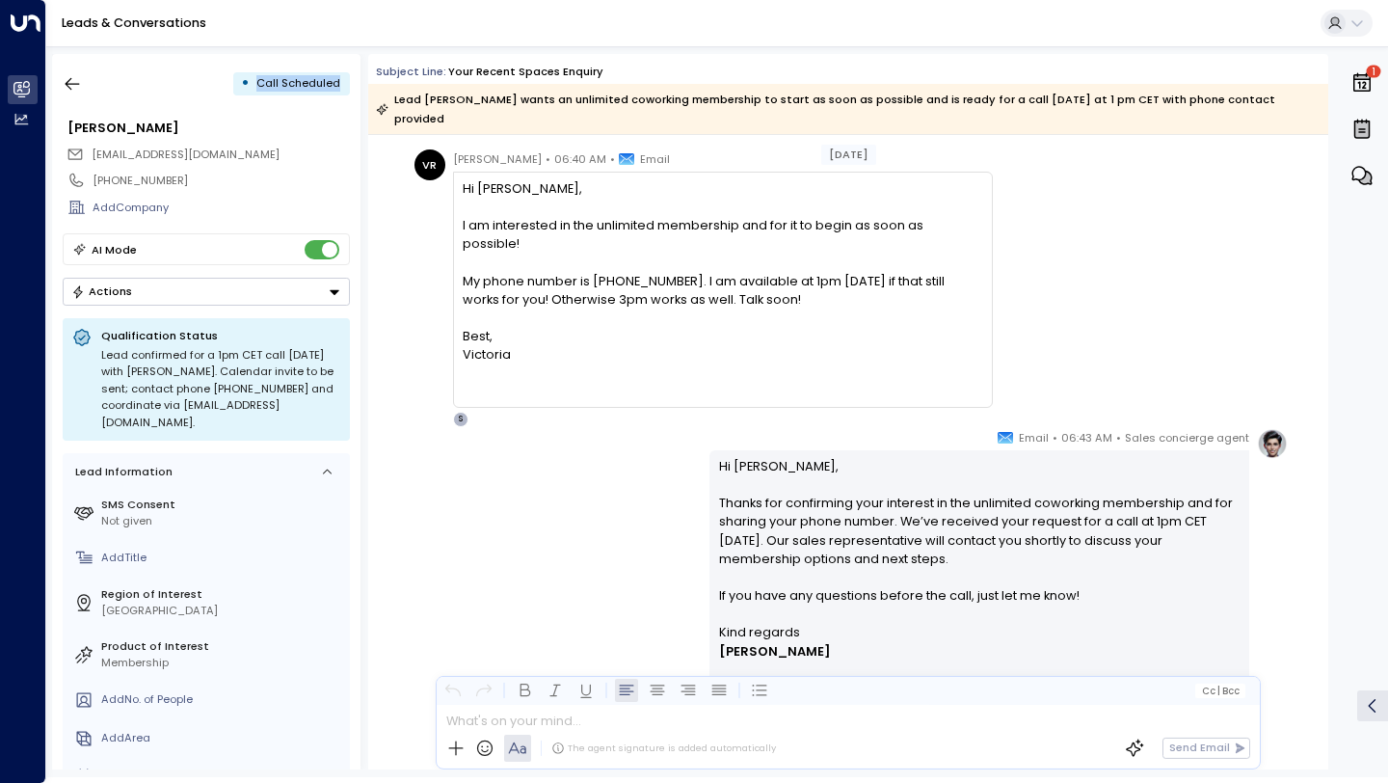
scroll to position [1151, 0]
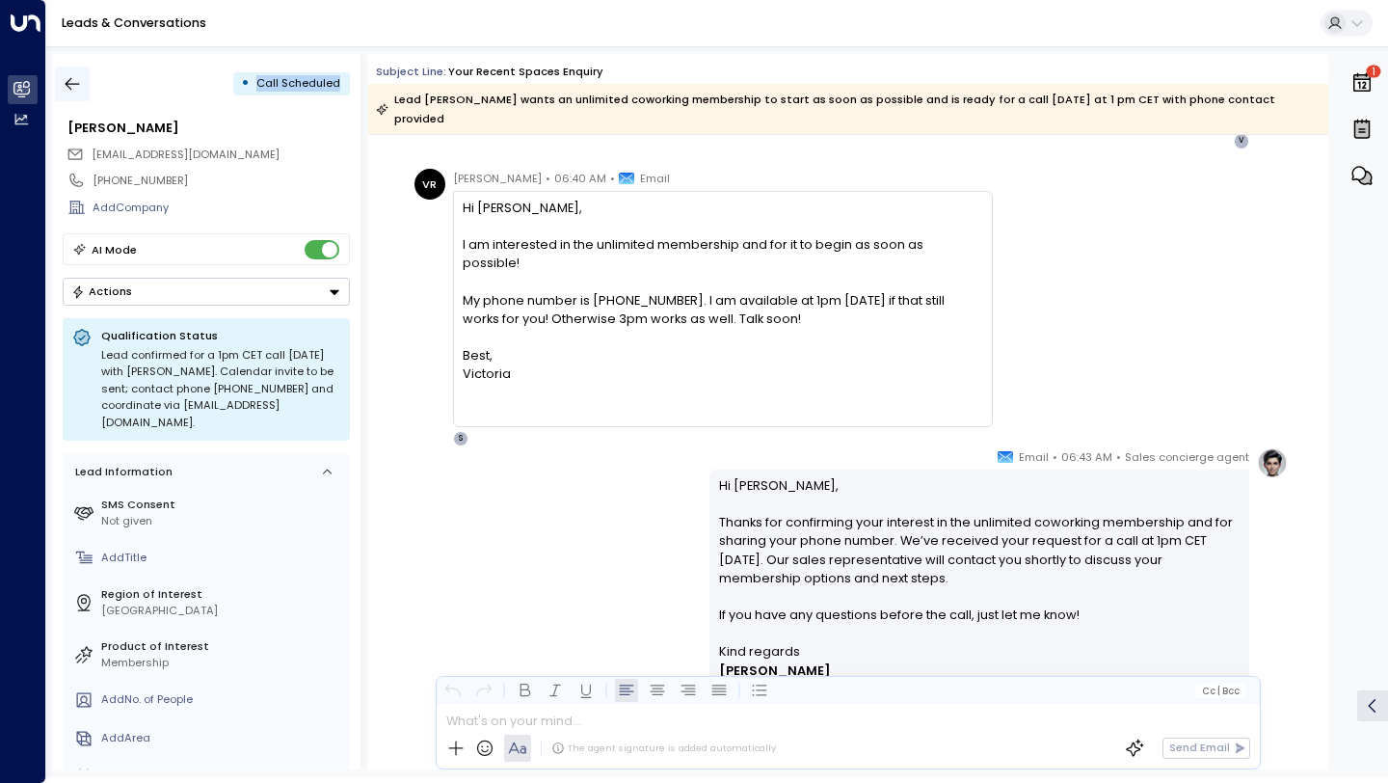
click at [73, 84] on icon "button" at bounding box center [73, 84] width 14 height 13
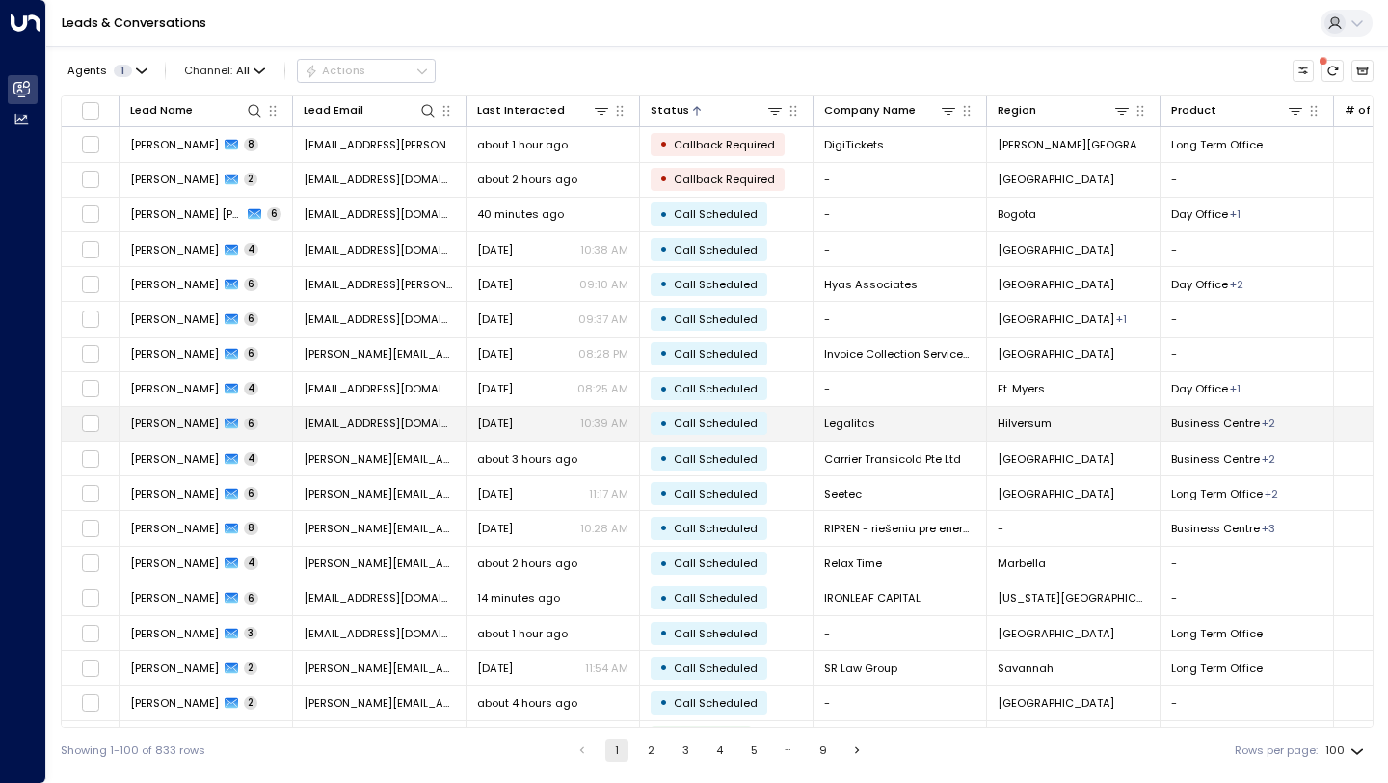
scroll to position [158, 0]
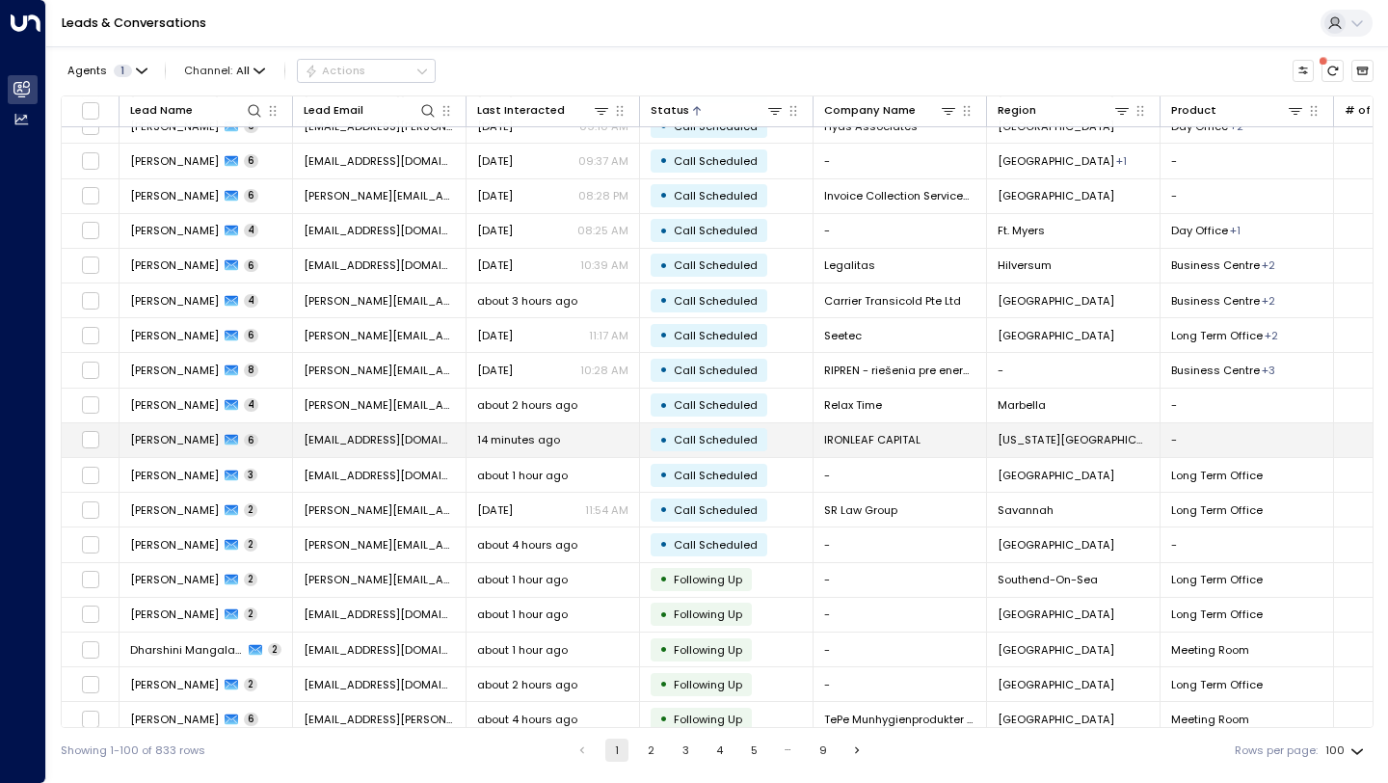
click at [553, 439] on span "14 minutes ago" at bounding box center [518, 439] width 83 height 15
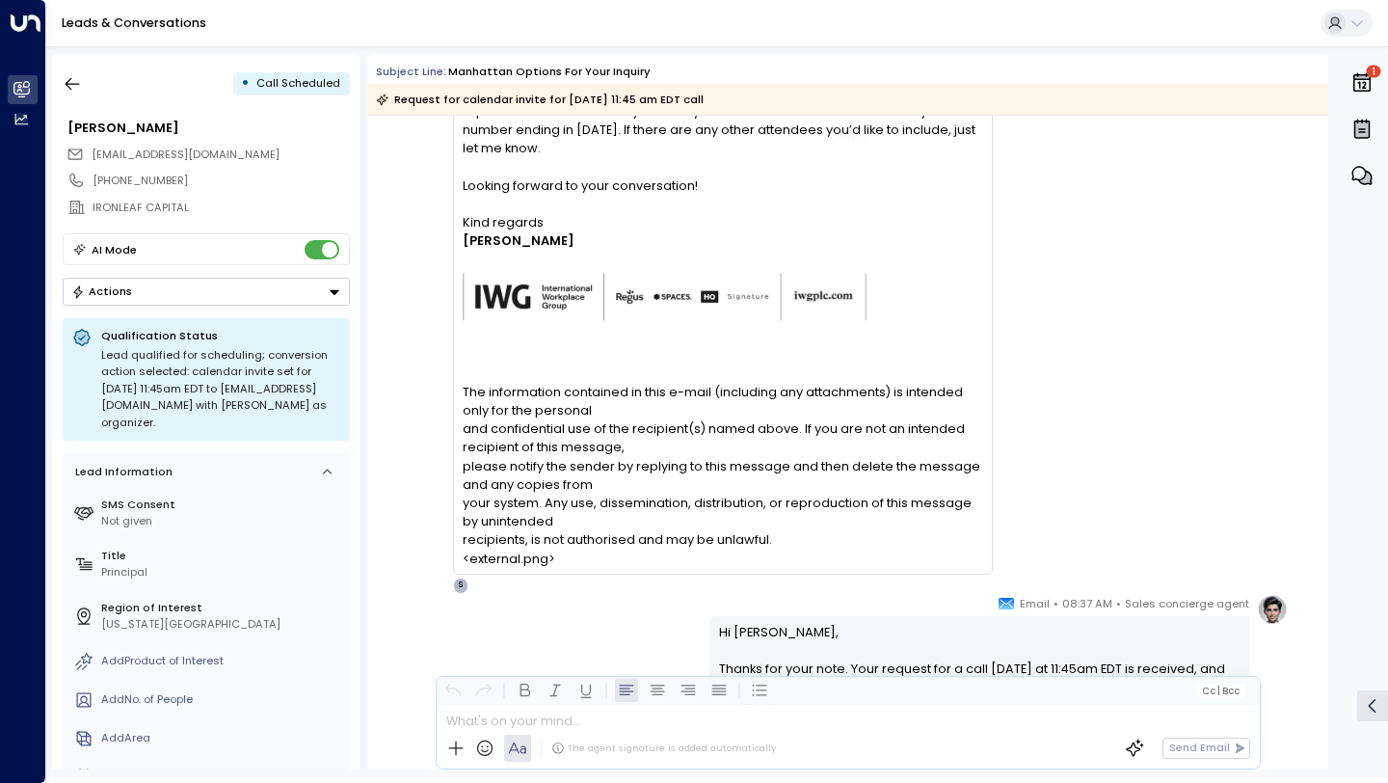
scroll to position [29327, 0]
